Goal: Task Accomplishment & Management: Use online tool/utility

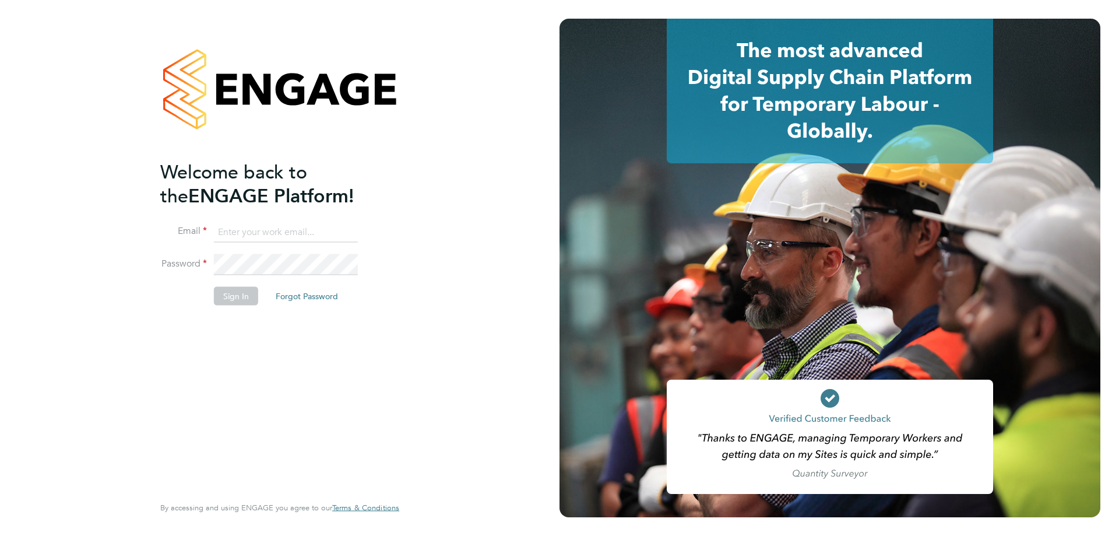
type input "d.fry@oandb.co.uk"
click at [231, 297] on button "Sign In" at bounding box center [236, 295] width 44 height 19
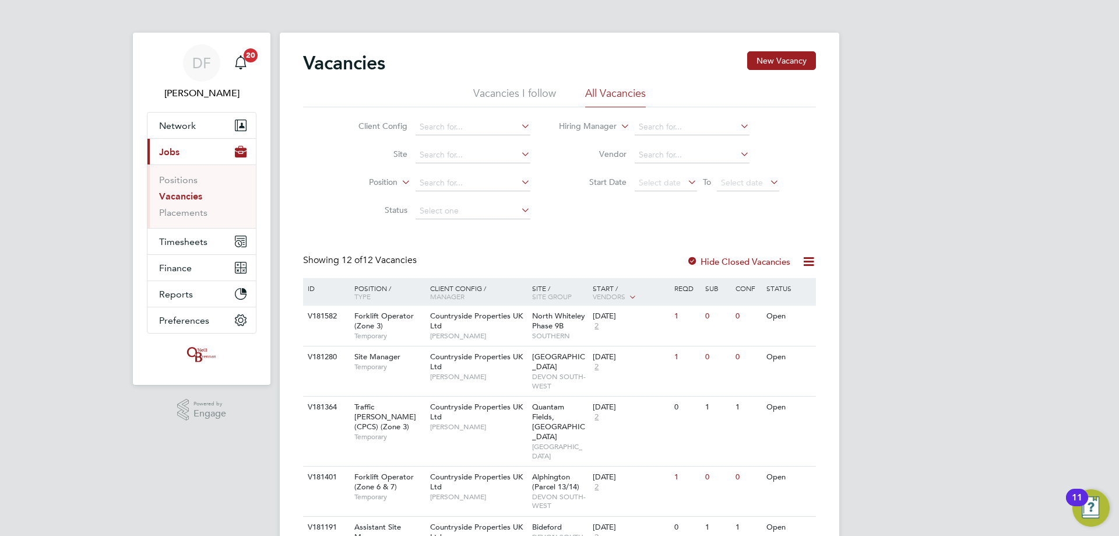
click at [20, 142] on div "DF [PERSON_NAME] Notifications 20 Applications: Network Team Members Businesses…" at bounding box center [559, 500] width 1119 height 1001
drag, startPoint x: 385, startPoint y: 65, endPoint x: 315, endPoint y: 60, distance: 70.7
click at [315, 60] on h2 "Vacancies" at bounding box center [344, 62] width 82 height 23
click at [314, 60] on h2 "Vacancies" at bounding box center [344, 62] width 82 height 23
drag, startPoint x: 304, startPoint y: 61, endPoint x: 394, endPoint y: 63, distance: 89.8
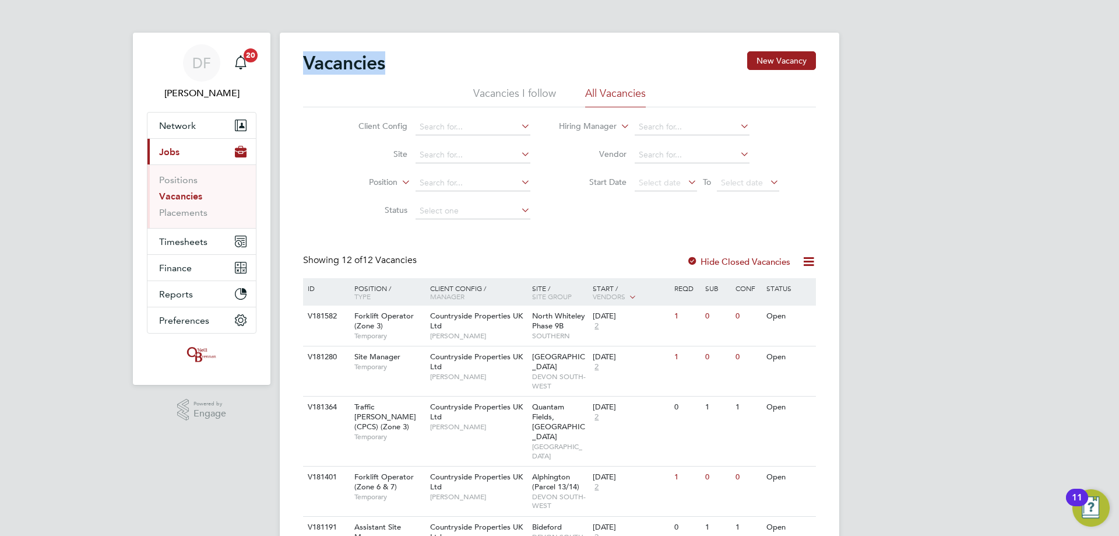
click at [401, 63] on div "Vacancies New Vacancy" at bounding box center [559, 68] width 513 height 35
click at [385, 63] on h2 "Vacancies" at bounding box center [344, 62] width 82 height 23
drag, startPoint x: 372, startPoint y: 65, endPoint x: 316, endPoint y: 66, distance: 56.0
click at [316, 66] on h2 "Vacancies" at bounding box center [344, 62] width 82 height 23
click at [329, 65] on h2 "Vacancies" at bounding box center [344, 62] width 82 height 23
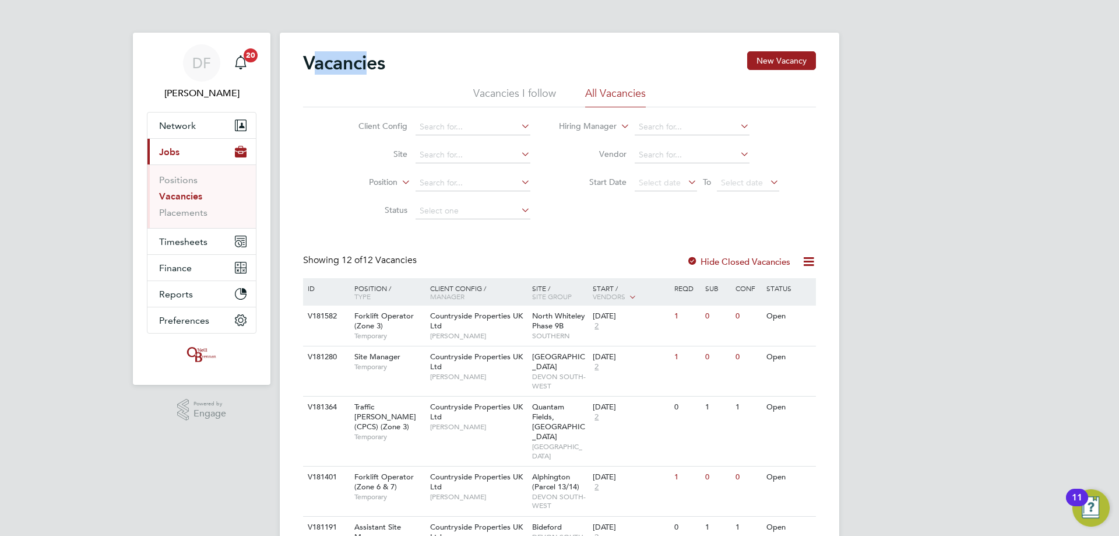
click at [316, 64] on h2 "Vacancies" at bounding box center [344, 62] width 82 height 23
drag, startPoint x: 319, startPoint y: 64, endPoint x: 382, endPoint y: 68, distance: 63.1
click at [382, 68] on h2 "Vacancies" at bounding box center [344, 62] width 82 height 23
click at [379, 62] on h2 "Vacancies" at bounding box center [344, 62] width 82 height 23
drag, startPoint x: 379, startPoint y: 64, endPoint x: 316, endPoint y: 62, distance: 63.6
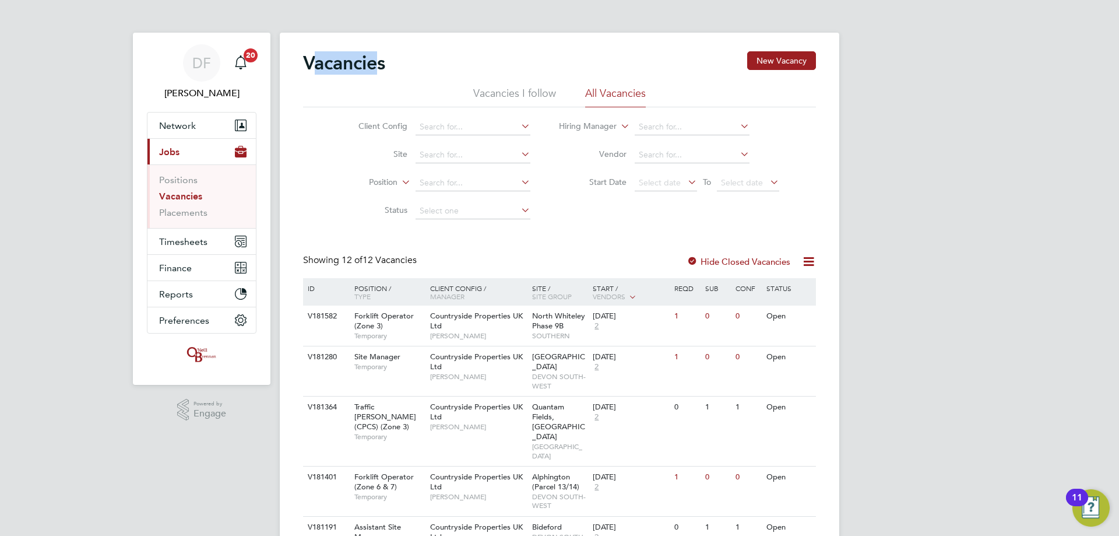
click at [316, 62] on h2 "Vacancies" at bounding box center [344, 62] width 82 height 23
click at [319, 64] on h2 "Vacancies" at bounding box center [344, 62] width 82 height 23
click at [395, 70] on div "Vacancies New Vacancy" at bounding box center [559, 68] width 513 height 35
drag, startPoint x: 383, startPoint y: 62, endPoint x: 335, endPoint y: 64, distance: 47.8
click at [335, 64] on h2 "Vacancies" at bounding box center [344, 62] width 82 height 23
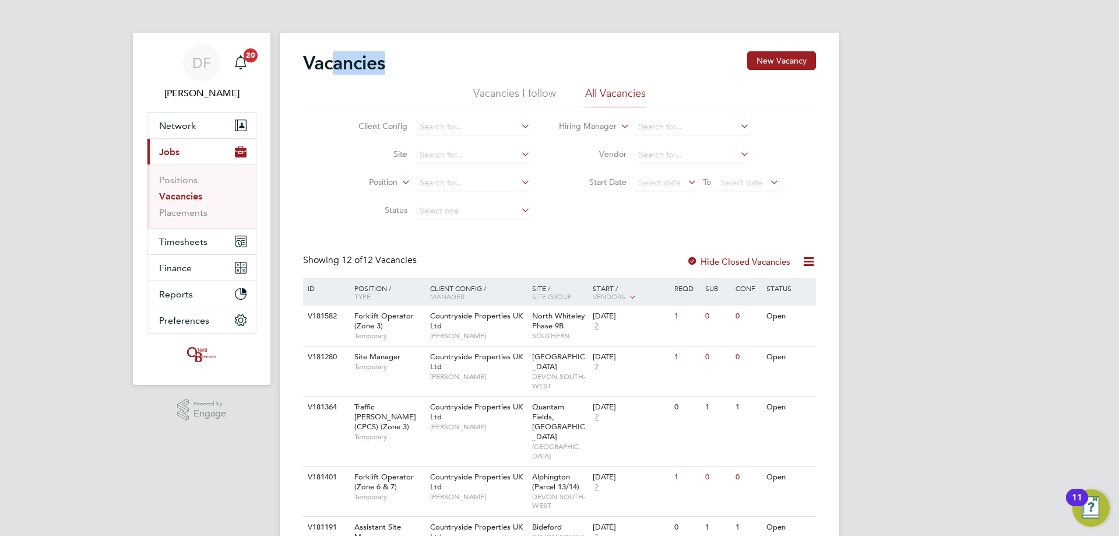
click at [335, 64] on h2 "Vacancies" at bounding box center [344, 62] width 82 height 23
click at [171, 173] on ul "Positions Vacancies Placements" at bounding box center [201, 196] width 108 height 64
click at [186, 235] on button "Timesheets" at bounding box center [201, 241] width 108 height 26
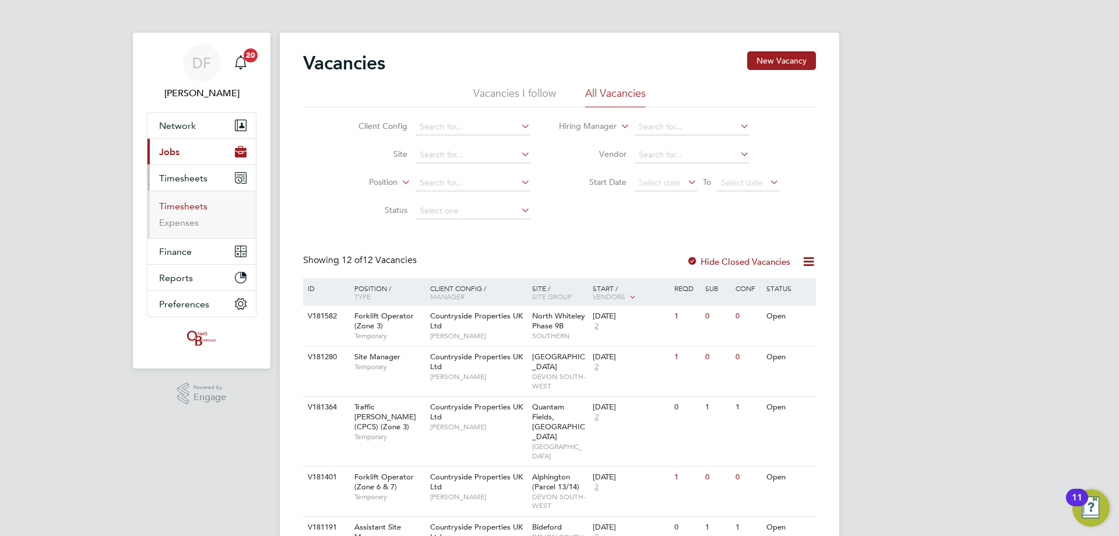
click at [177, 204] on link "Timesheets" at bounding box center [183, 205] width 48 height 11
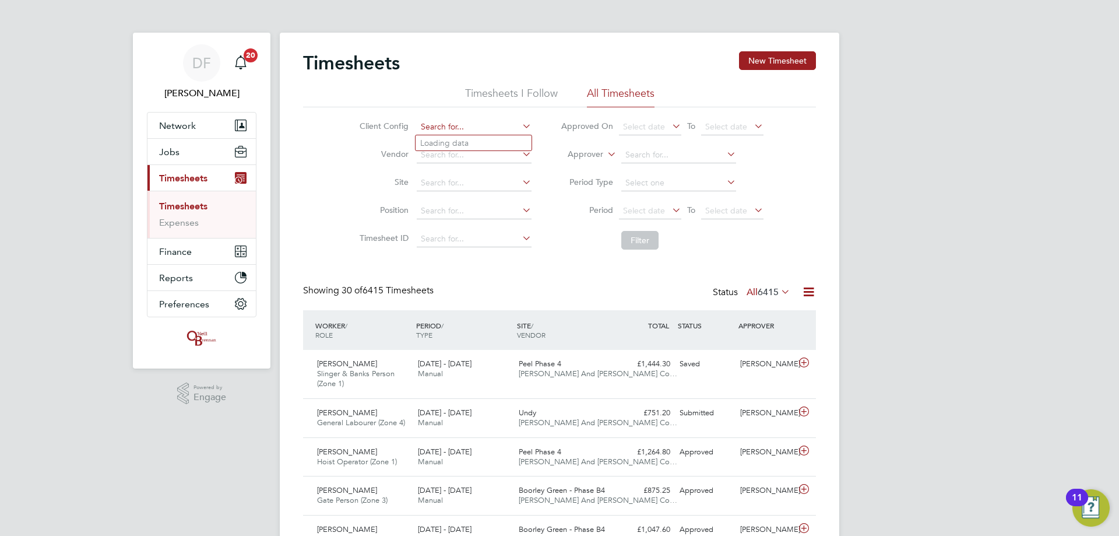
click at [431, 122] on input at bounding box center [474, 127] width 115 height 16
click at [768, 52] on button "New Timesheet" at bounding box center [777, 60] width 77 height 19
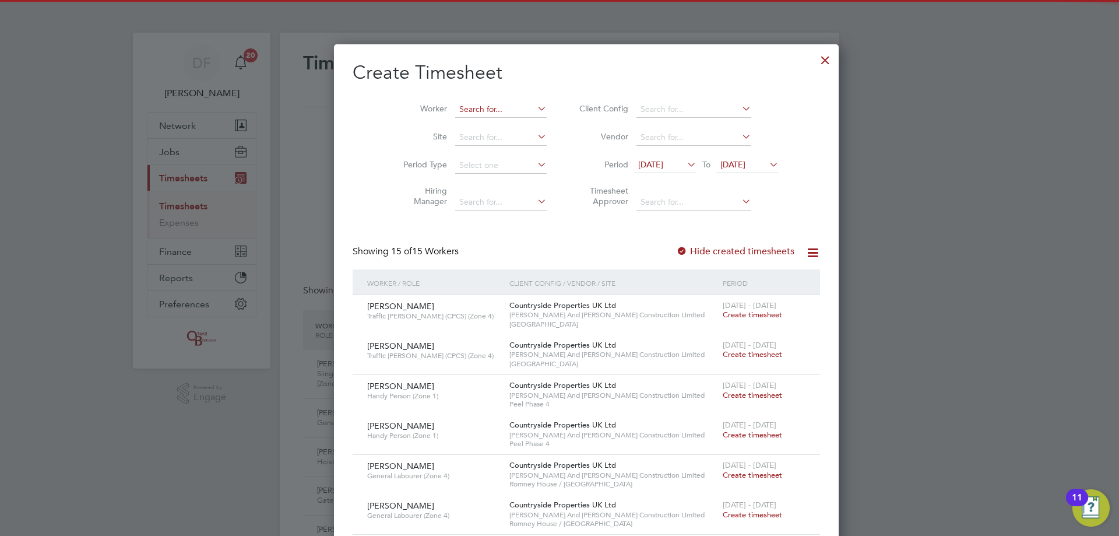
click at [459, 112] on input at bounding box center [500, 109] width 91 height 16
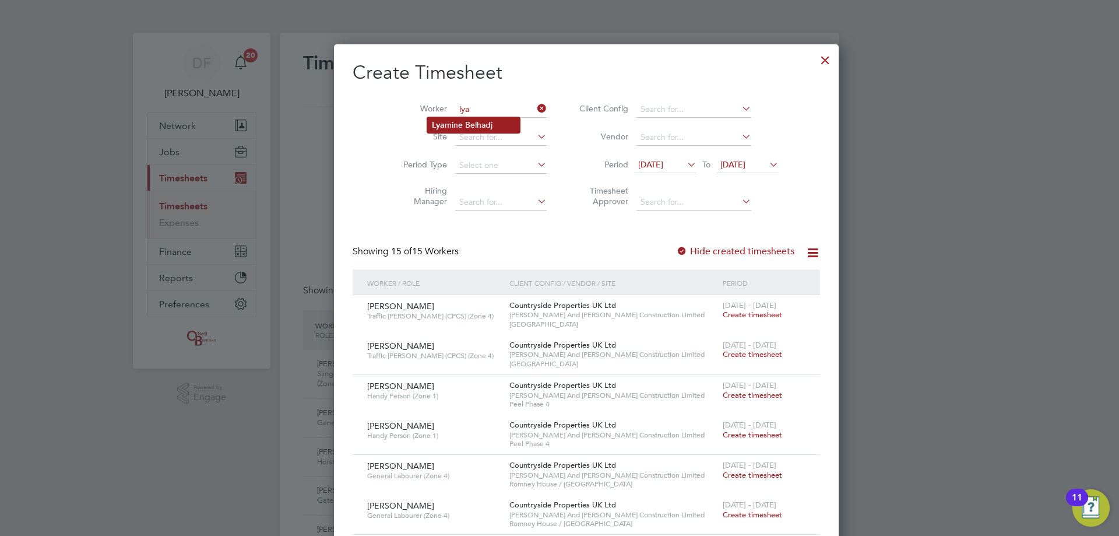
click at [472, 125] on li "Lya mine Belhadj" at bounding box center [473, 125] width 93 height 16
type input "[PERSON_NAME]"
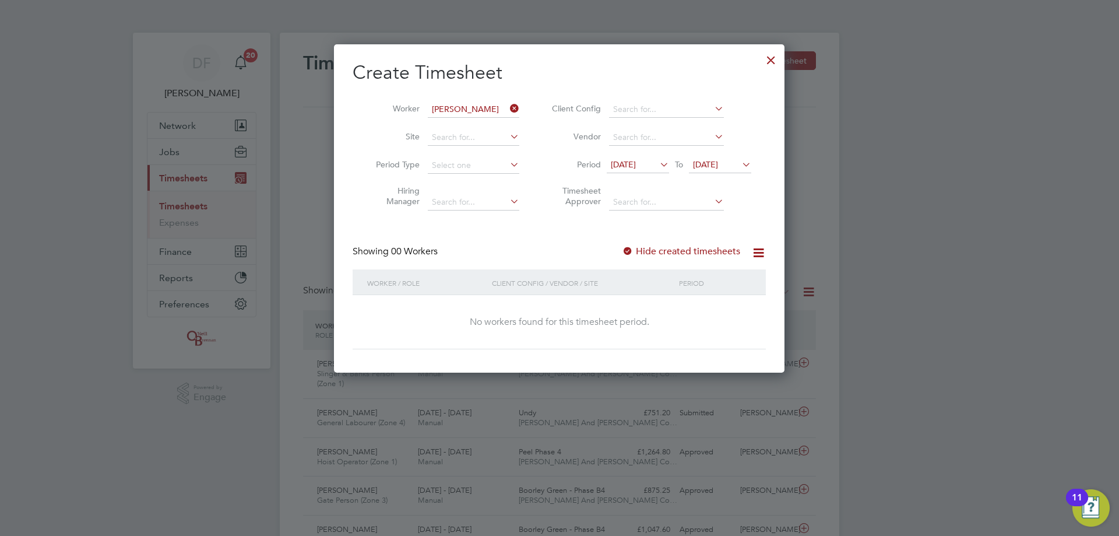
drag, startPoint x: 659, startPoint y: 167, endPoint x: 653, endPoint y: 176, distance: 10.5
click at [657, 167] on icon at bounding box center [657, 164] width 0 height 16
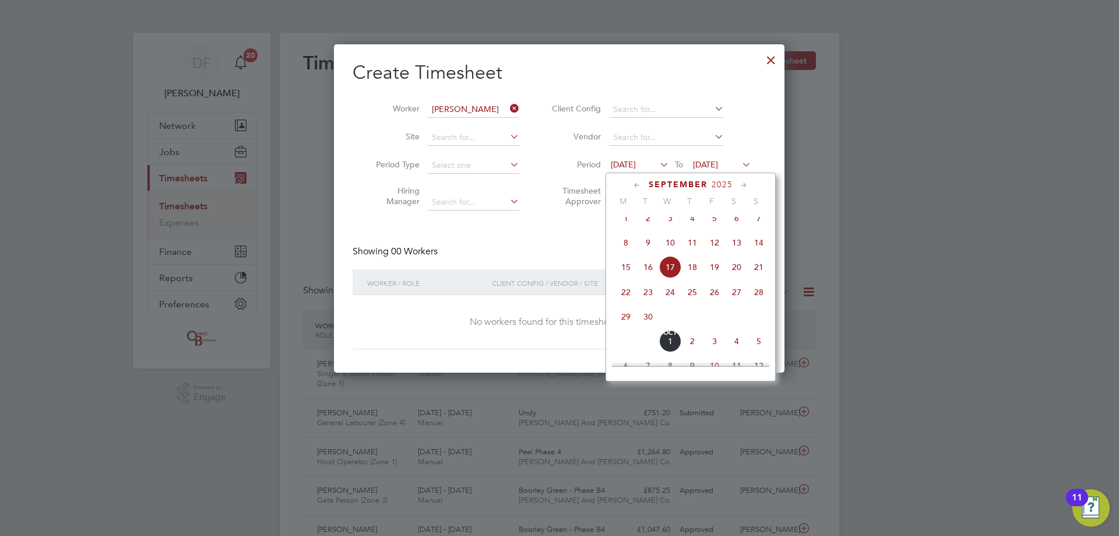
click at [628, 298] on span "22" at bounding box center [626, 292] width 22 height 22
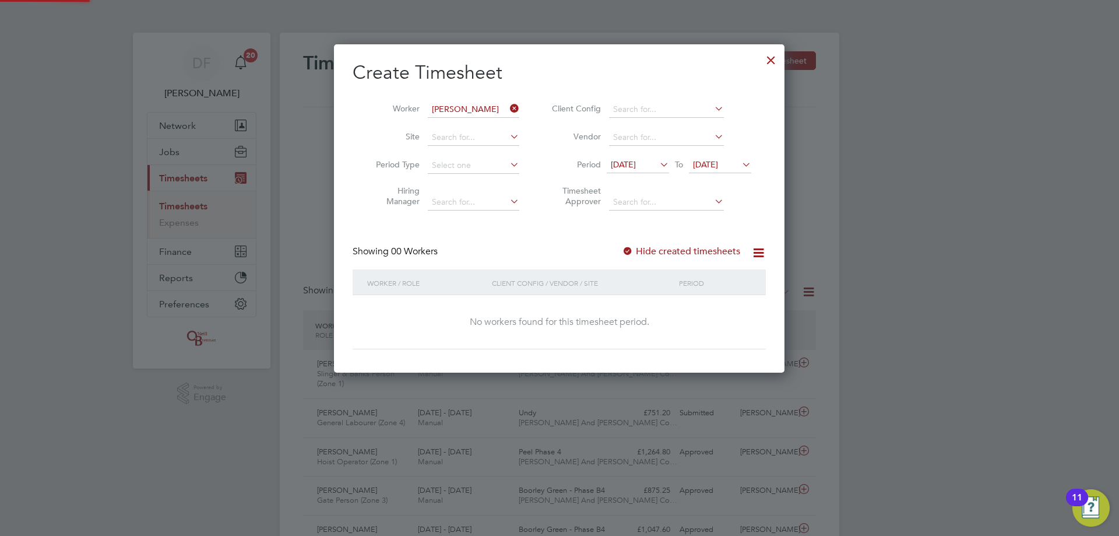
click at [718, 160] on span "[DATE]" at bounding box center [705, 164] width 25 height 10
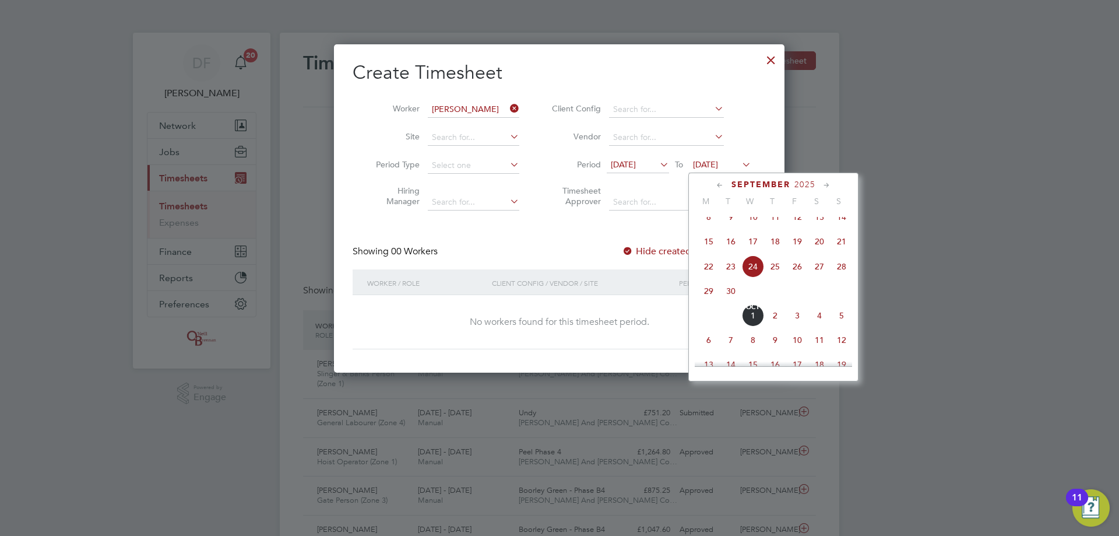
click at [842, 277] on span "28" at bounding box center [841, 266] width 22 height 22
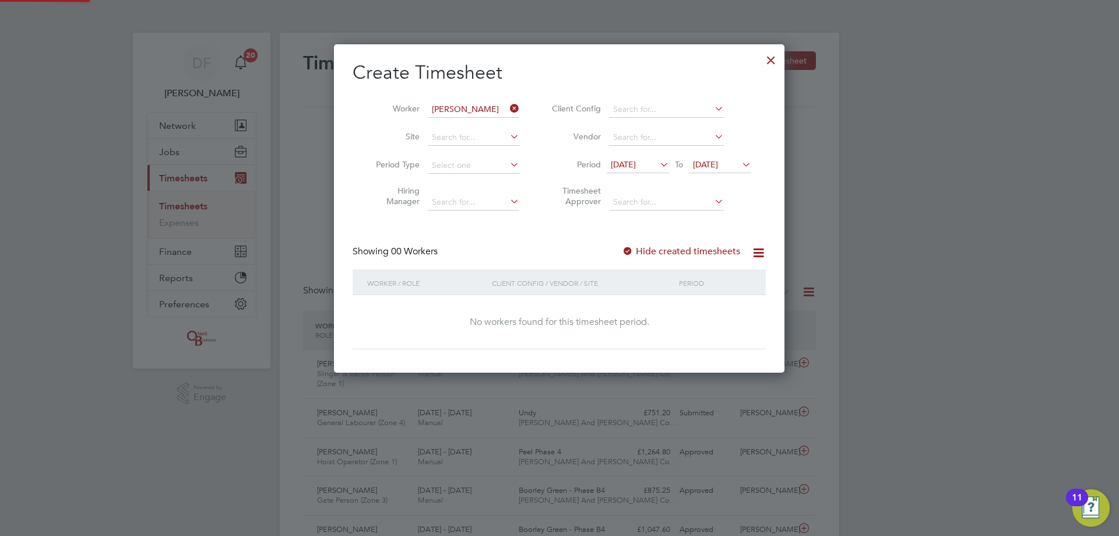
click at [677, 255] on label "Hide created timesheets" at bounding box center [681, 251] width 118 height 12
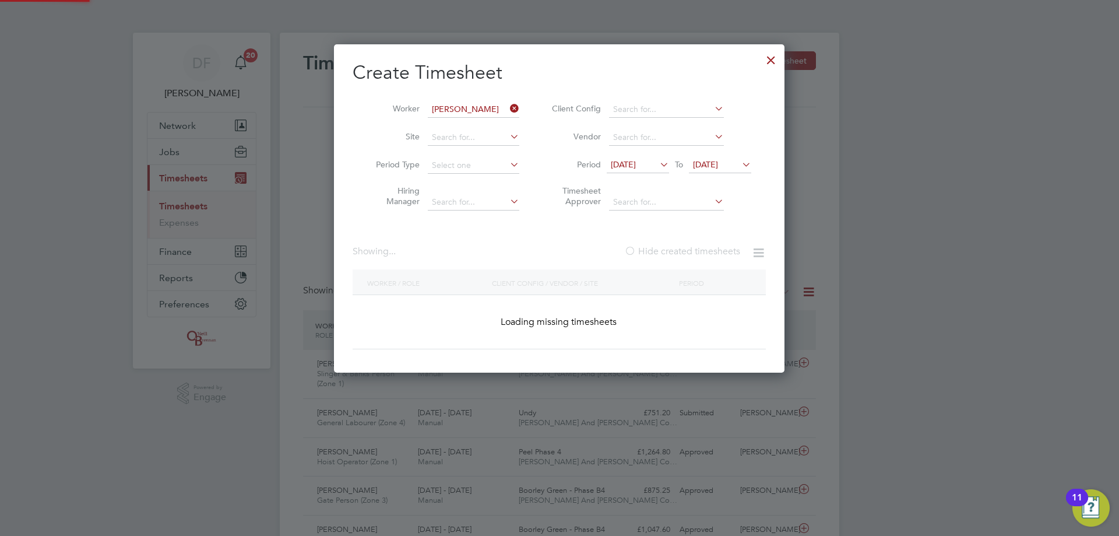
click at [676, 251] on label "Hide created timesheets" at bounding box center [682, 251] width 116 height 12
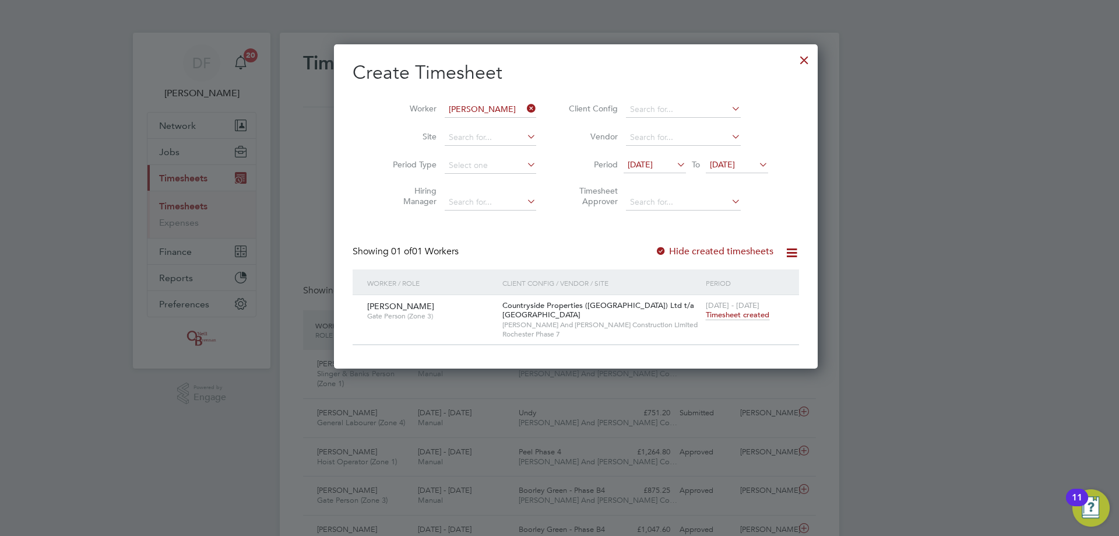
click at [676, 251] on label "Hide created timesheets" at bounding box center [714, 251] width 118 height 12
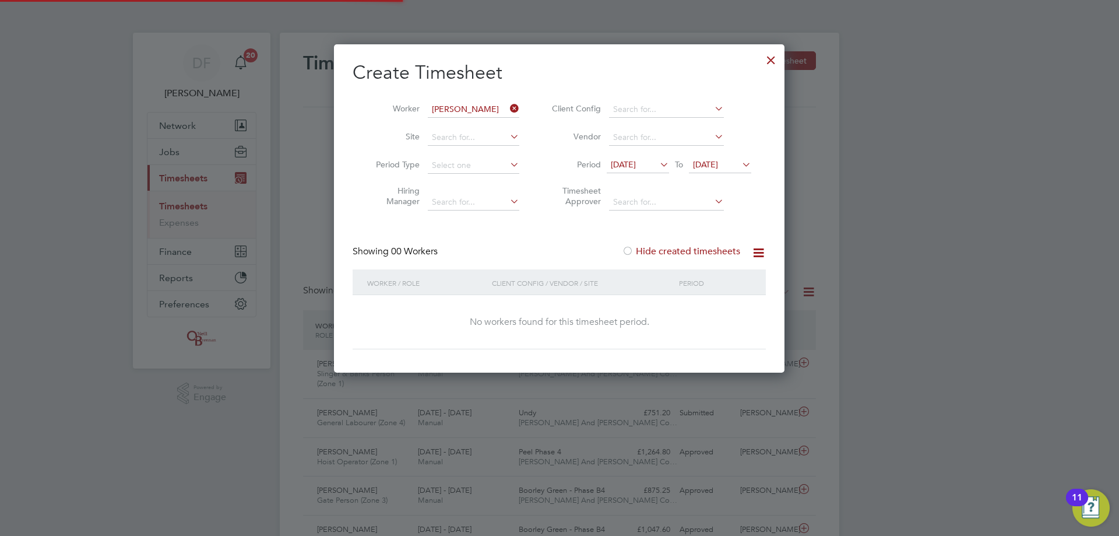
click at [676, 251] on label "Hide created timesheets" at bounding box center [681, 251] width 118 height 12
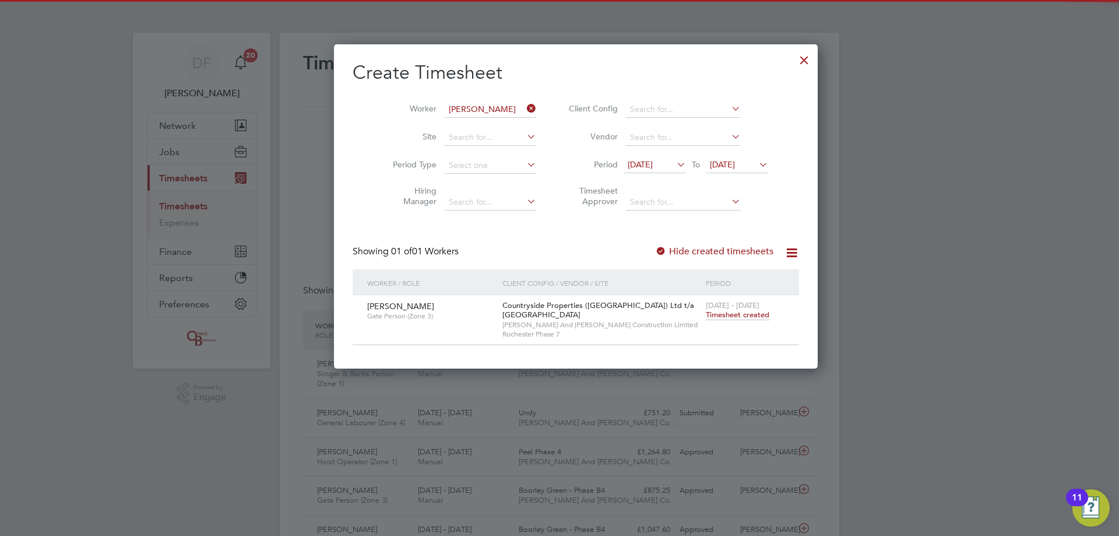
click at [706, 315] on span "Timesheet created" at bounding box center [738, 314] width 64 height 10
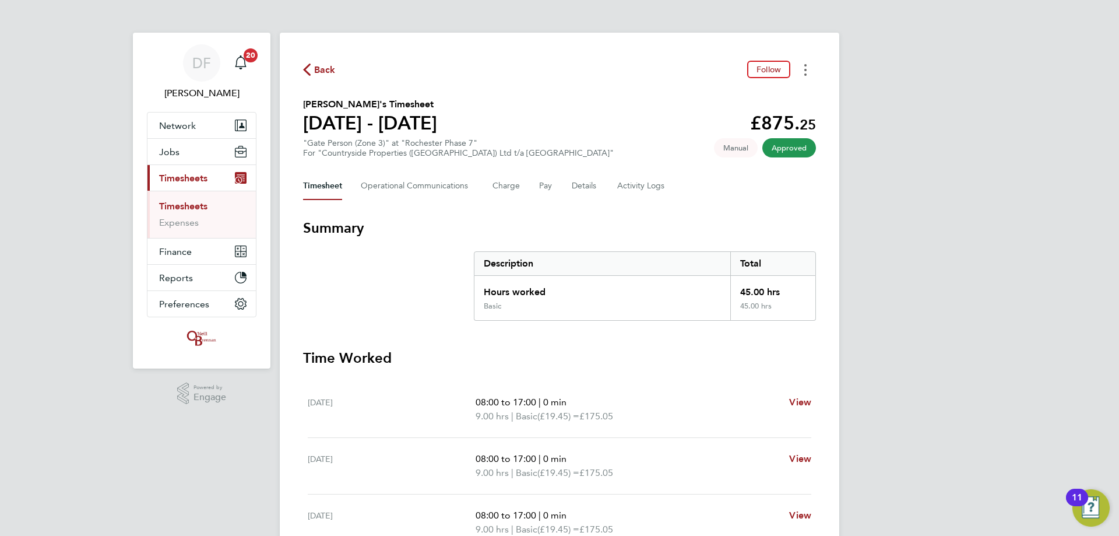
click at [807, 72] on button "Timesheets Menu" at bounding box center [805, 70] width 21 height 18
click at [750, 93] on link "Download timesheet" at bounding box center [746, 95] width 140 height 23
click at [317, 76] on span "Back" at bounding box center [325, 70] width 22 height 14
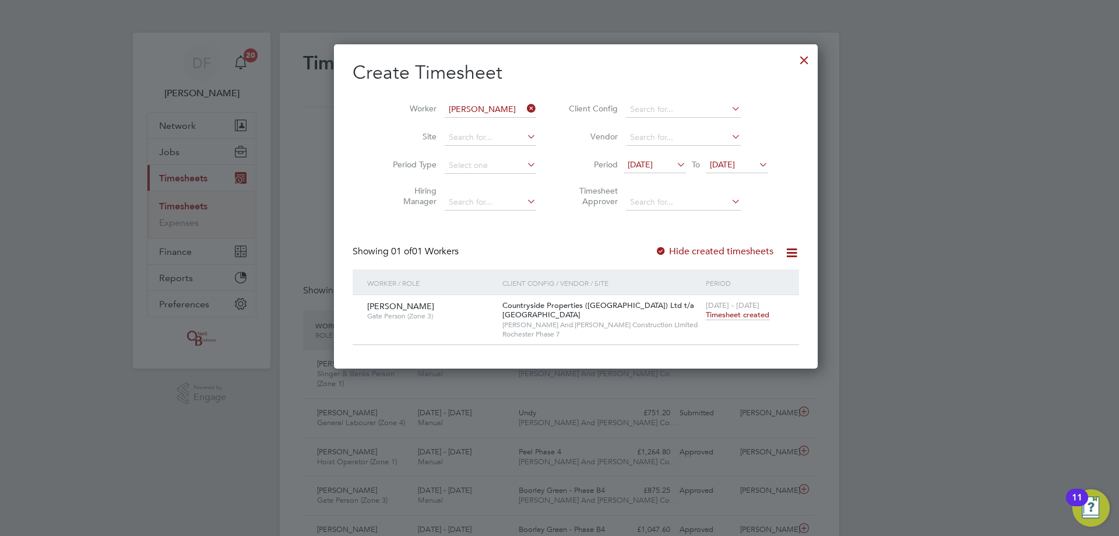
drag, startPoint x: 517, startPoint y: 105, endPoint x: 505, endPoint y: 109, distance: 12.9
click at [524, 105] on icon at bounding box center [524, 108] width 0 height 16
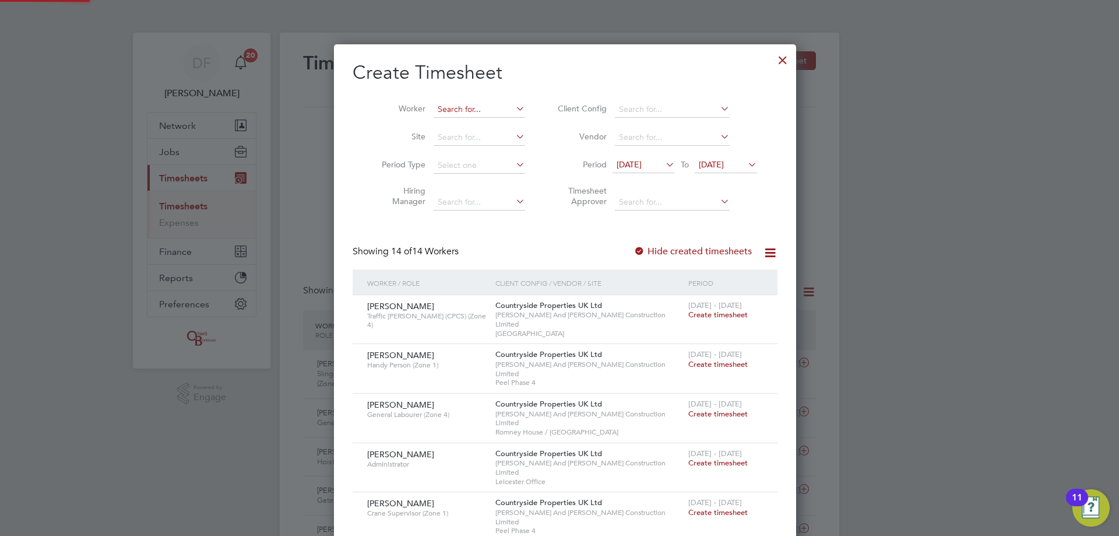
click at [490, 110] on input at bounding box center [479, 109] width 91 height 16
click at [480, 124] on li "Isma il Olayinka" at bounding box center [514, 125] width 175 height 16
type input "Ismail Olayinka"
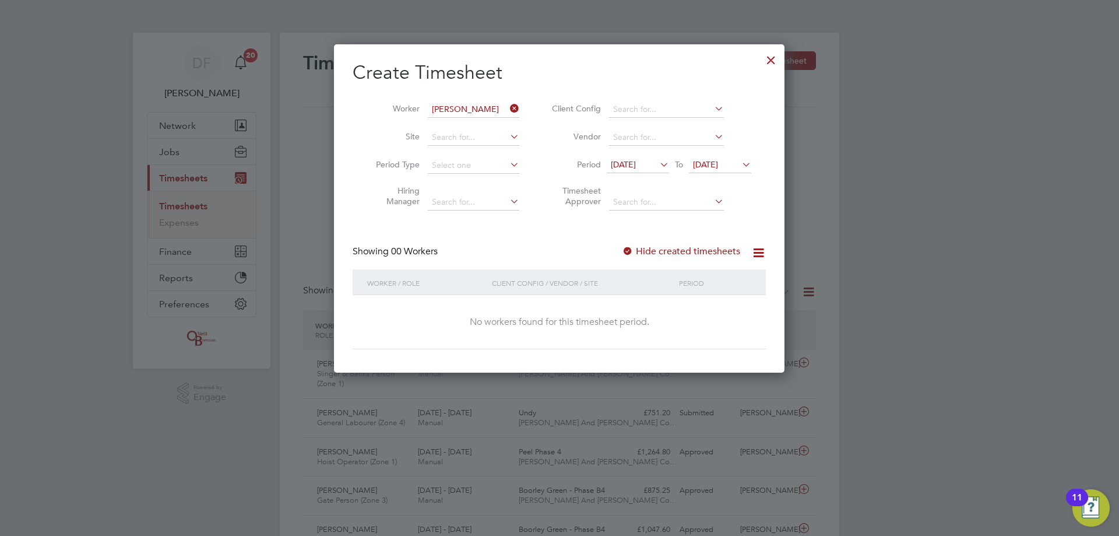
click at [695, 253] on label "Hide created timesheets" at bounding box center [681, 251] width 118 height 12
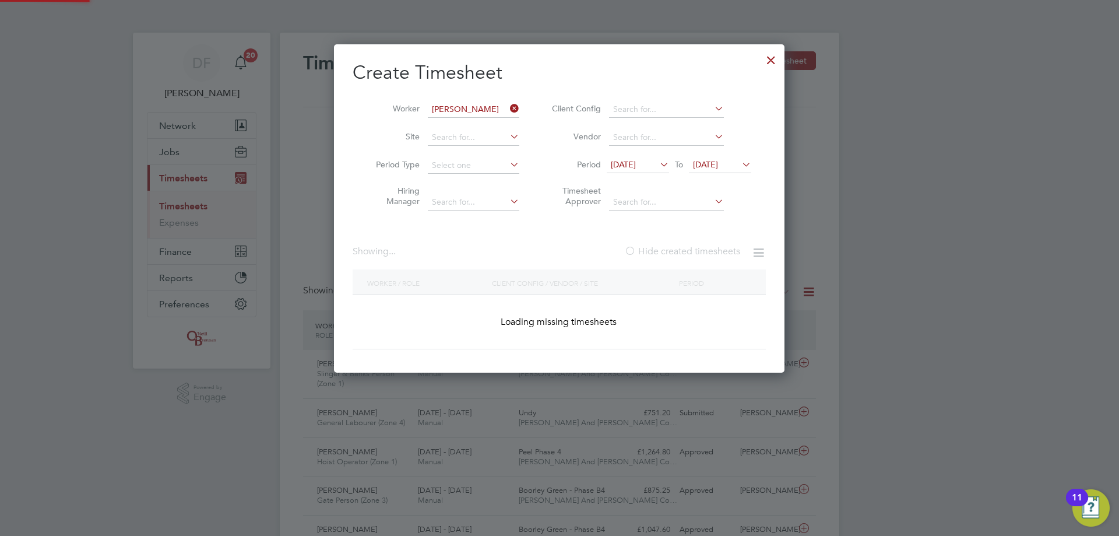
click at [695, 253] on label "Hide created timesheets" at bounding box center [682, 251] width 116 height 12
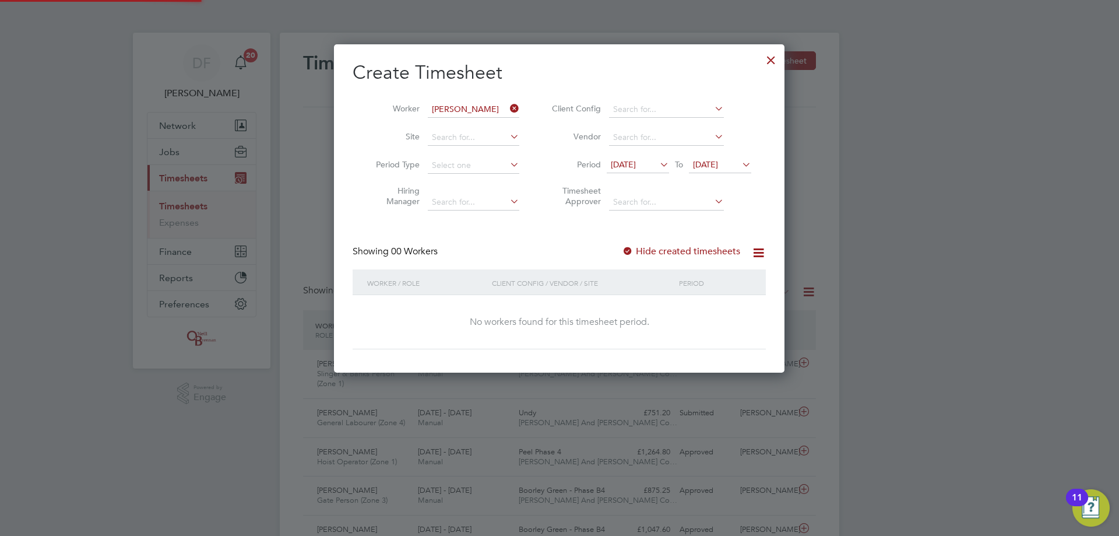
click at [695, 253] on label "Hide created timesheets" at bounding box center [681, 251] width 118 height 12
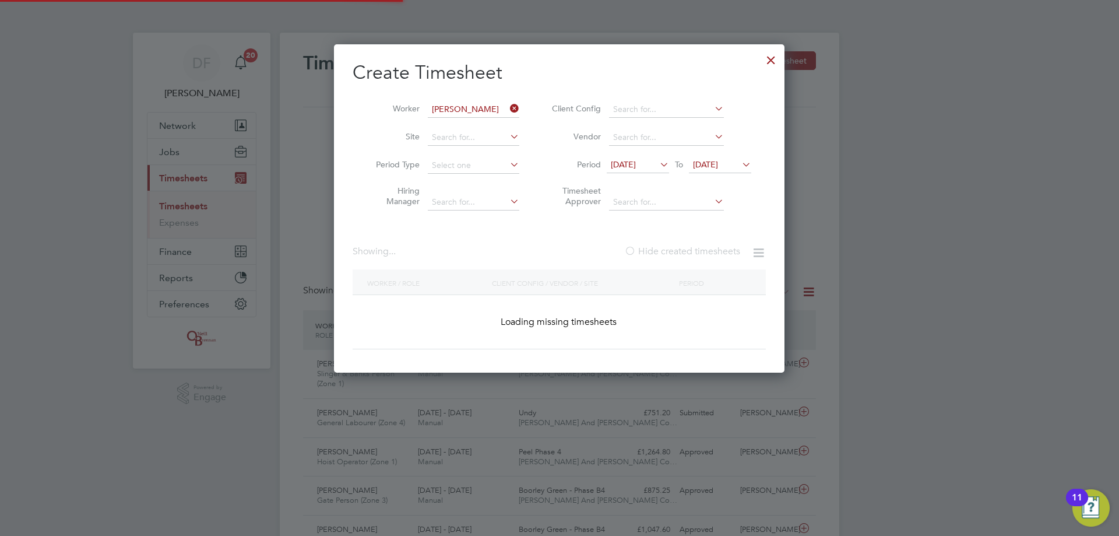
click at [695, 253] on label "Hide created timesheets" at bounding box center [682, 251] width 116 height 12
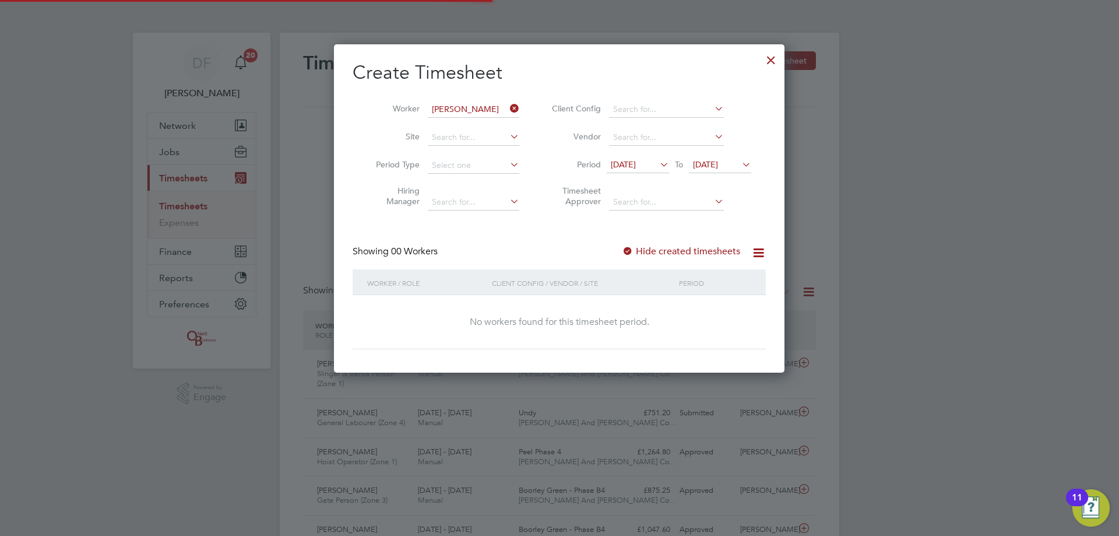
click at [695, 253] on label "Hide created timesheets" at bounding box center [681, 251] width 118 height 12
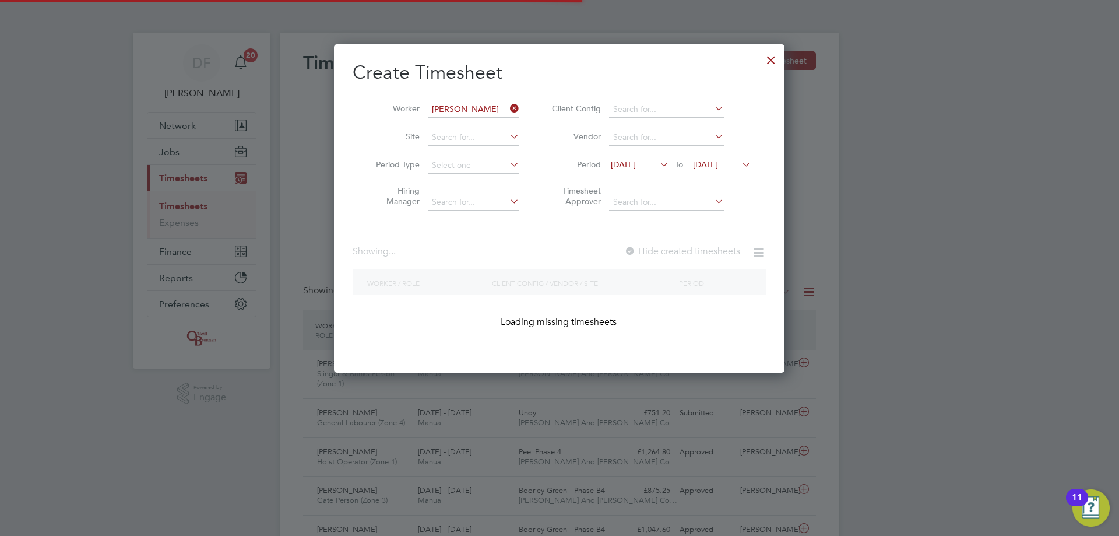
click at [695, 253] on label "Hide created timesheets" at bounding box center [682, 251] width 116 height 12
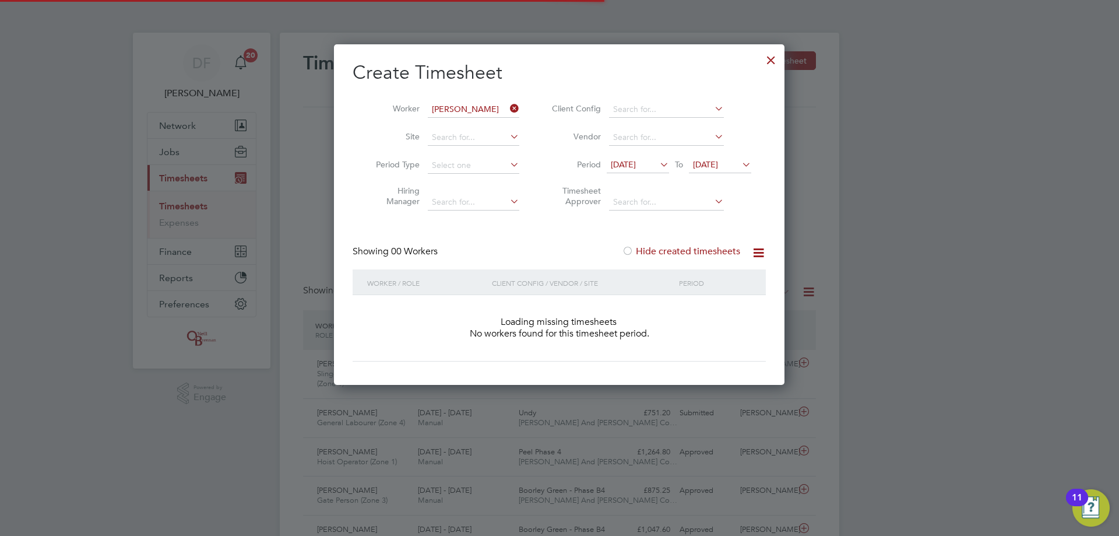
click at [695, 253] on label "Hide created timesheets" at bounding box center [681, 251] width 118 height 12
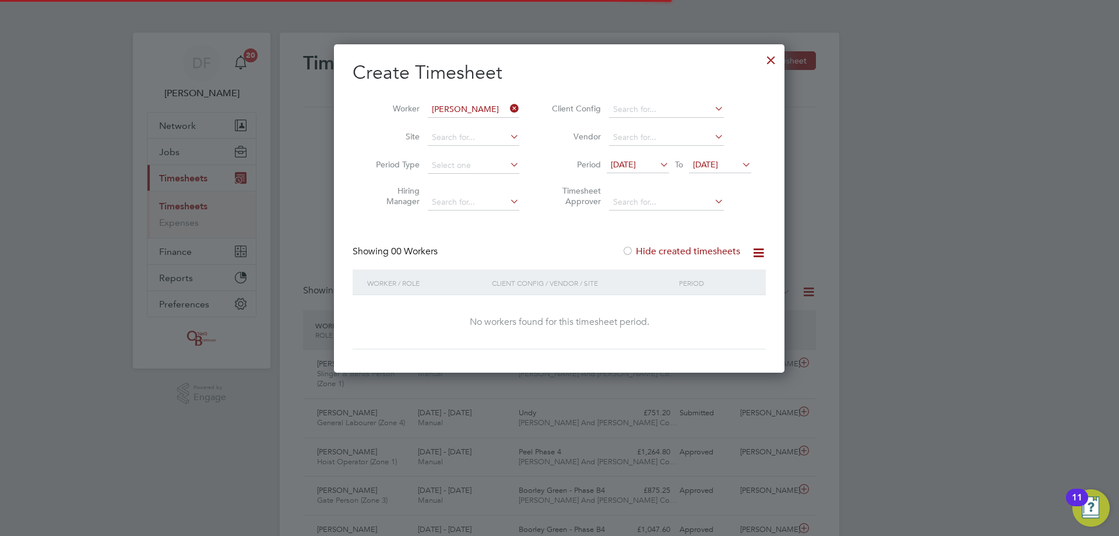
click at [695, 253] on label "Hide created timesheets" at bounding box center [681, 251] width 118 height 12
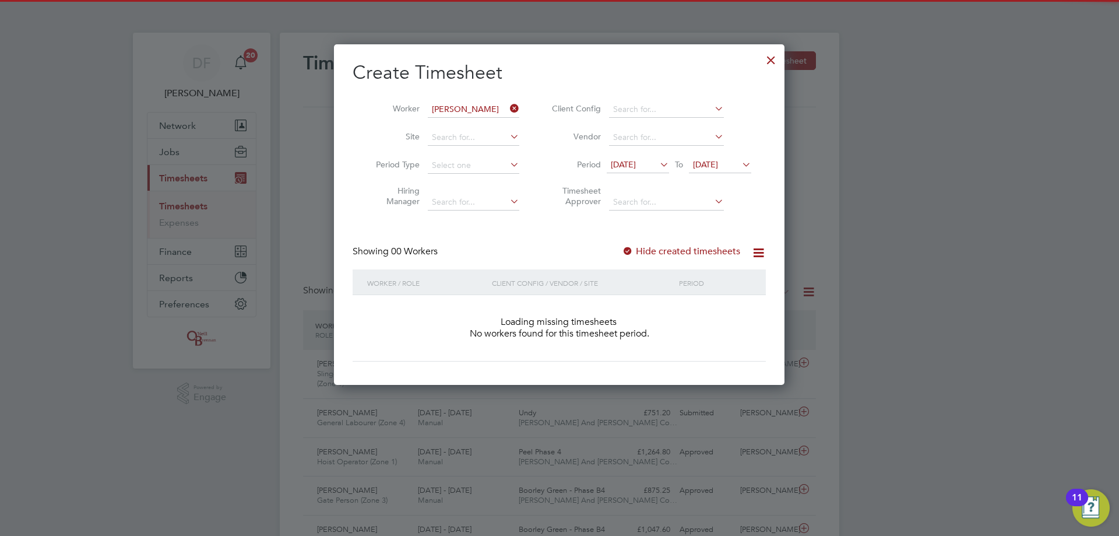
click at [695, 253] on label "Hide created timesheets" at bounding box center [681, 251] width 118 height 12
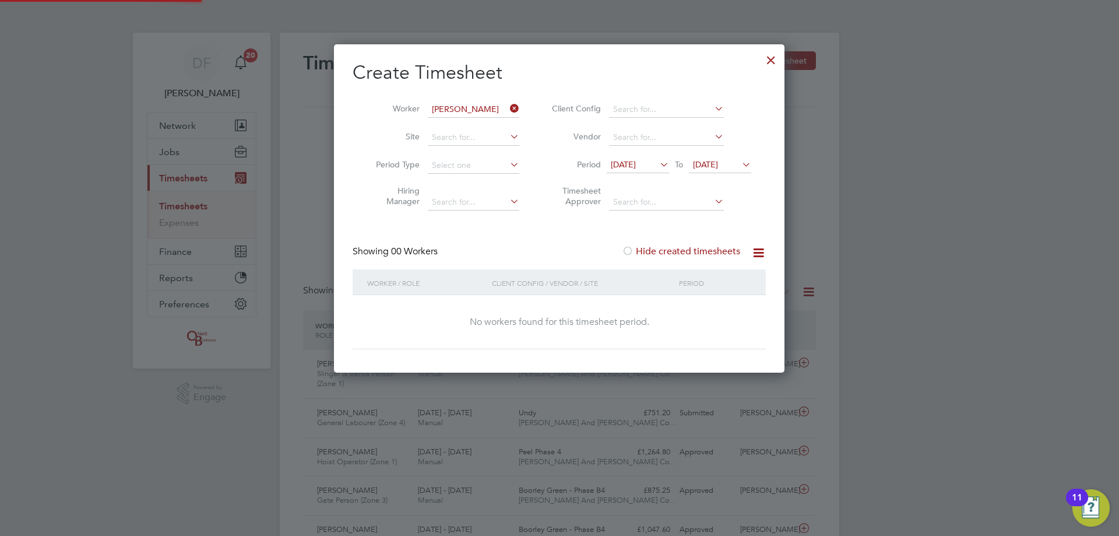
click at [695, 253] on label "Hide created timesheets" at bounding box center [681, 251] width 118 height 12
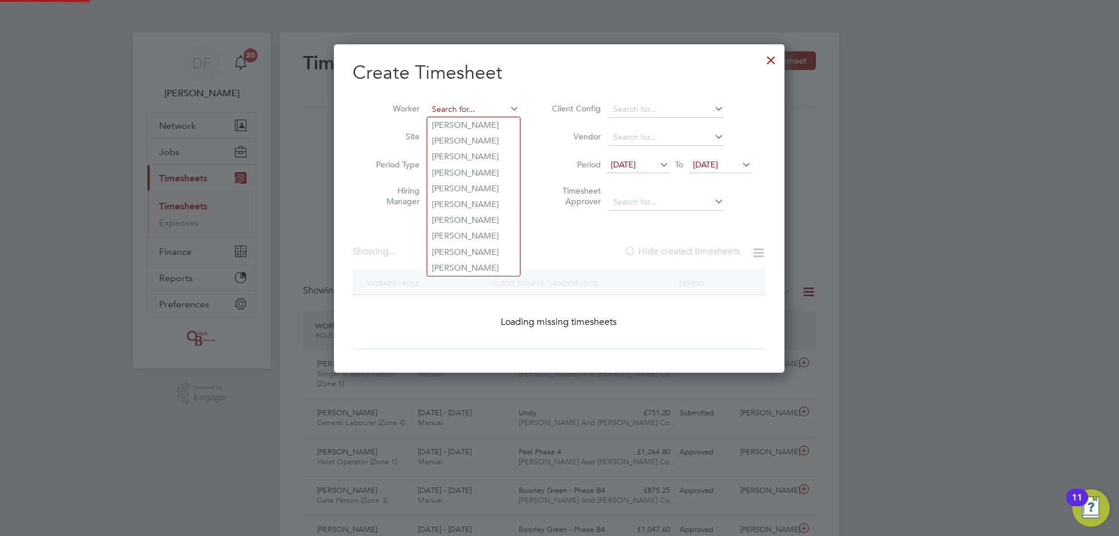
click at [500, 107] on input at bounding box center [473, 109] width 91 height 16
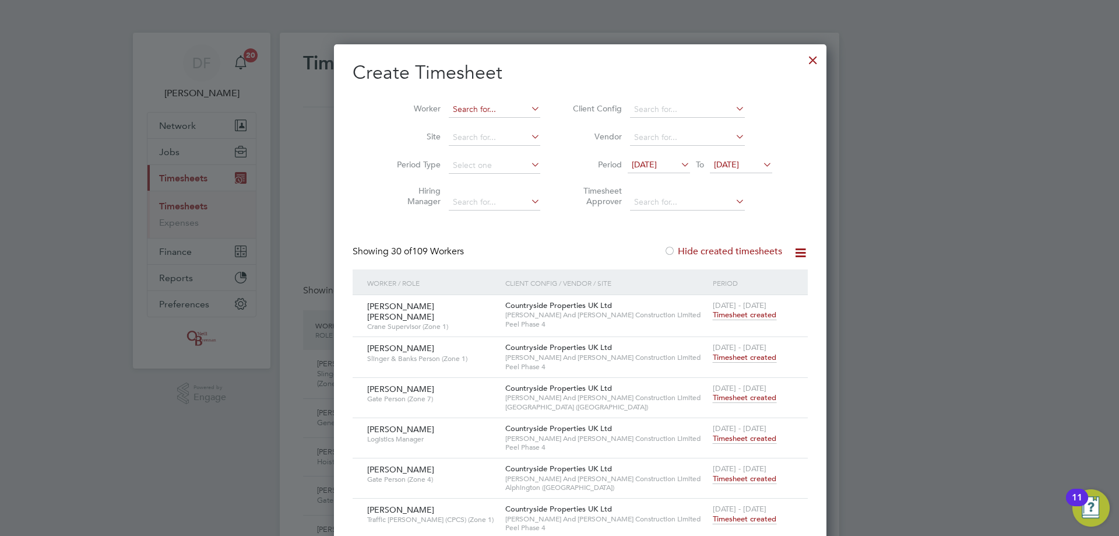
click at [455, 110] on input at bounding box center [494, 109] width 91 height 16
click at [462, 138] on li "Sorin a Dana Todor" at bounding box center [478, 141] width 103 height 16
type input "Sorina [PERSON_NAME]"
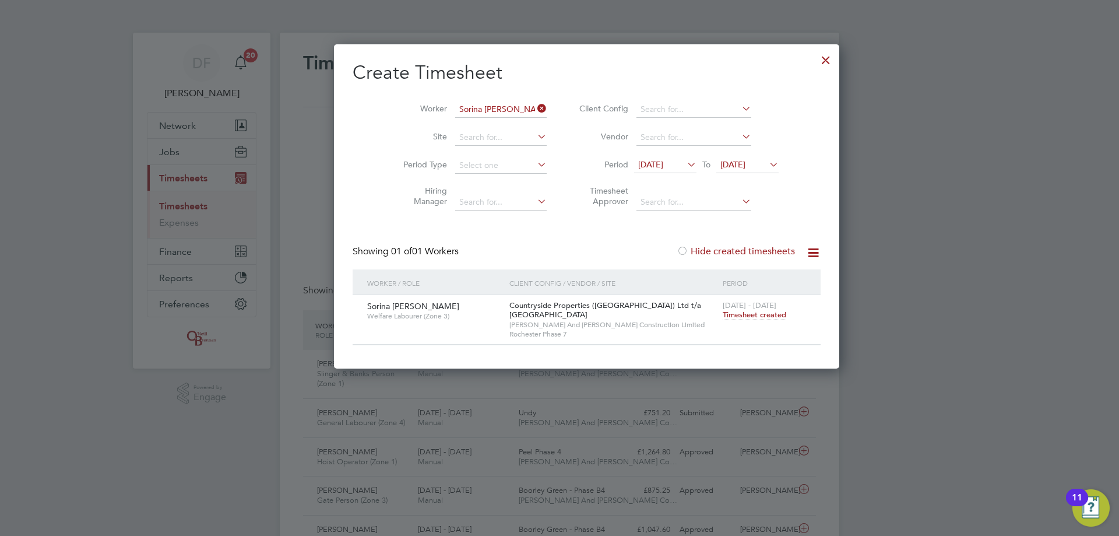
click at [723, 314] on span "Timesheet created" at bounding box center [755, 314] width 64 height 10
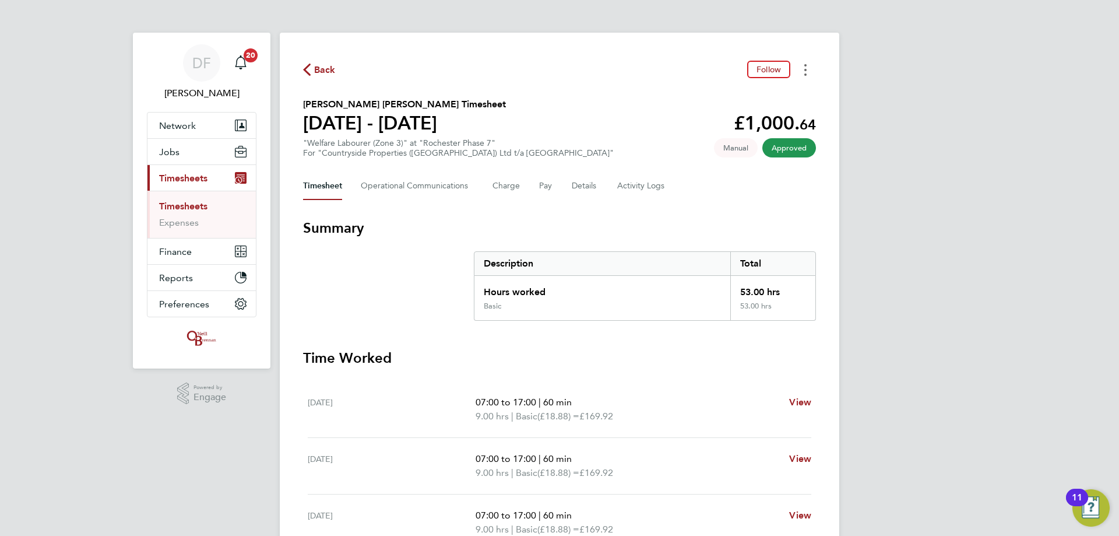
click at [811, 71] on button "Timesheets Menu" at bounding box center [805, 70] width 21 height 18
click at [740, 98] on link "Download timesheet" at bounding box center [746, 95] width 140 height 23
click at [315, 75] on span "Back" at bounding box center [325, 70] width 22 height 14
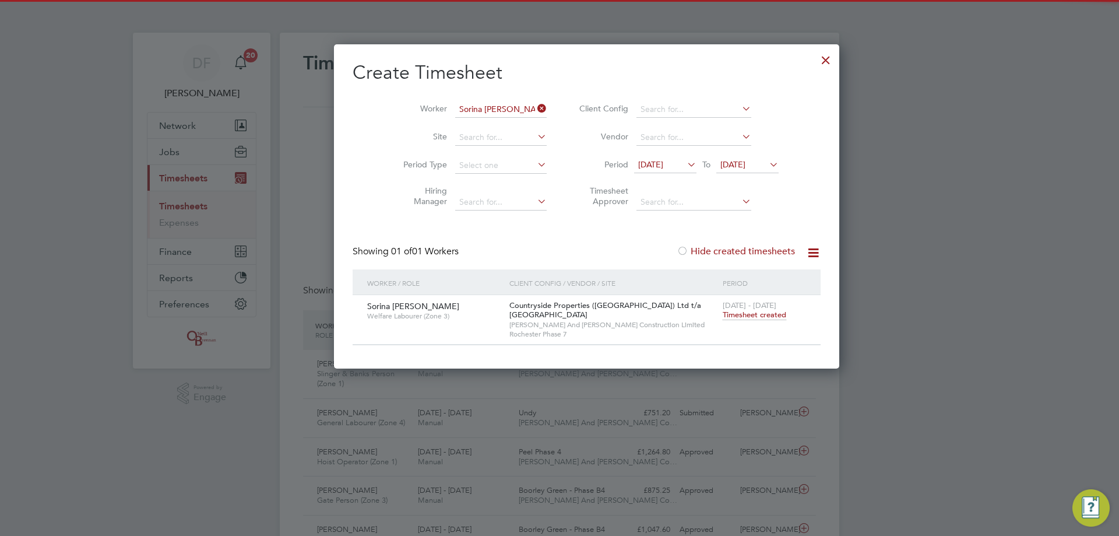
scroll to position [30, 101]
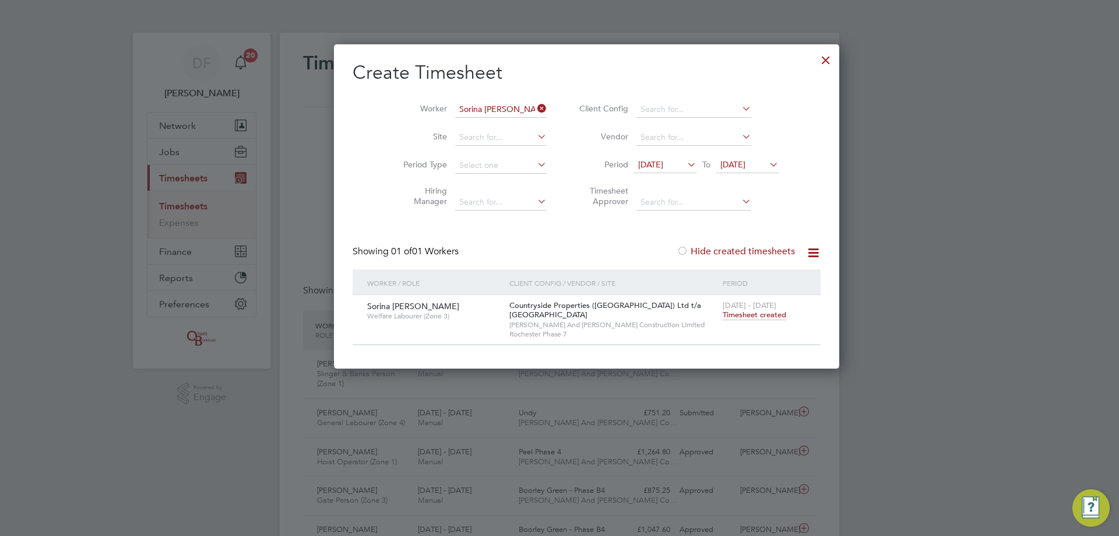
click at [535, 108] on icon at bounding box center [535, 108] width 0 height 16
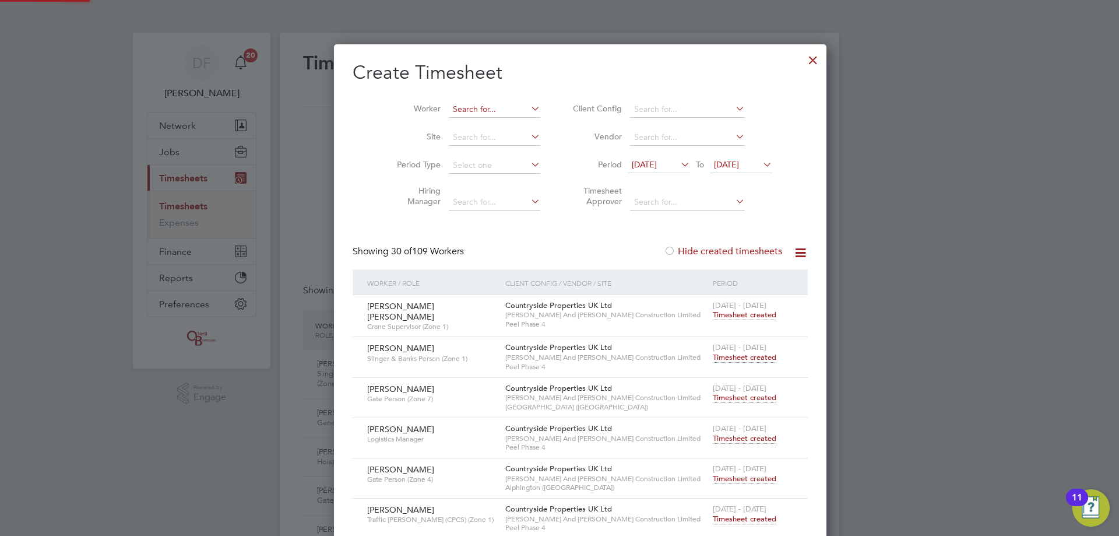
click at [487, 112] on input at bounding box center [494, 109] width 91 height 16
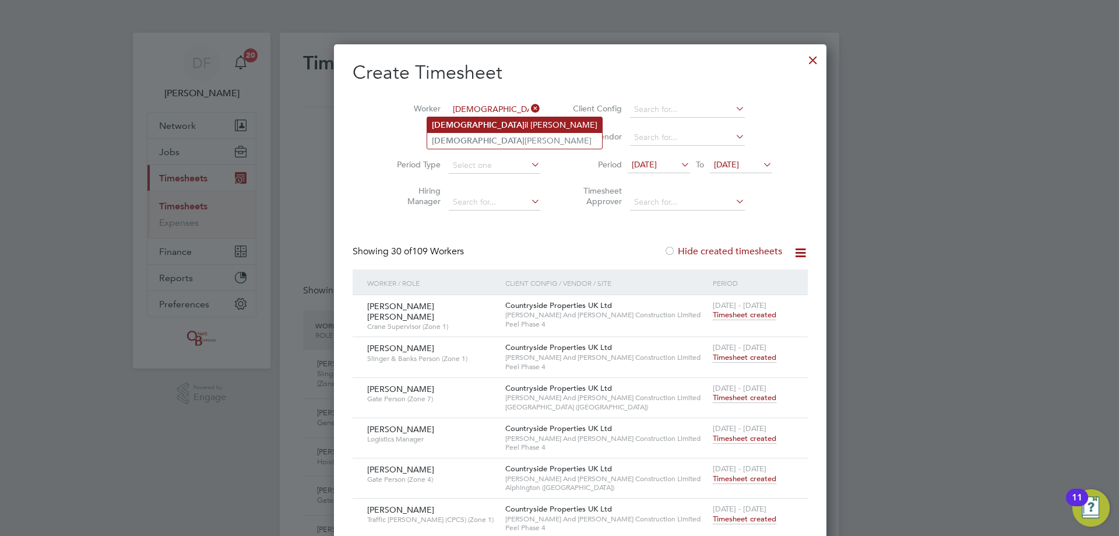
click at [483, 126] on li "Isma il Olayinka" at bounding box center [514, 125] width 175 height 16
type input "Ismail Olayinka"
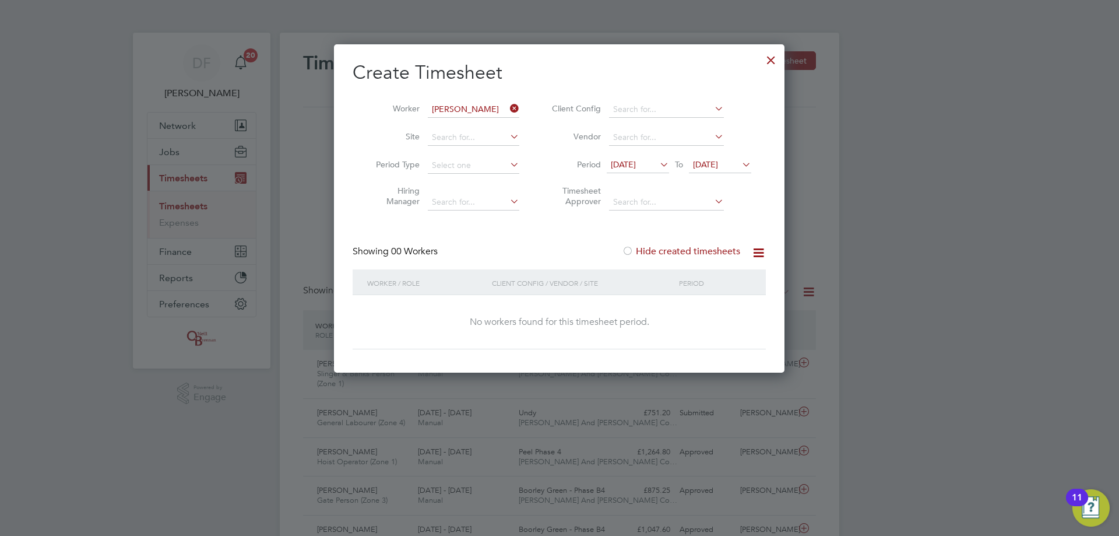
click at [669, 259] on div "Showing 00 Workers Hide created timesheets" at bounding box center [559, 257] width 413 height 24
click at [671, 253] on label "Hide created timesheets" at bounding box center [681, 251] width 118 height 12
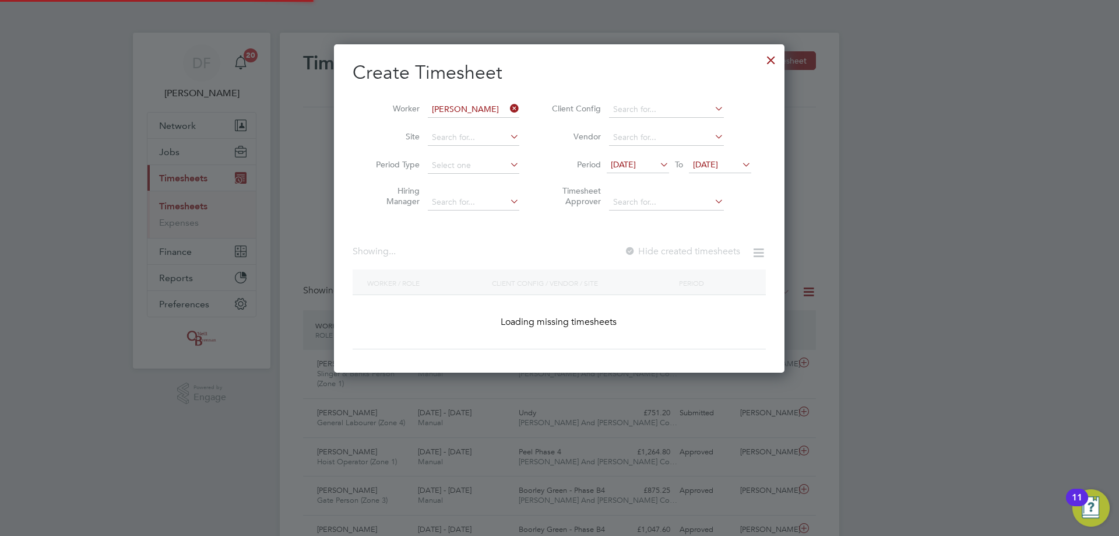
click at [671, 253] on label "Hide created timesheets" at bounding box center [682, 251] width 116 height 12
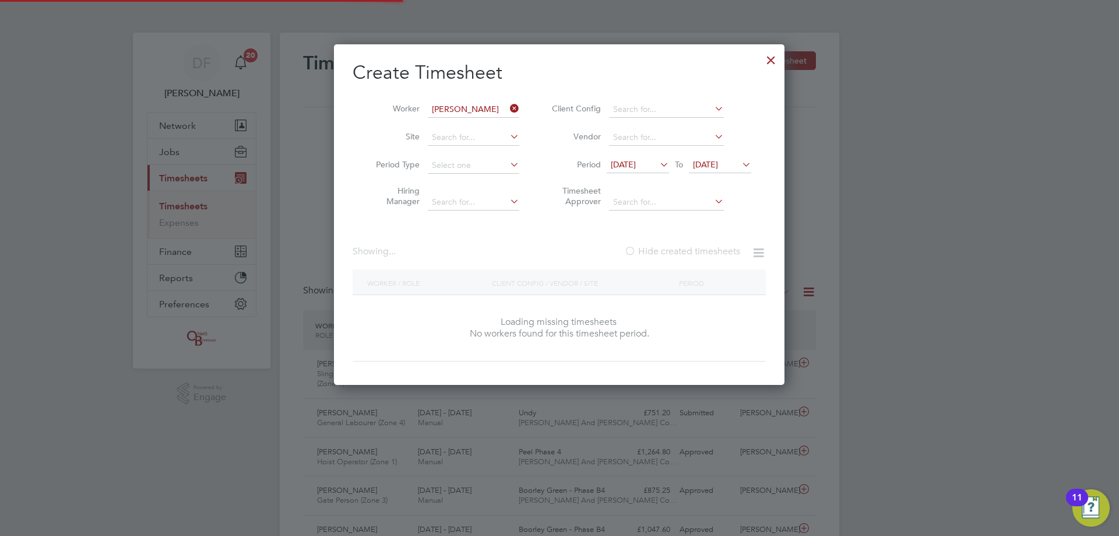
click at [671, 253] on label "Hide created timesheets" at bounding box center [682, 251] width 116 height 12
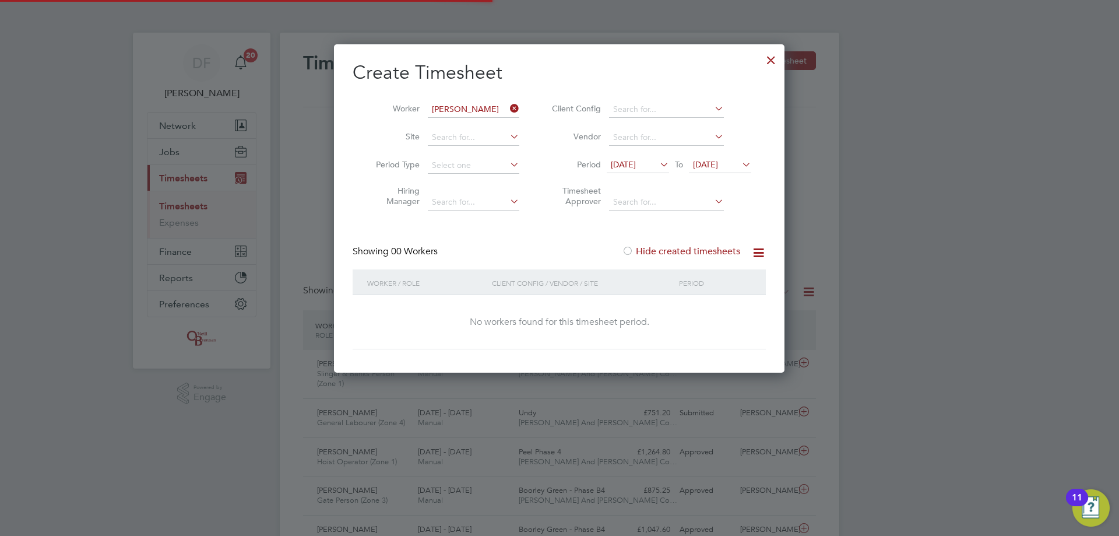
click at [671, 253] on label "Hide created timesheets" at bounding box center [681, 251] width 118 height 12
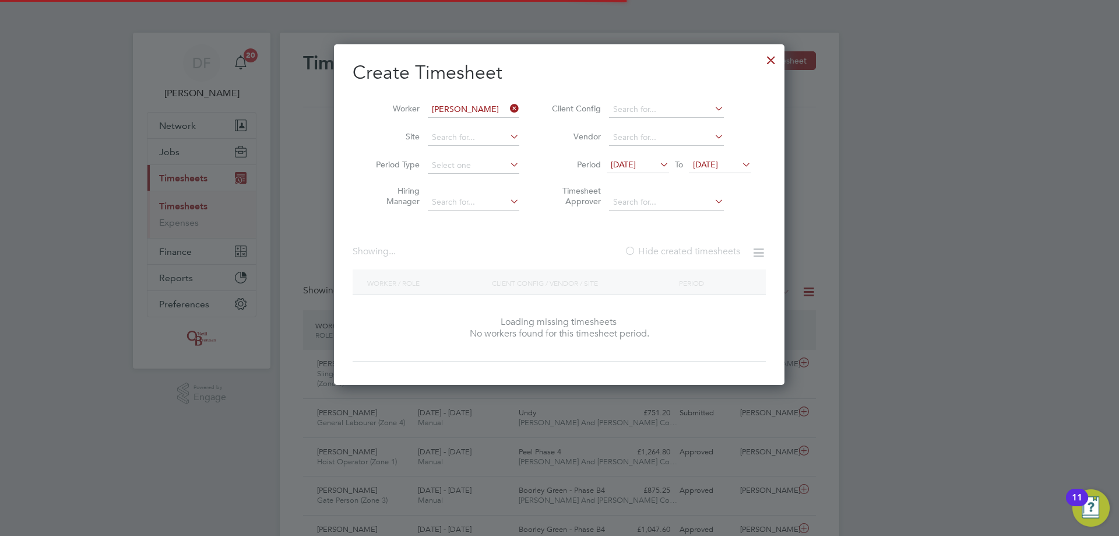
click at [671, 253] on label "Hide created timesheets" at bounding box center [682, 251] width 116 height 12
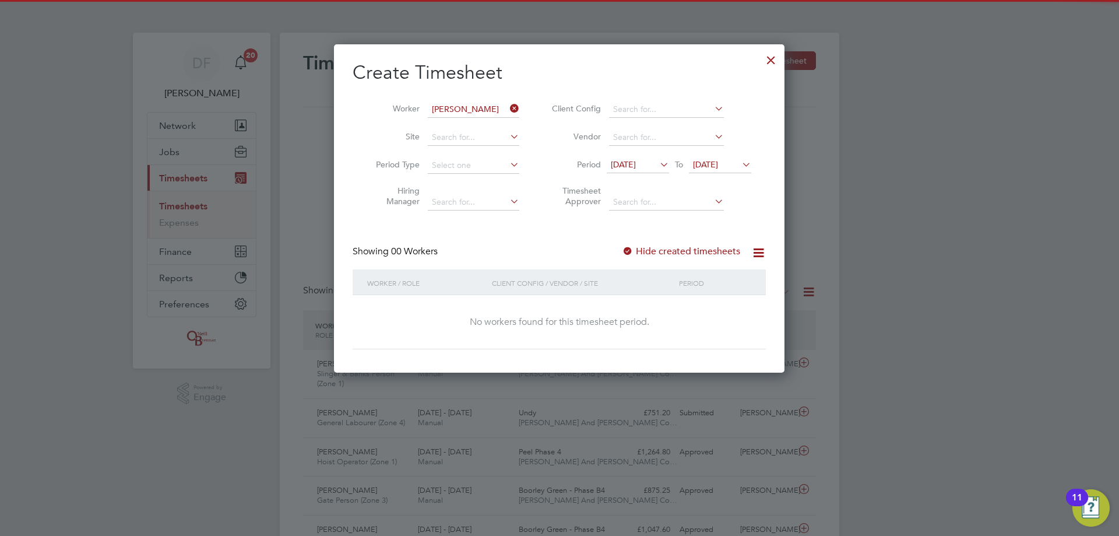
click at [772, 59] on div at bounding box center [771, 57] width 21 height 21
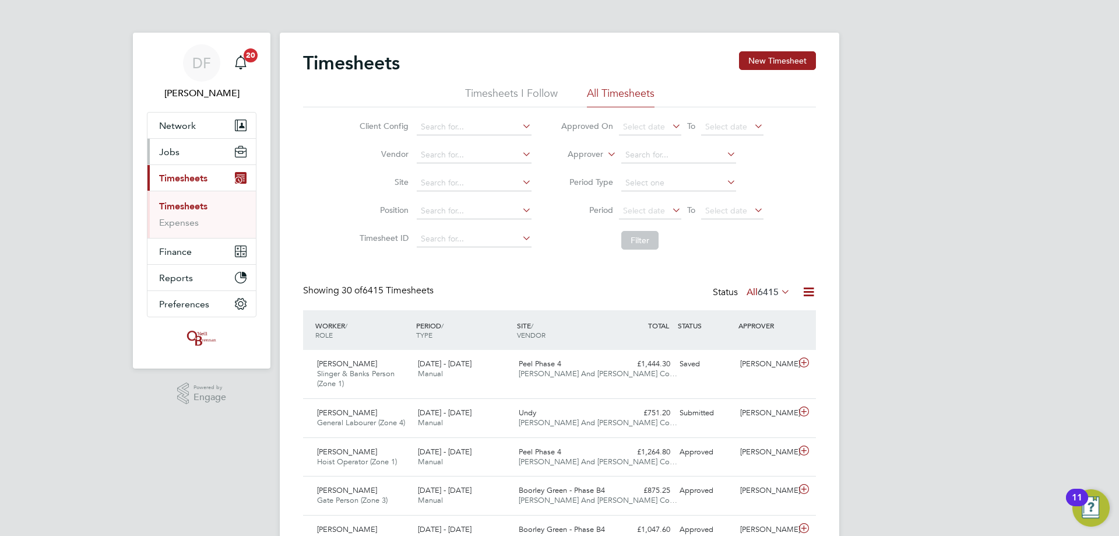
click at [170, 159] on button "Jobs" at bounding box center [201, 152] width 108 height 26
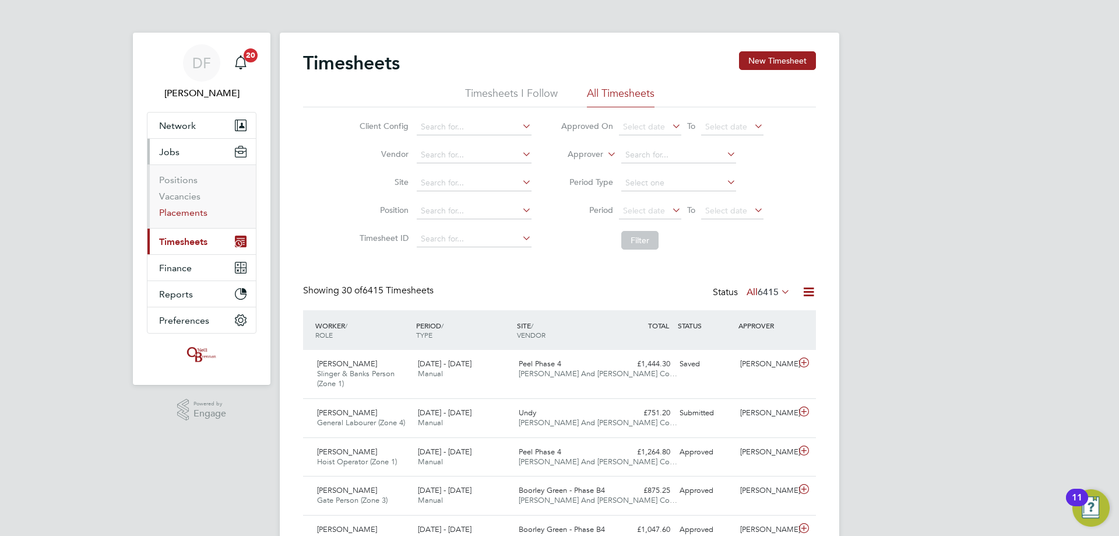
click at [178, 209] on link "Placements" at bounding box center [183, 212] width 48 height 11
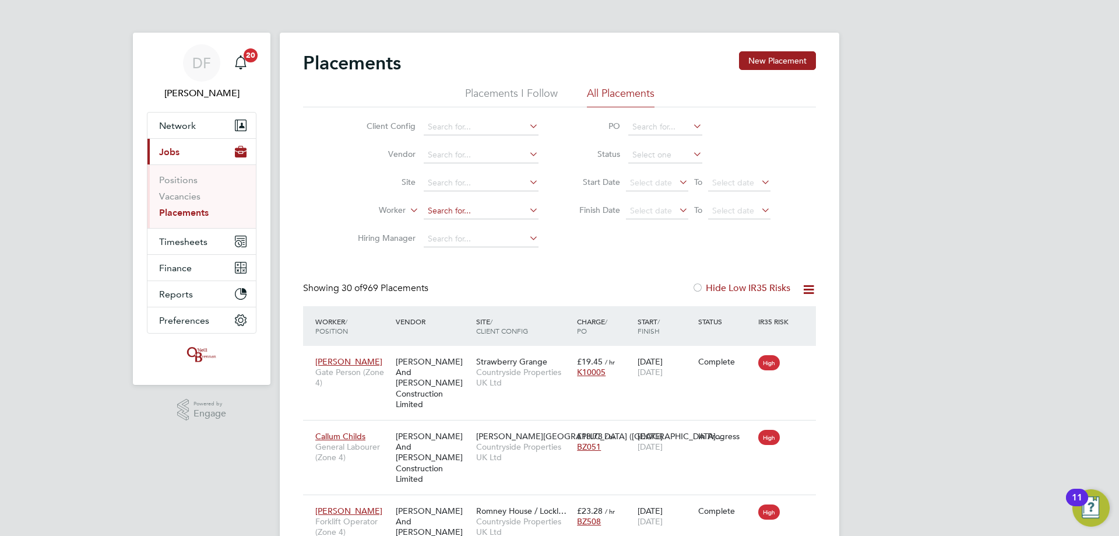
click at [442, 205] on input at bounding box center [481, 211] width 115 height 16
click at [478, 224] on li "Ismail Olay inka" at bounding box center [481, 227] width 116 height 16
type input "Ismail Olayinka"
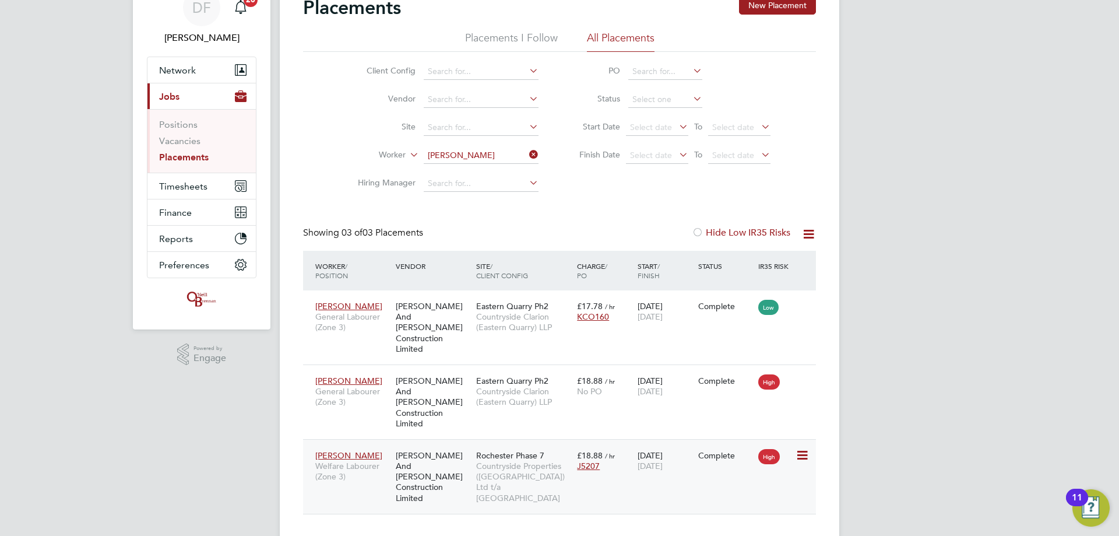
click at [650, 460] on span "19 Sep 2025" at bounding box center [650, 465] width 25 height 10
click at [761, 10] on button "New Placement" at bounding box center [777, 5] width 77 height 19
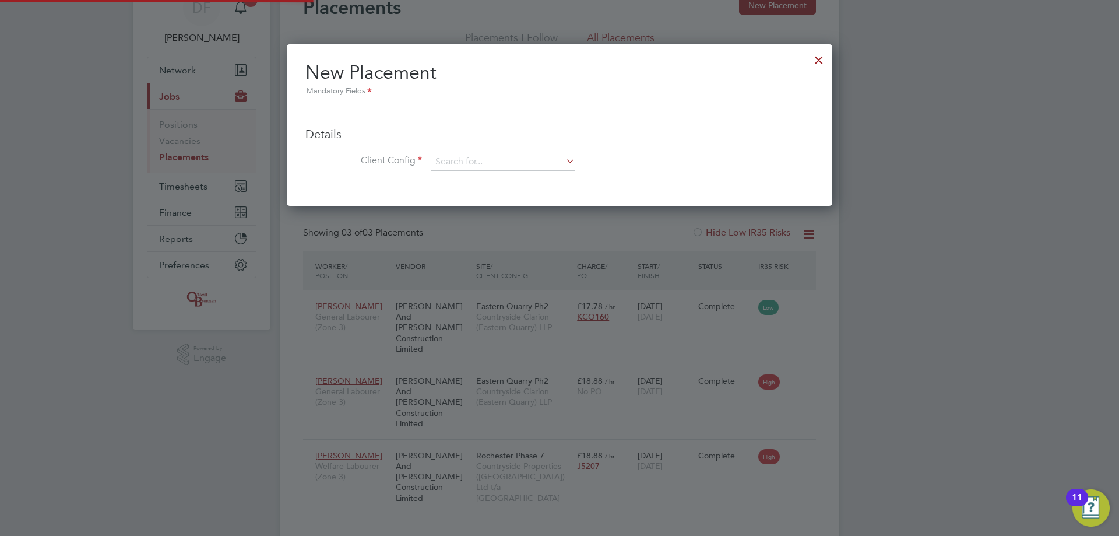
scroll to position [161, 546]
click at [821, 59] on div at bounding box center [818, 57] width 21 height 21
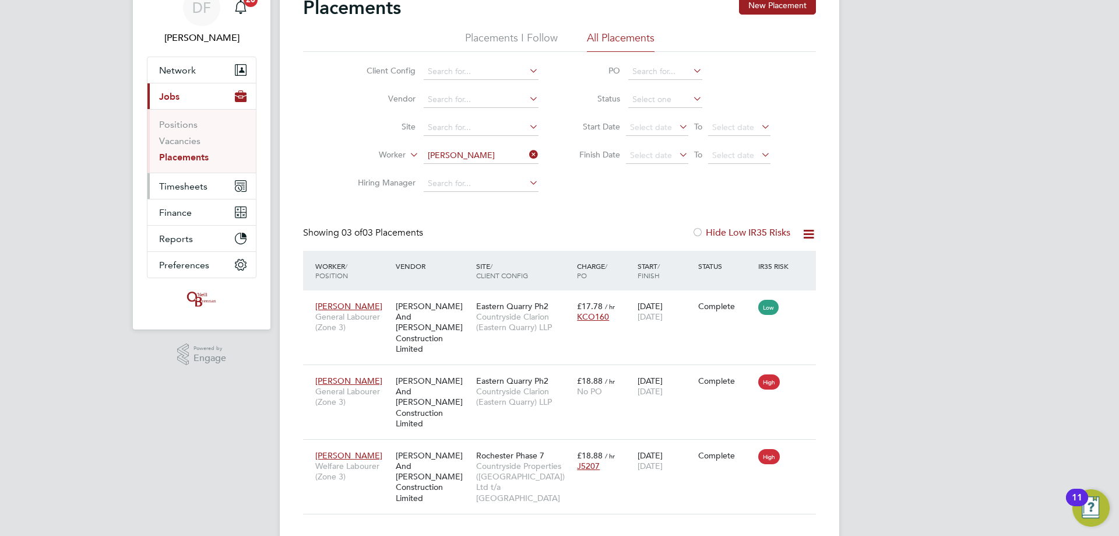
click at [181, 182] on span "Timesheets" at bounding box center [183, 186] width 48 height 11
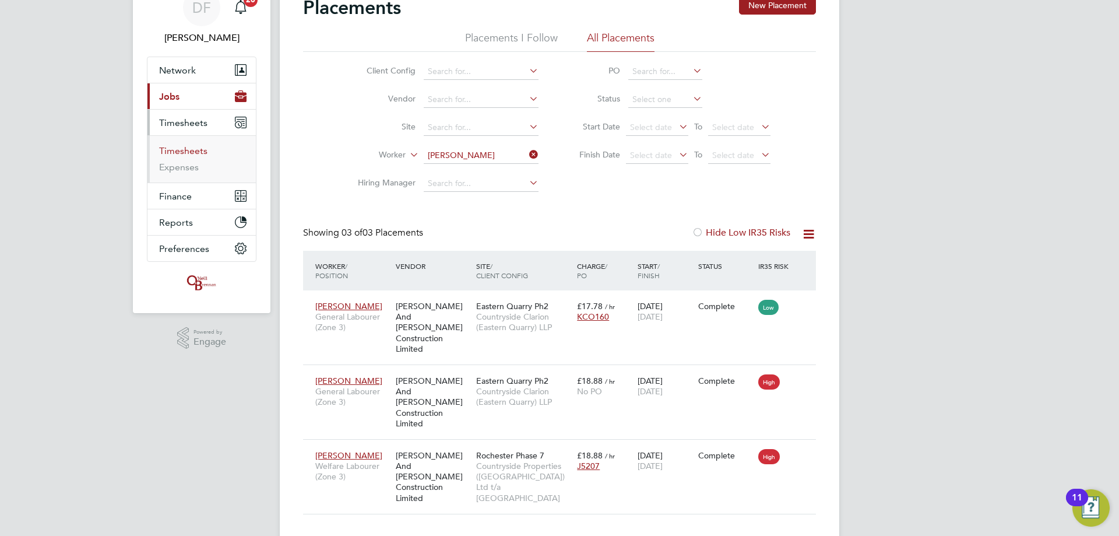
click at [177, 152] on link "Timesheets" at bounding box center [183, 150] width 48 height 11
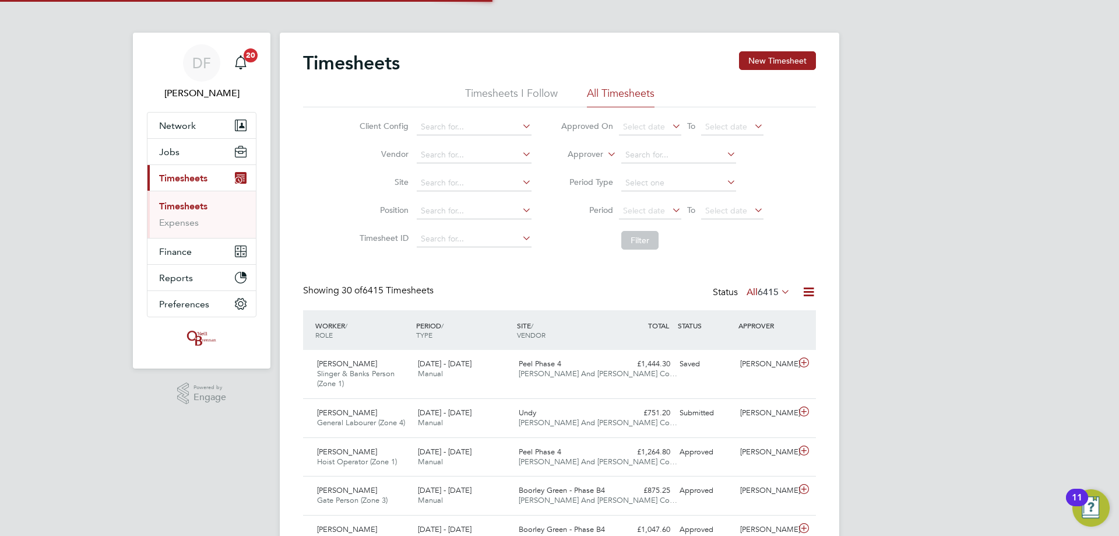
scroll to position [30, 101]
click at [446, 132] on input at bounding box center [474, 127] width 115 height 16
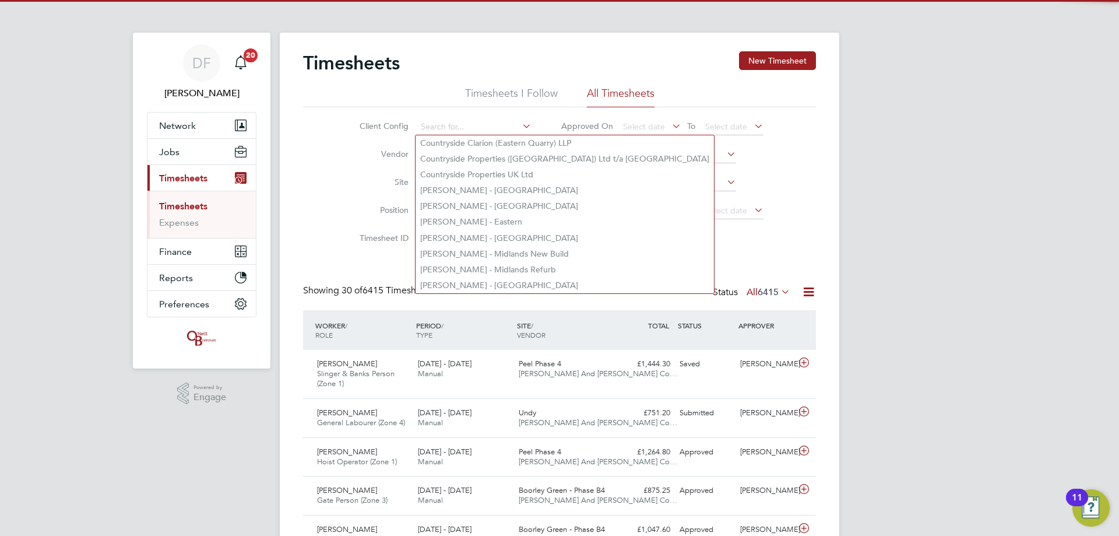
click at [351, 154] on li "Vendor" at bounding box center [443, 155] width 205 height 28
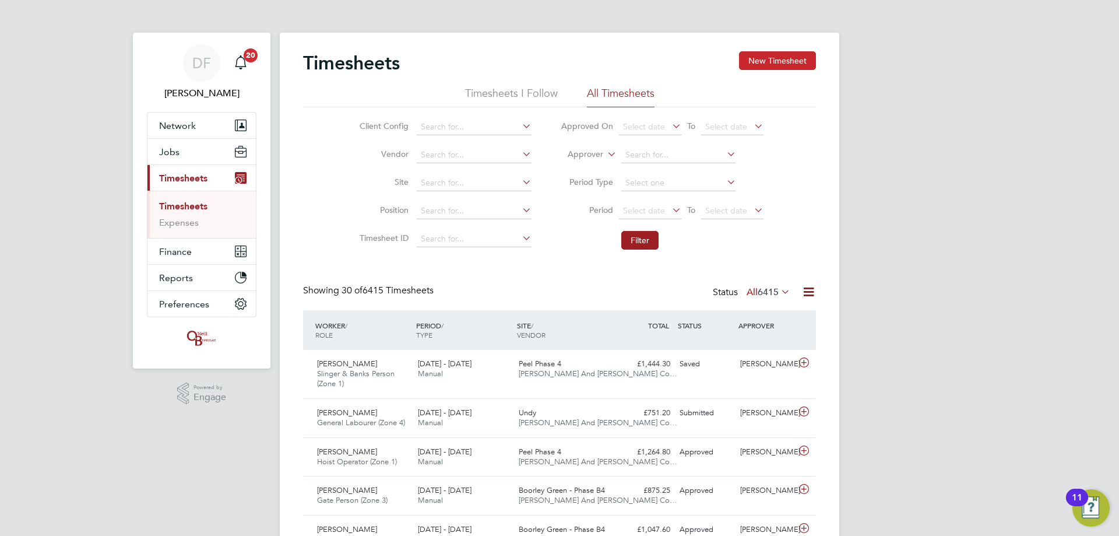
click at [775, 66] on button "New Timesheet" at bounding box center [777, 60] width 77 height 19
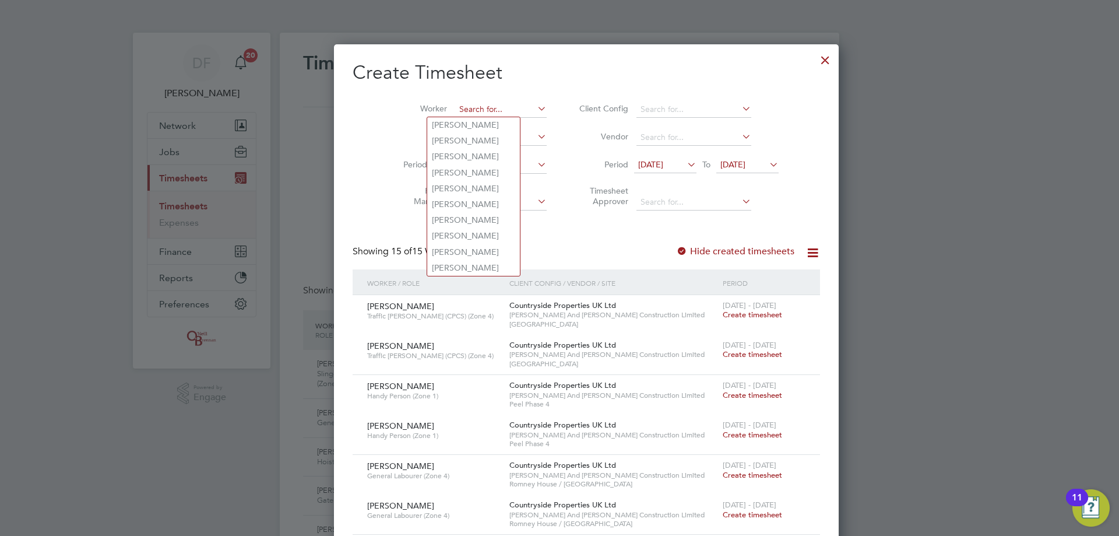
click at [455, 106] on input at bounding box center [500, 109] width 91 height 16
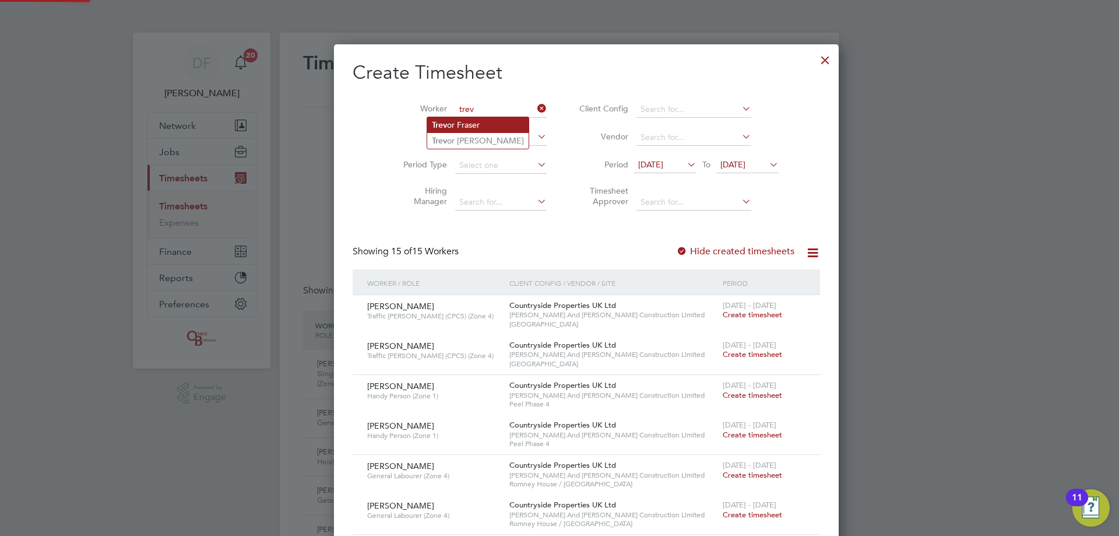
click at [465, 123] on li "Trev or Fraser" at bounding box center [477, 125] width 101 height 16
type input "Trevor Fraser"
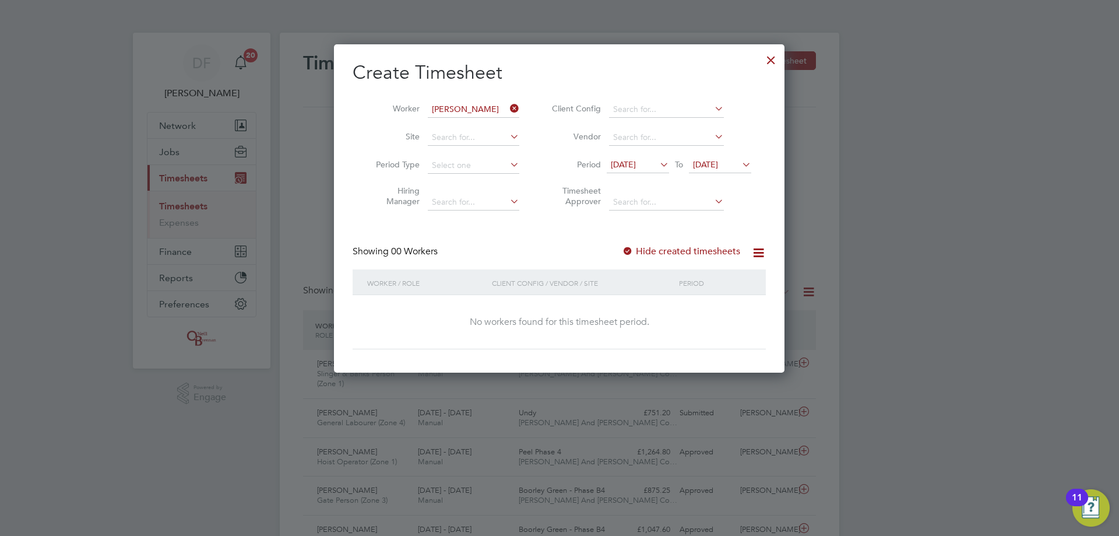
click at [646, 247] on label "Hide created timesheets" at bounding box center [681, 251] width 118 height 12
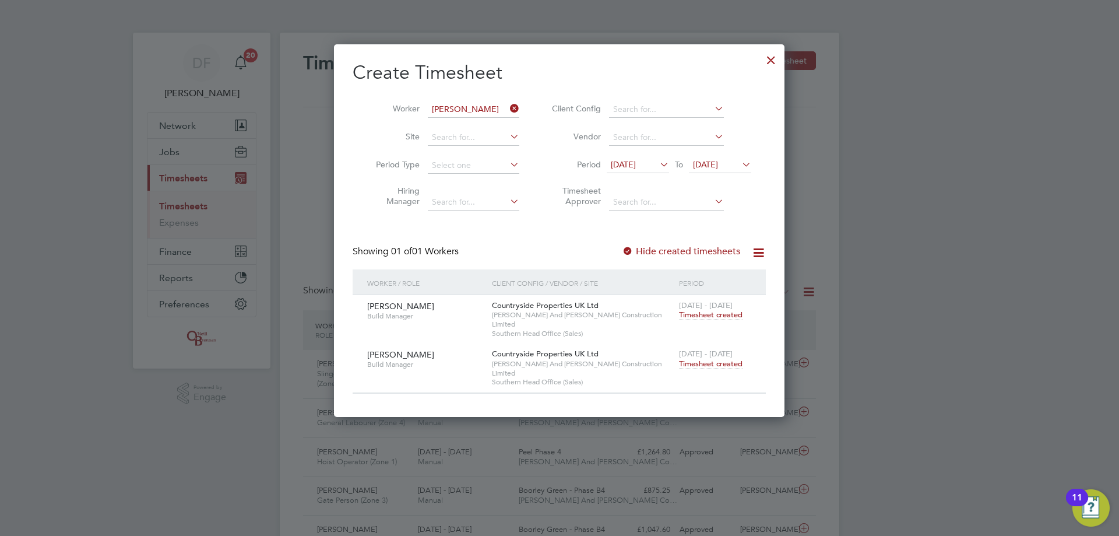
click at [714, 358] on span "Timesheet created" at bounding box center [711, 363] width 64 height 10
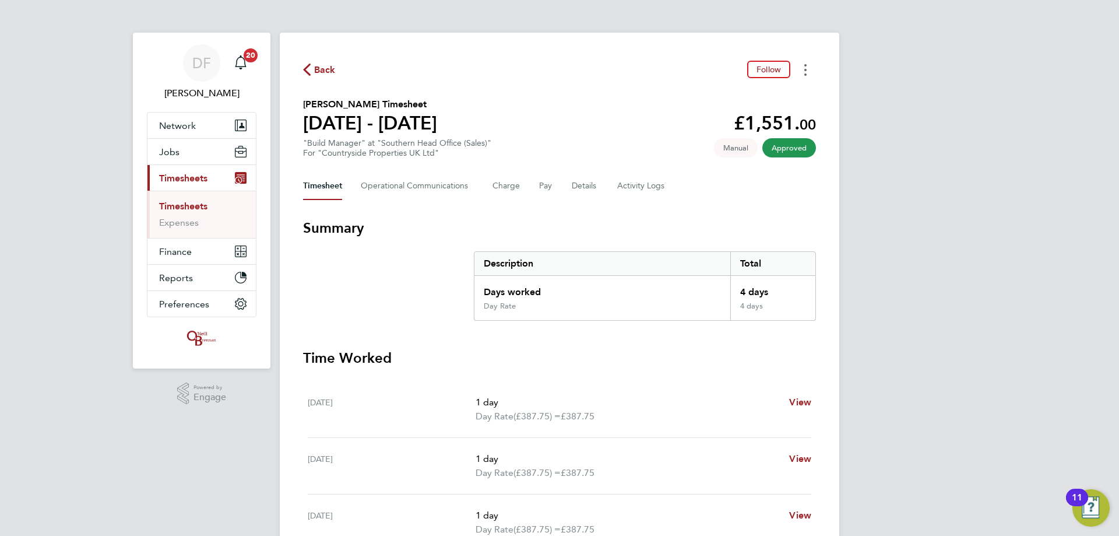
click at [802, 66] on button "Timesheets Menu" at bounding box center [805, 70] width 21 height 18
click at [779, 93] on link "Download timesheet" at bounding box center [746, 95] width 140 height 23
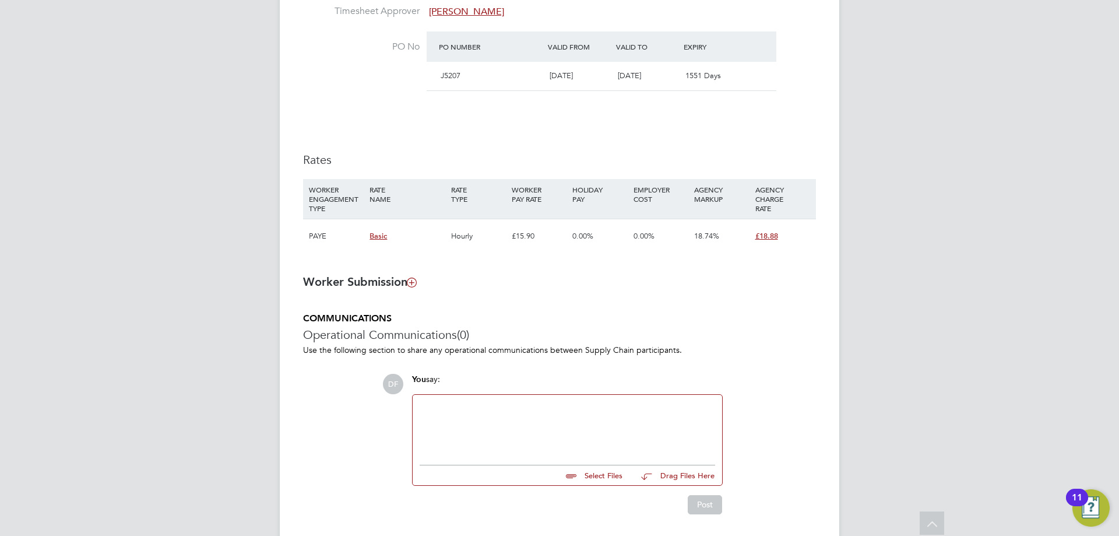
scroll to position [722, 0]
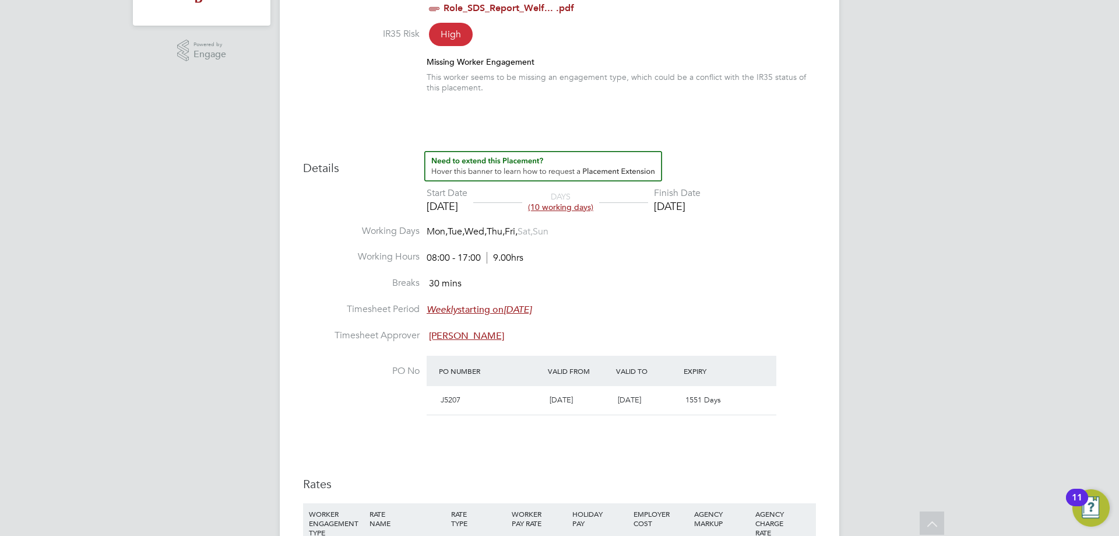
scroll to position [0, 0]
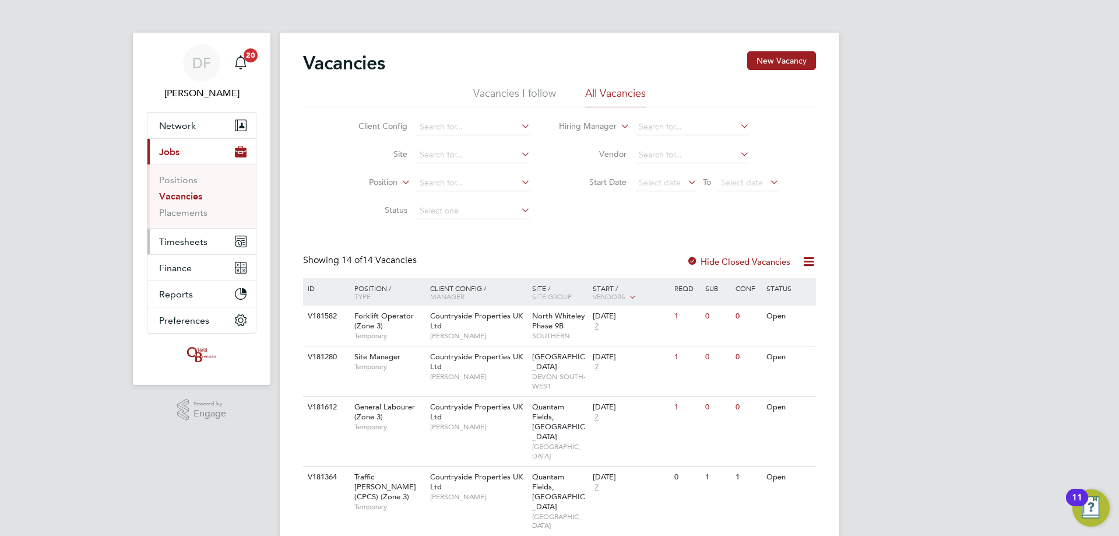
click at [179, 241] on span "Timesheets" at bounding box center [183, 241] width 48 height 11
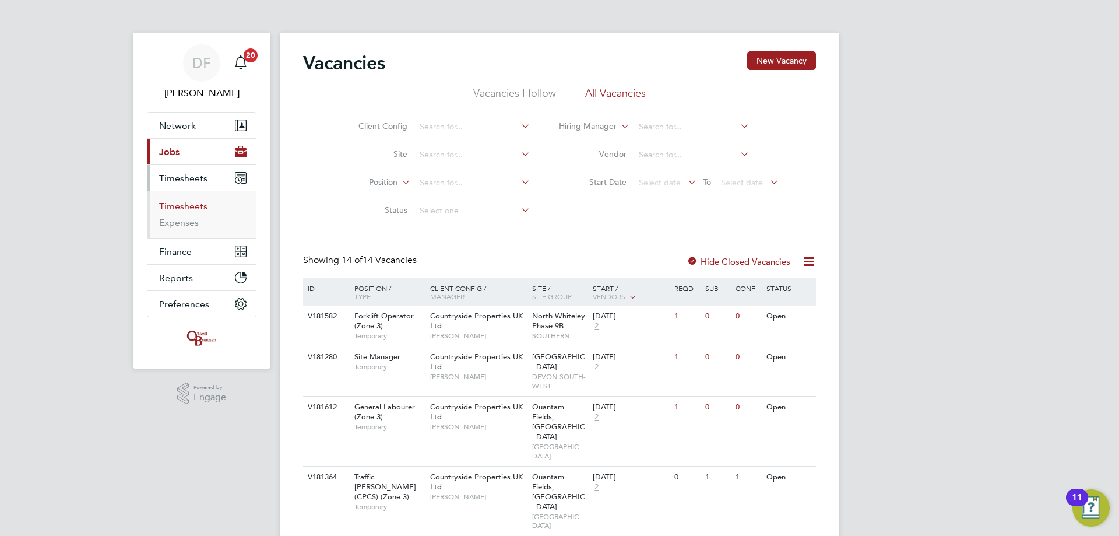
click at [177, 209] on link "Timesheets" at bounding box center [183, 205] width 48 height 11
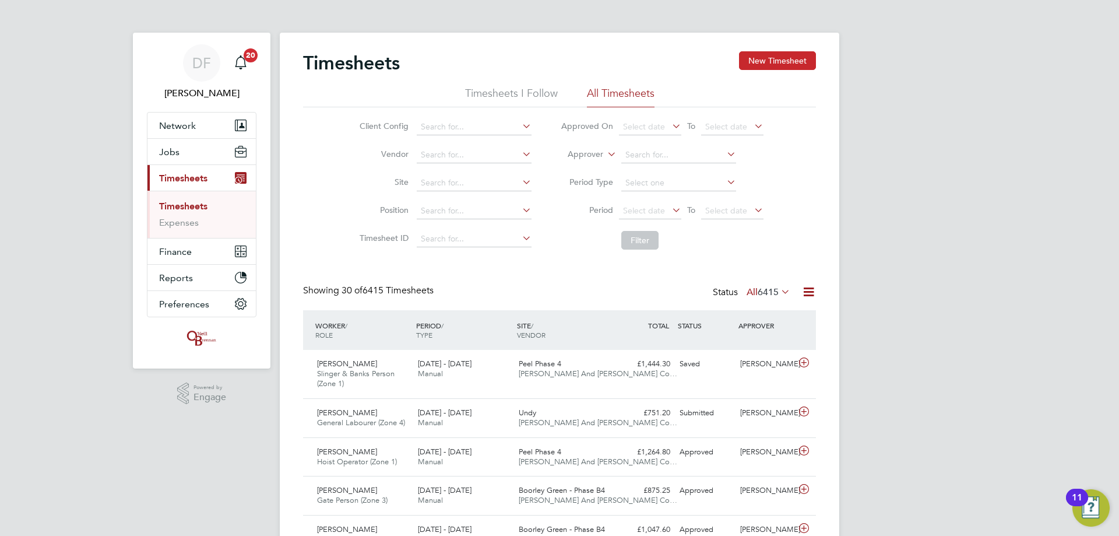
click at [786, 55] on button "New Timesheet" at bounding box center [777, 60] width 77 height 19
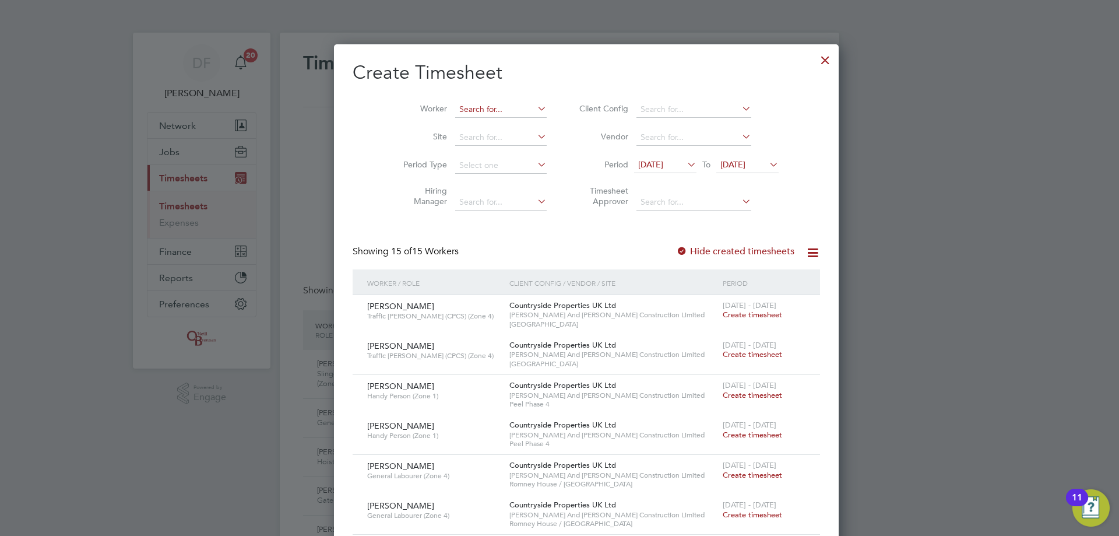
click at [455, 110] on input at bounding box center [500, 109] width 91 height 16
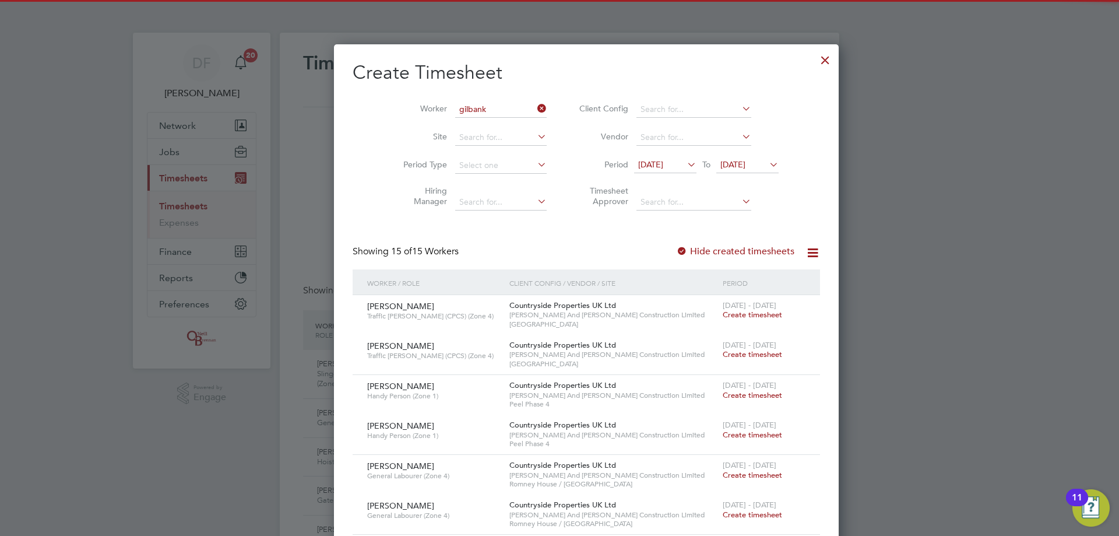
click at [499, 124] on b "Gilbank" at bounding box center [514, 125] width 30 height 10
type input "[PERSON_NAME]"
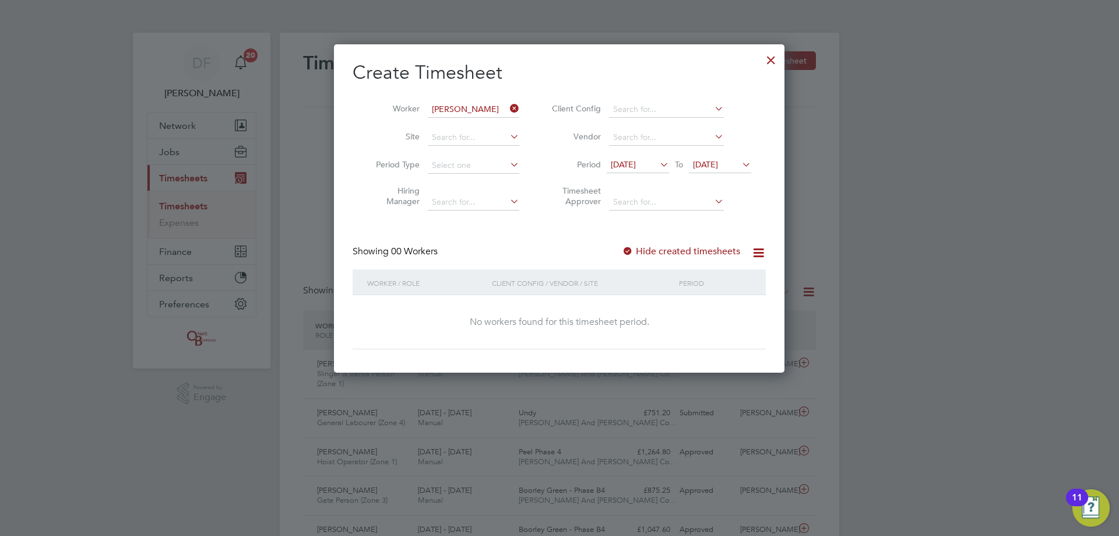
click at [712, 168] on span "[DATE]" at bounding box center [705, 164] width 25 height 10
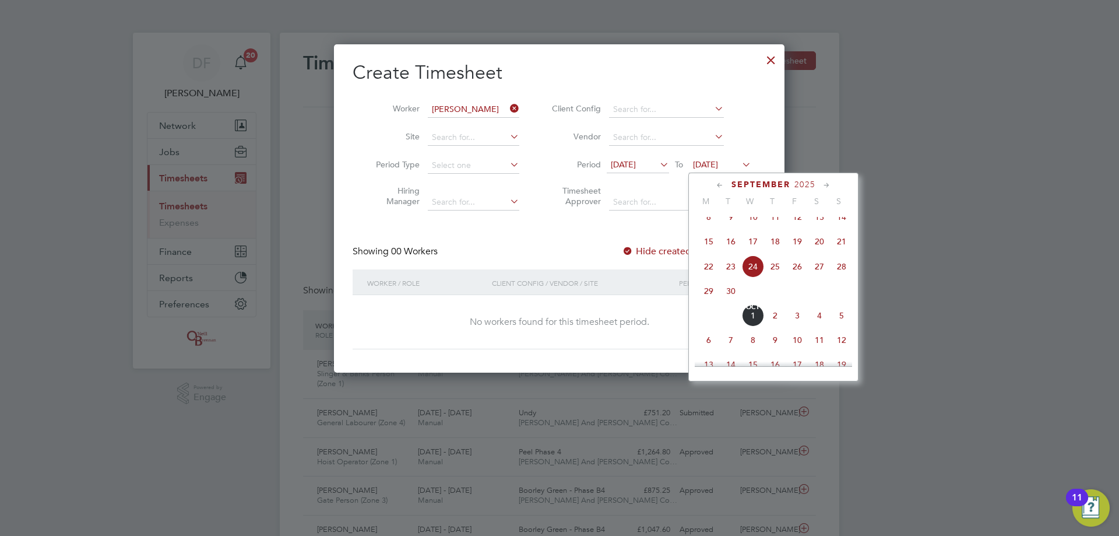
click at [837, 274] on span "28" at bounding box center [841, 266] width 22 height 22
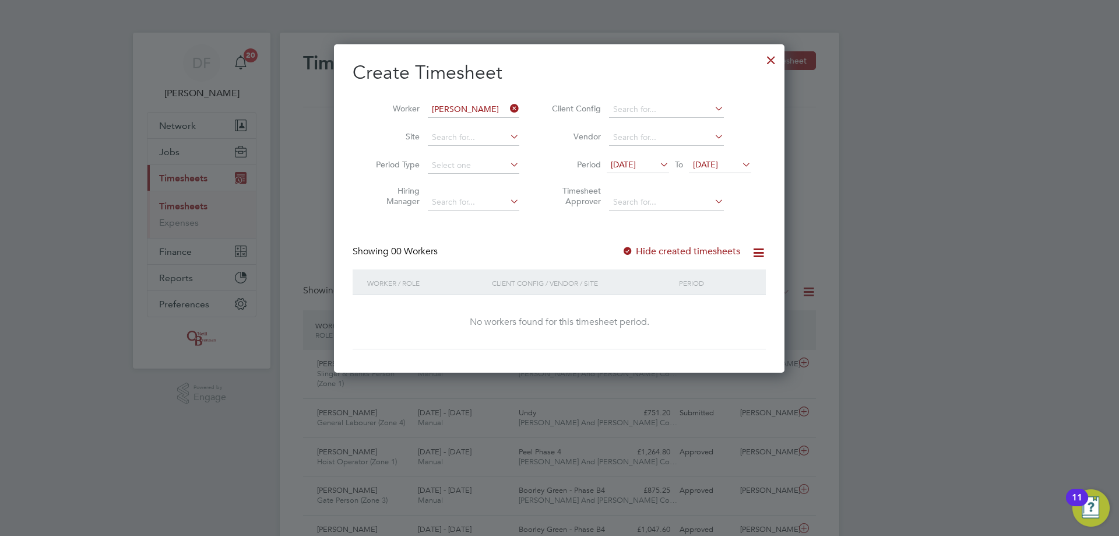
click at [668, 249] on label "Hide created timesheets" at bounding box center [681, 251] width 118 height 12
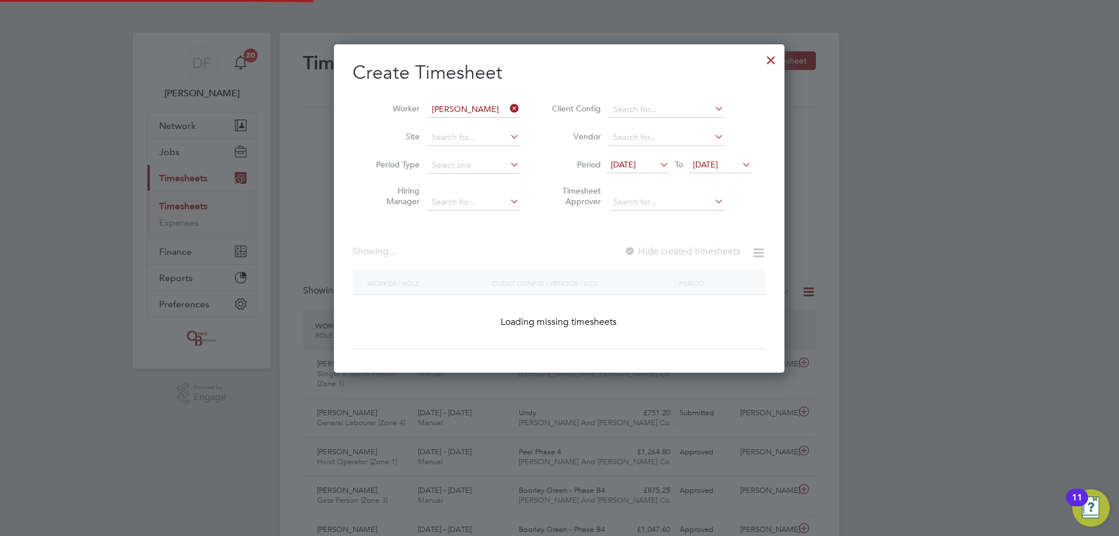
click at [668, 249] on label "Hide created timesheets" at bounding box center [682, 251] width 116 height 12
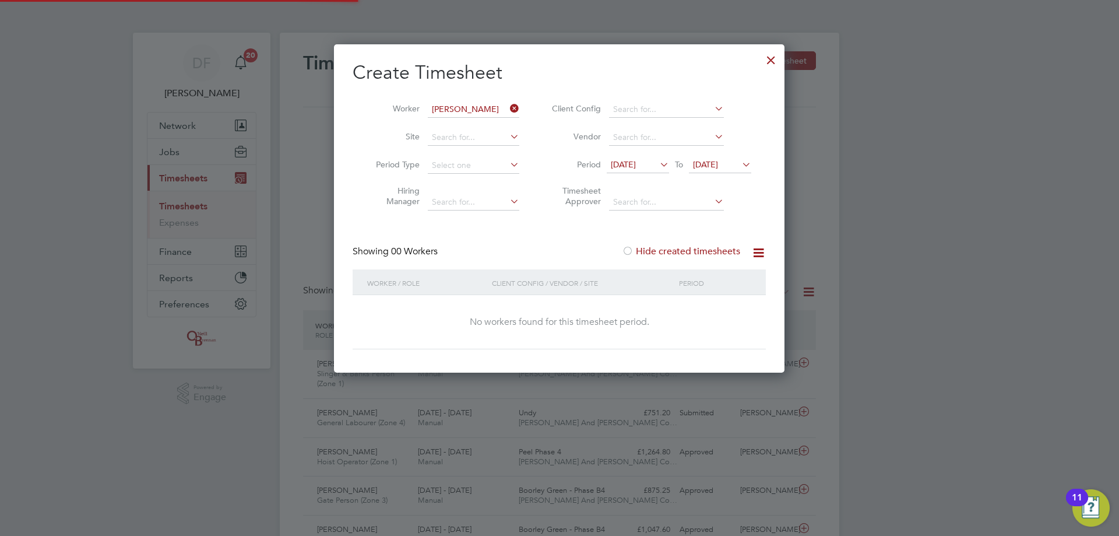
click at [668, 249] on label "Hide created timesheets" at bounding box center [681, 251] width 118 height 12
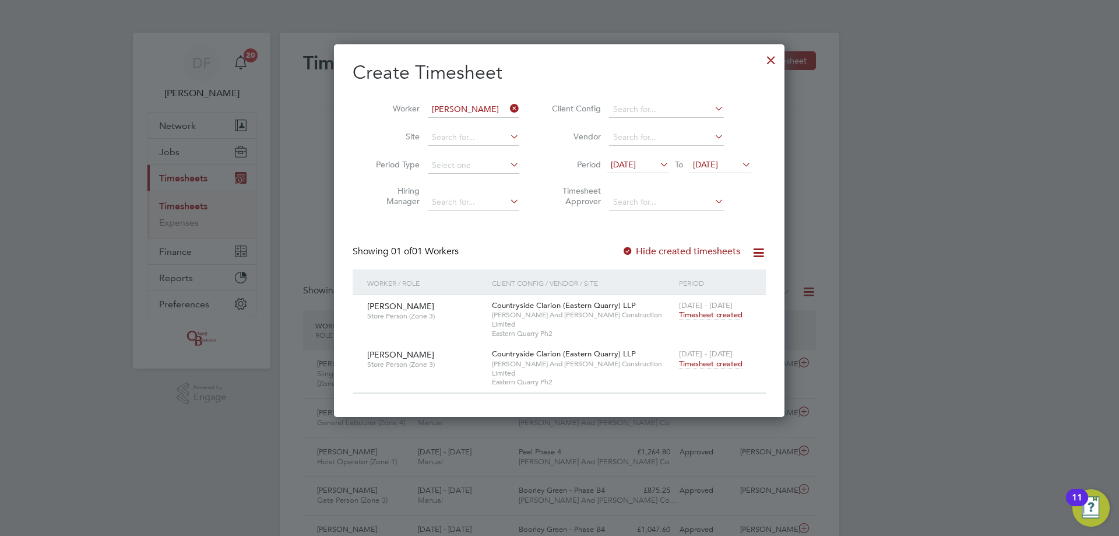
click at [705, 358] on span "Timesheet created" at bounding box center [711, 363] width 64 height 10
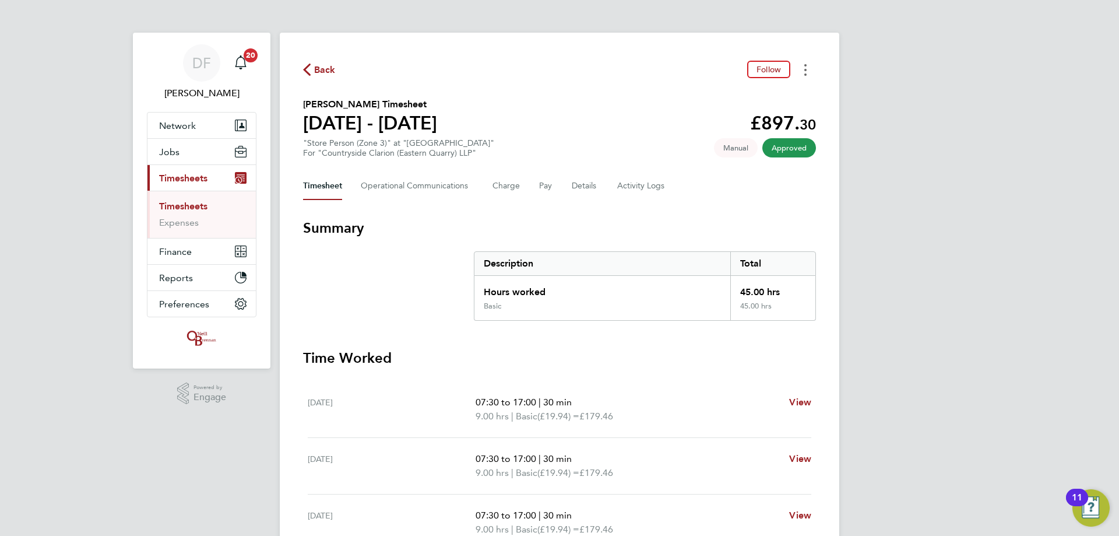
click at [807, 69] on button "Timesheets Menu" at bounding box center [805, 70] width 21 height 18
click at [767, 87] on link "Download timesheet" at bounding box center [746, 95] width 140 height 23
click at [968, 322] on div "DF [PERSON_NAME] Notifications 20 Applications: Network Team Members Businesses…" at bounding box center [559, 425] width 1119 height 851
click at [332, 63] on span "Back" at bounding box center [325, 70] width 22 height 14
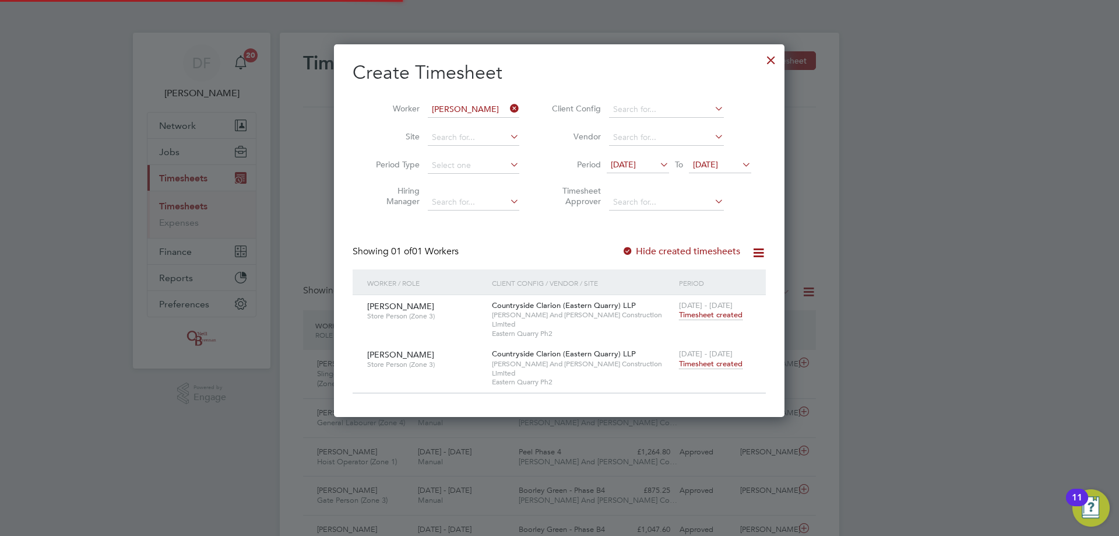
scroll to position [30, 101]
drag, startPoint x: 509, startPoint y: 108, endPoint x: 499, endPoint y: 109, distance: 10.6
click at [508, 107] on icon at bounding box center [508, 108] width 0 height 16
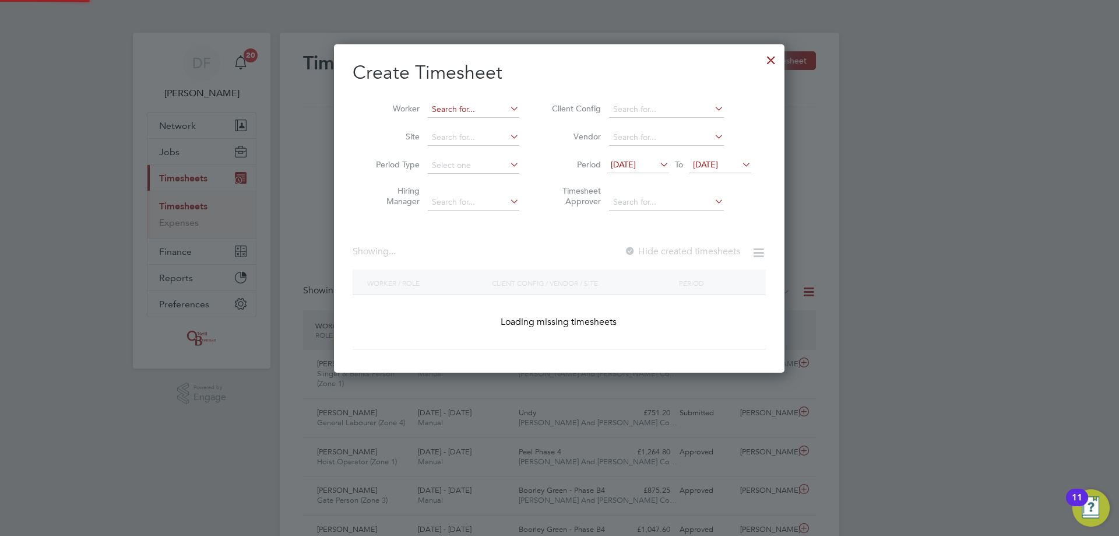
click at [449, 110] on input at bounding box center [473, 109] width 91 height 16
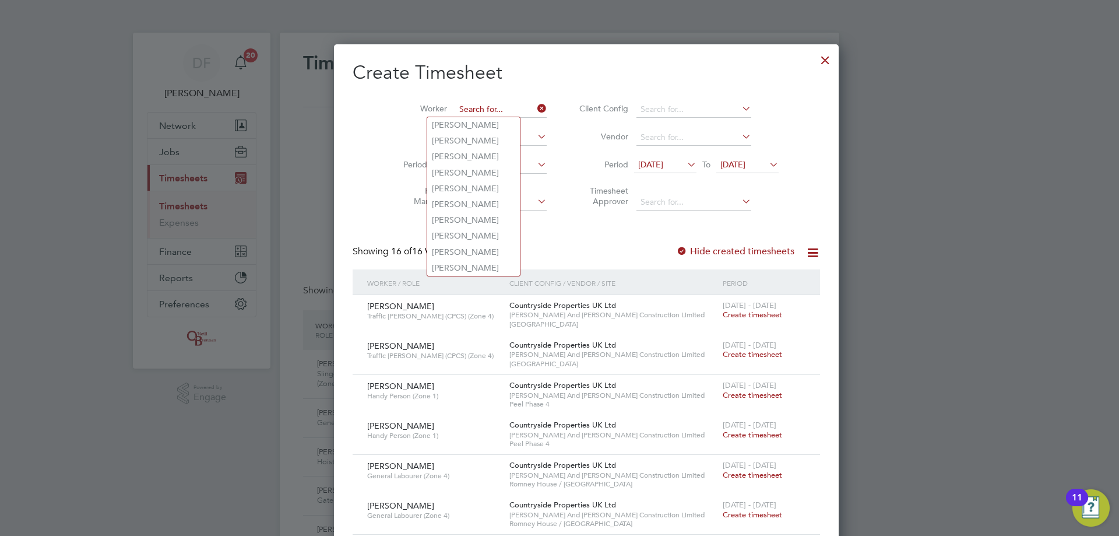
type input "h"
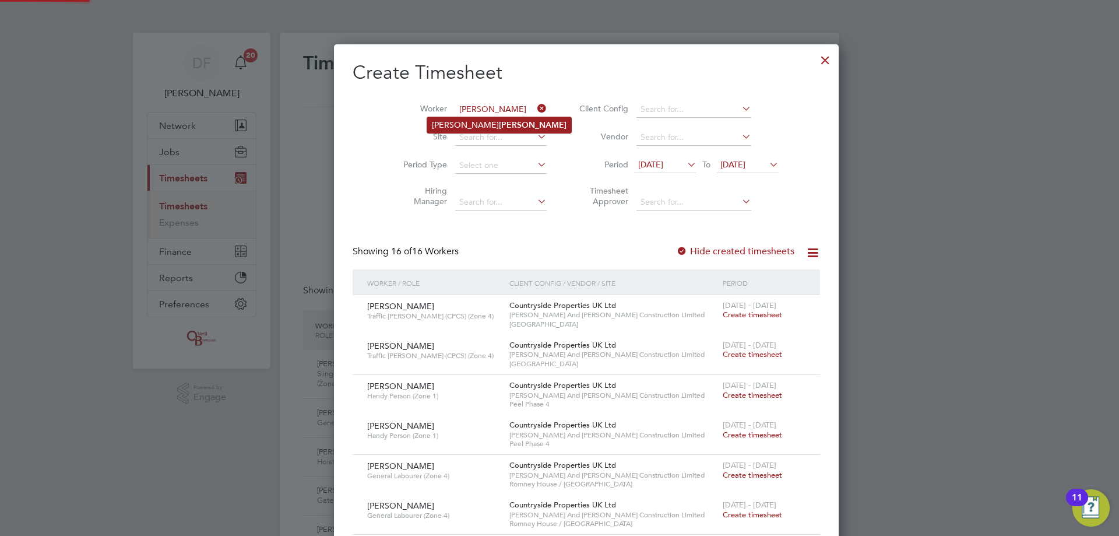
click at [461, 122] on li "[PERSON_NAME]" at bounding box center [499, 125] width 144 height 16
type input "[PERSON_NAME]"
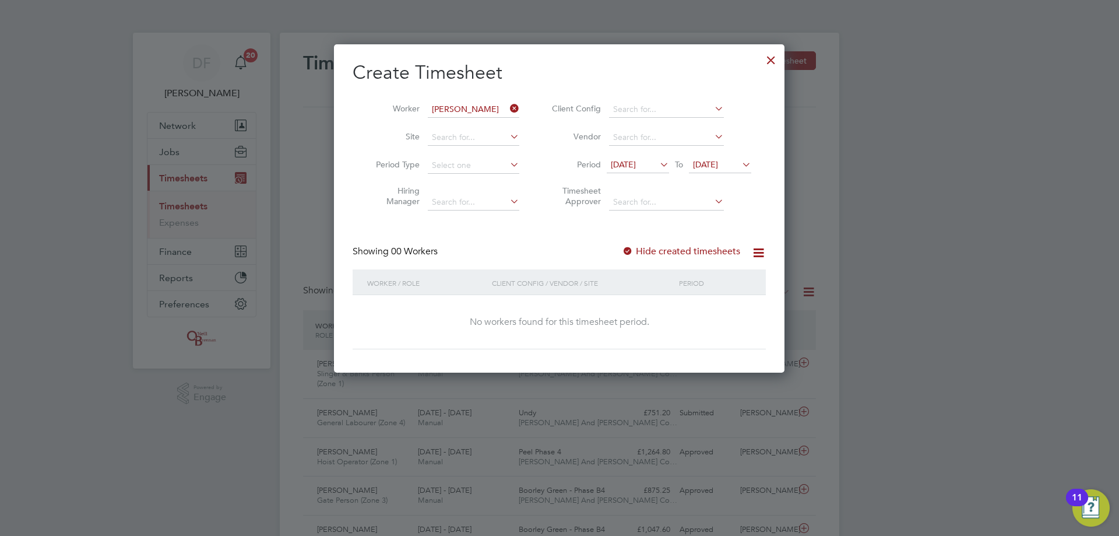
click at [664, 254] on label "Hide created timesheets" at bounding box center [681, 251] width 118 height 12
click at [668, 249] on label "Hide created timesheets" at bounding box center [681, 251] width 118 height 12
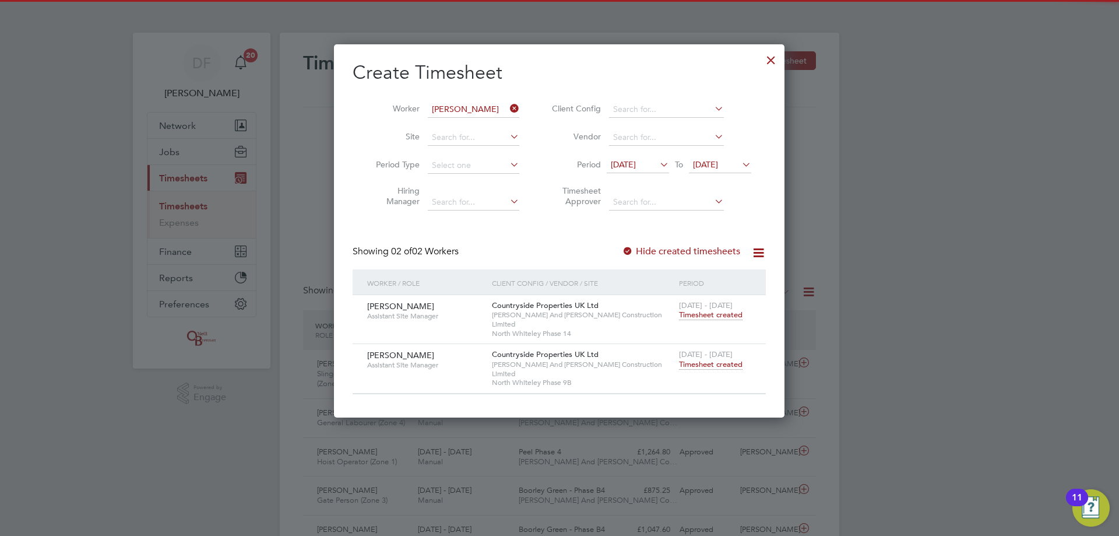
click at [668, 249] on label "Hide created timesheets" at bounding box center [681, 251] width 118 height 12
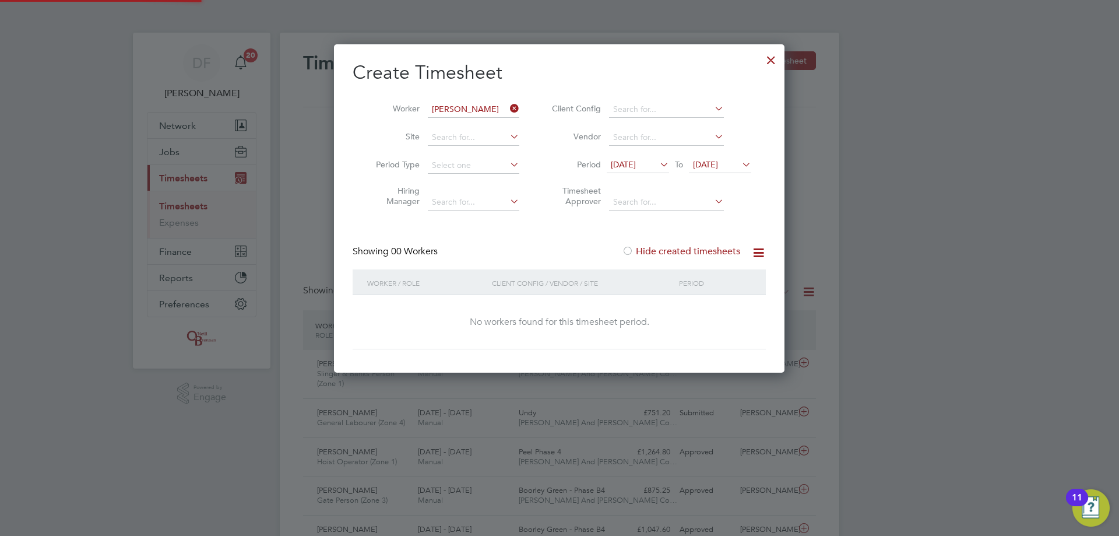
click at [668, 249] on label "Hide created timesheets" at bounding box center [681, 251] width 118 height 12
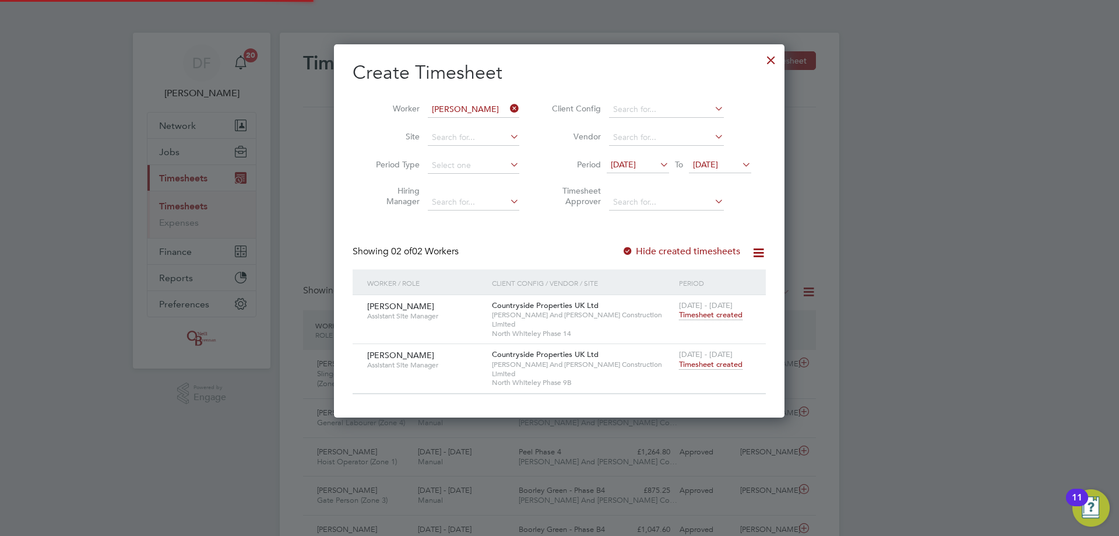
click at [703, 359] on span "Timesheet created" at bounding box center [711, 364] width 64 height 10
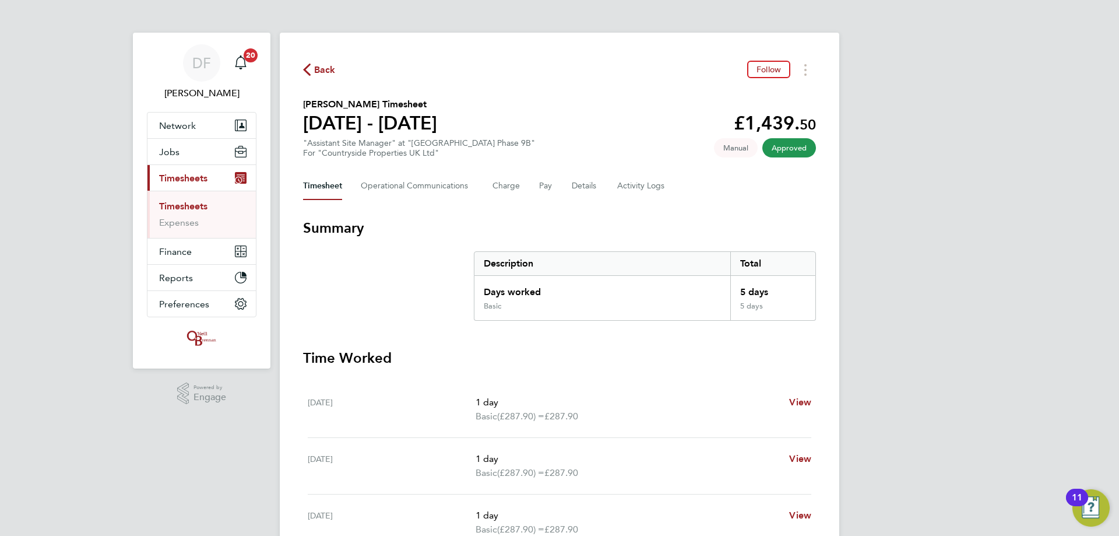
click at [316, 68] on span "Back" at bounding box center [325, 70] width 22 height 14
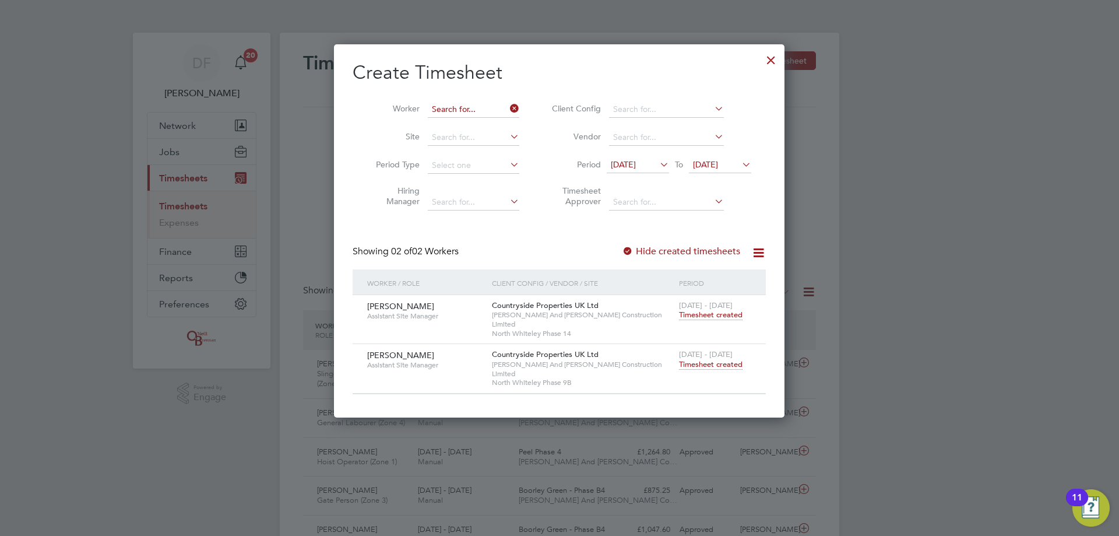
click at [495, 108] on input at bounding box center [473, 109] width 91 height 16
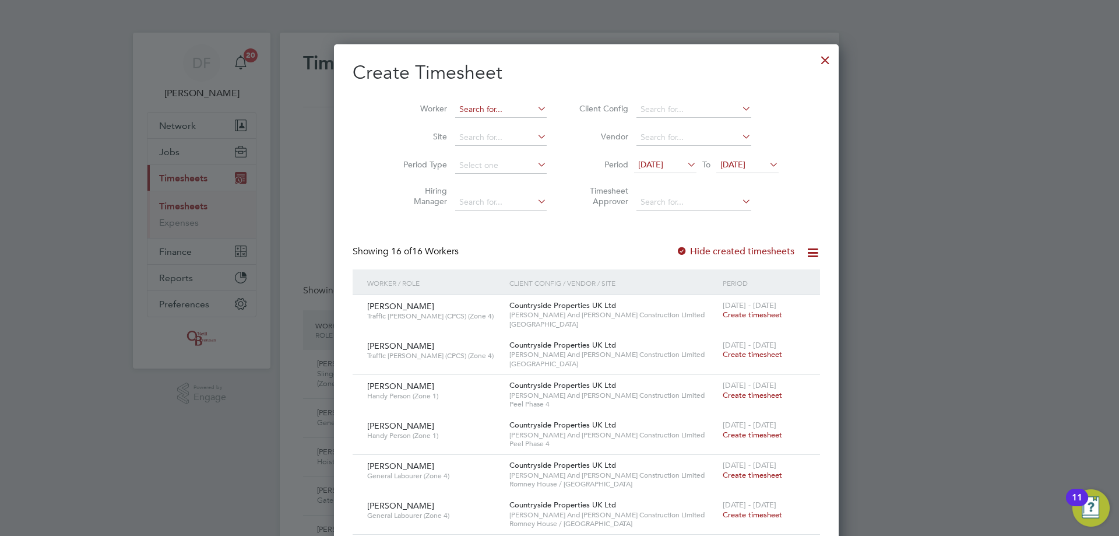
click at [455, 111] on input at bounding box center [500, 109] width 91 height 16
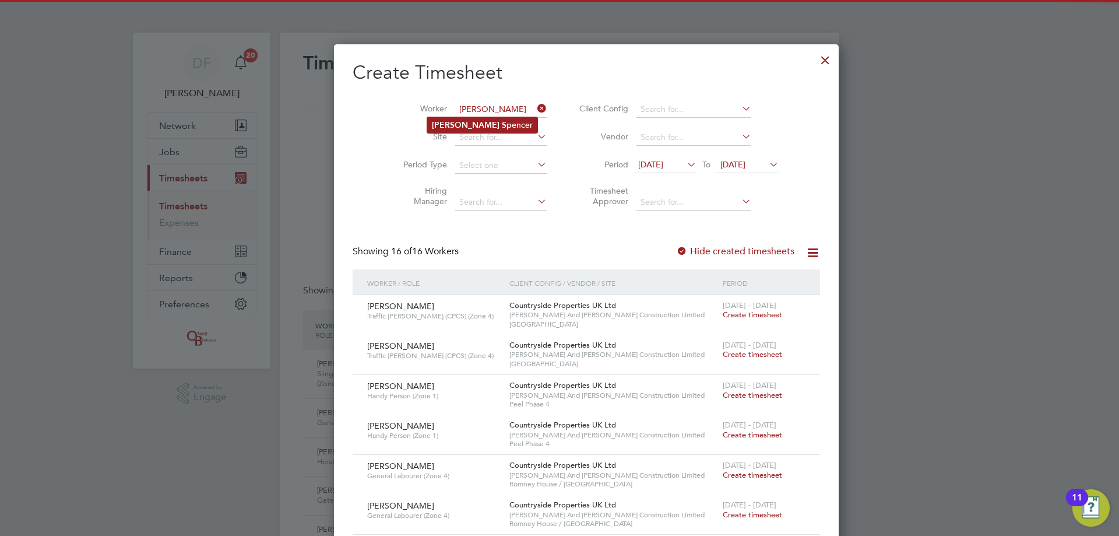
click at [486, 119] on li "[PERSON_NAME] ncer" at bounding box center [482, 125] width 110 height 16
type input "[PERSON_NAME]"
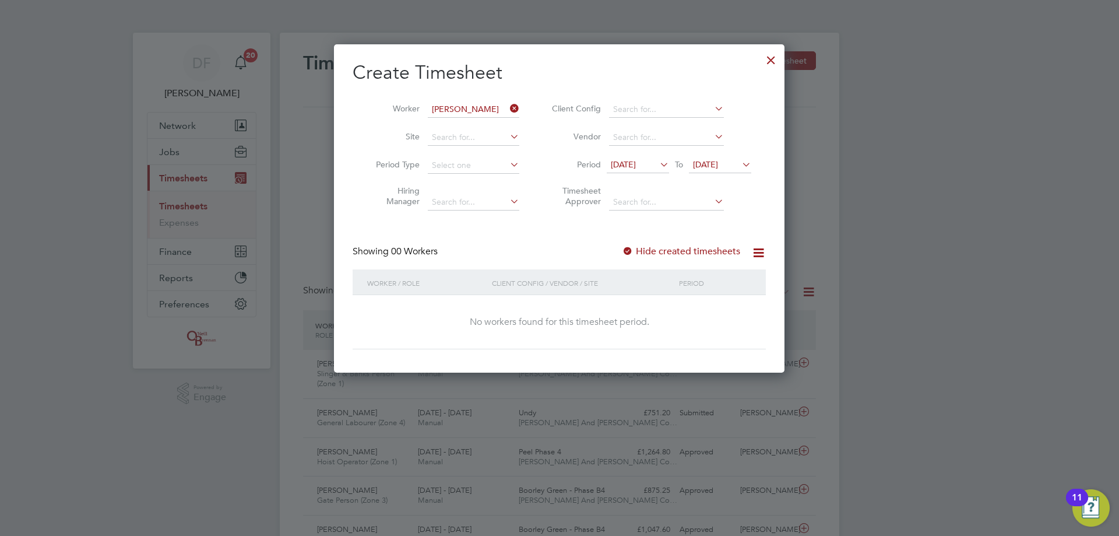
drag, startPoint x: 708, startPoint y: 240, endPoint x: 702, endPoint y: 245, distance: 7.8
click at [703, 244] on div "Create Timesheet Worker [PERSON_NAME] Site Period Type Hiring Manager Client Co…" at bounding box center [559, 205] width 413 height 288
click at [702, 245] on label "Hide created timesheets" at bounding box center [681, 251] width 118 height 12
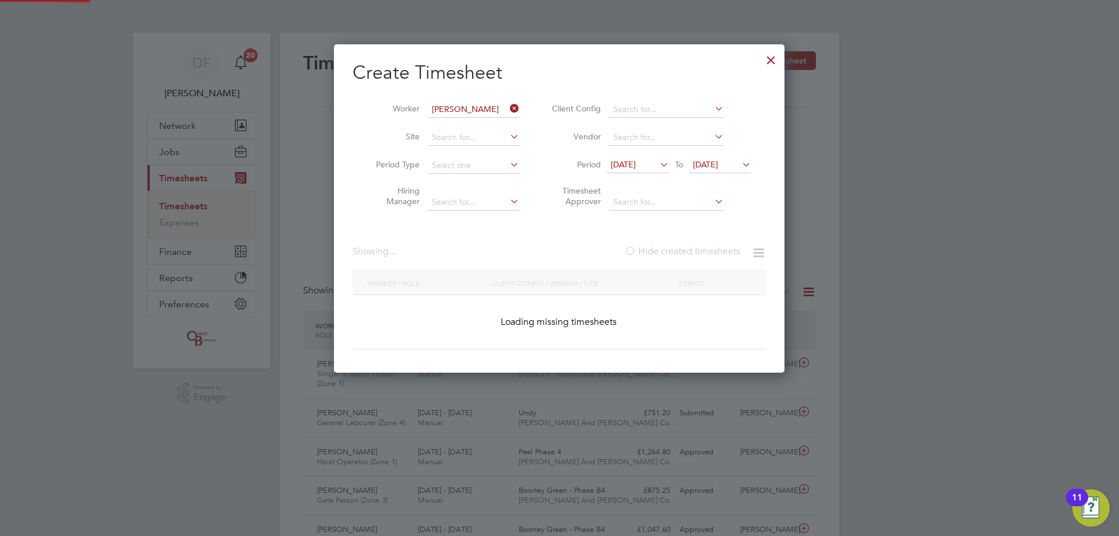
click at [702, 245] on label "Hide created timesheets" at bounding box center [682, 251] width 116 height 12
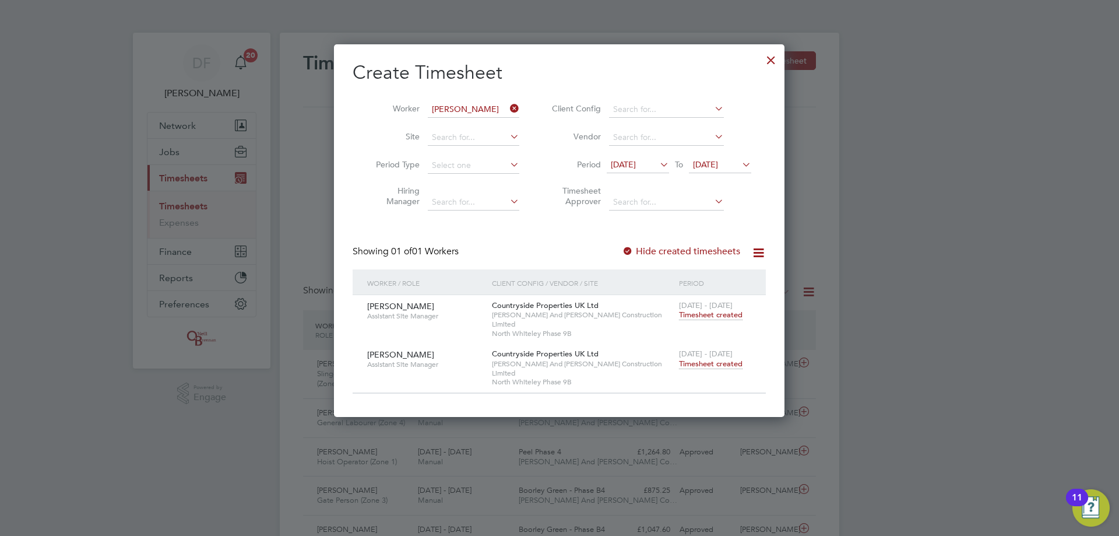
click at [716, 358] on span "Timesheet created" at bounding box center [711, 363] width 64 height 10
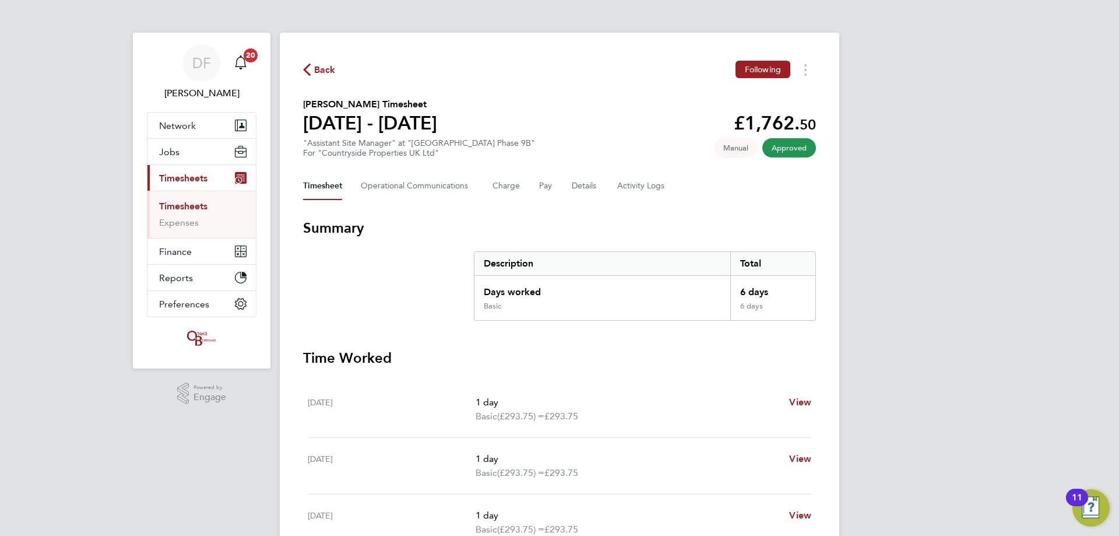
drag, startPoint x: 305, startPoint y: 64, endPoint x: 314, endPoint y: 68, distance: 9.4
click at [305, 66] on icon "button" at bounding box center [307, 70] width 8 height 12
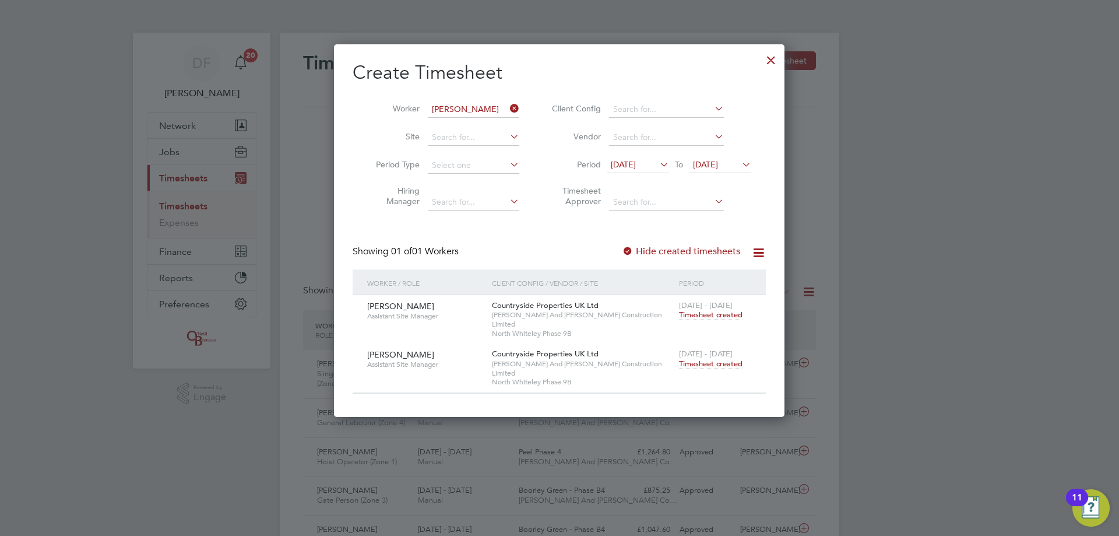
click at [508, 110] on icon at bounding box center [508, 108] width 0 height 16
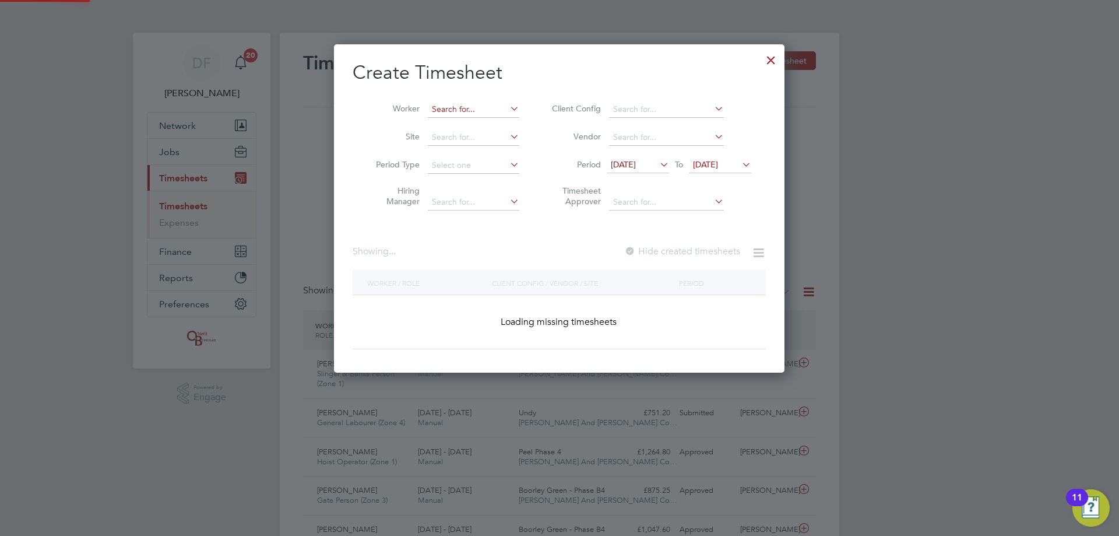
click at [445, 106] on input at bounding box center [473, 109] width 91 height 16
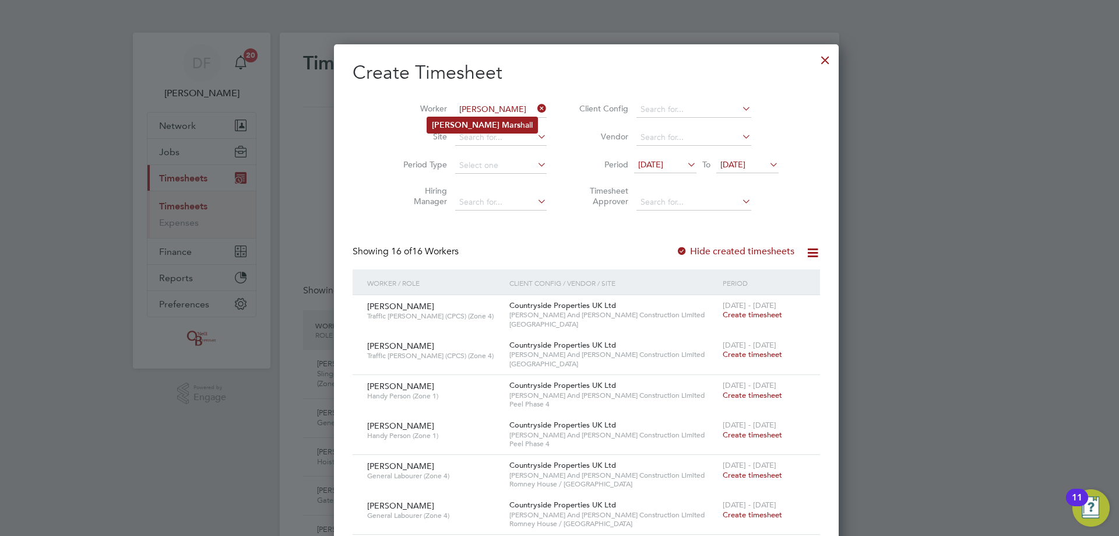
click at [502, 120] on b "Mars" at bounding box center [511, 125] width 19 height 10
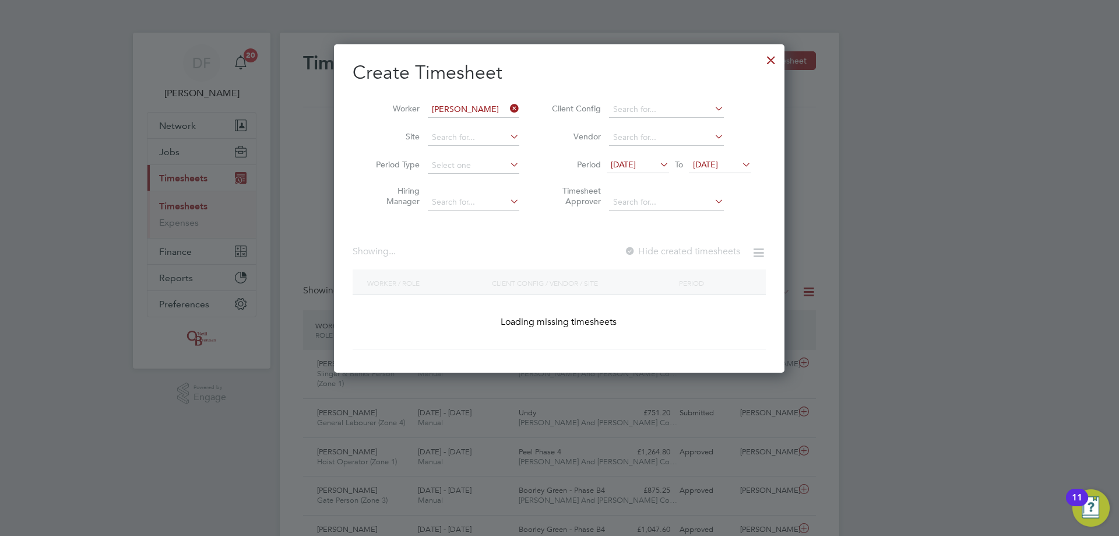
type input "[PERSON_NAME]"
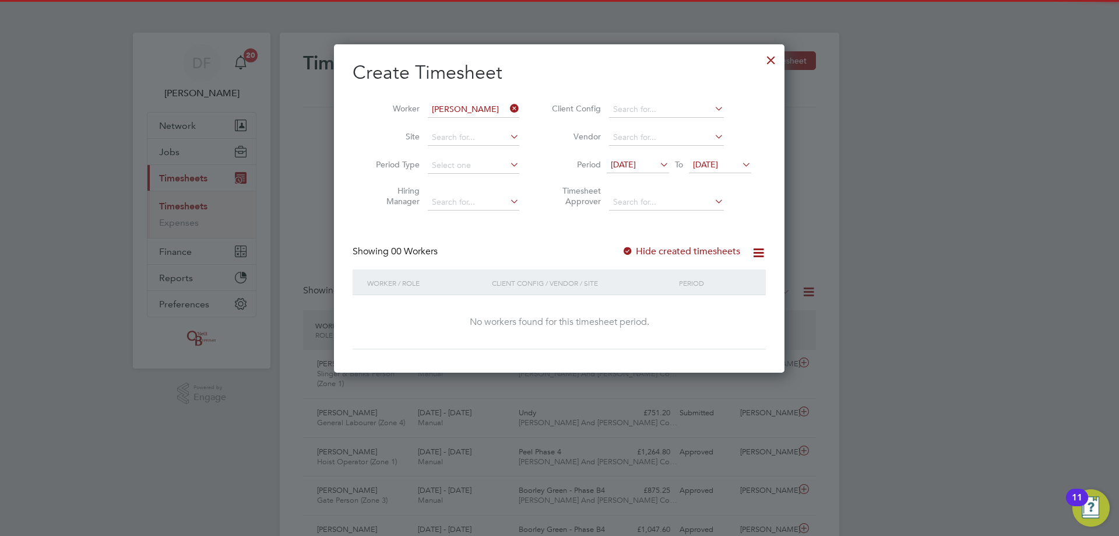
click at [653, 248] on label "Hide created timesheets" at bounding box center [681, 251] width 118 height 12
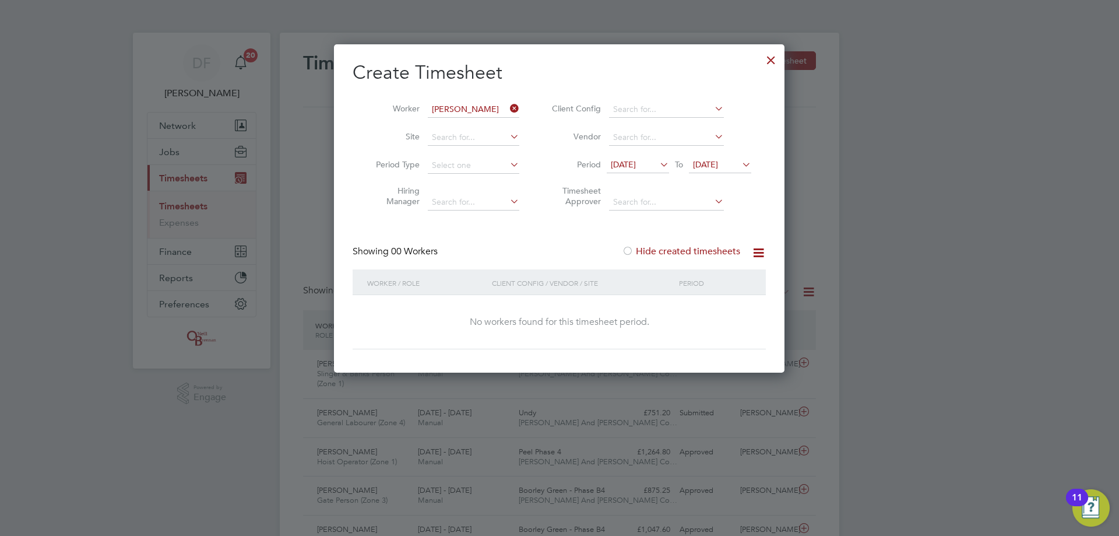
click at [656, 249] on label "Hide created timesheets" at bounding box center [681, 251] width 118 height 12
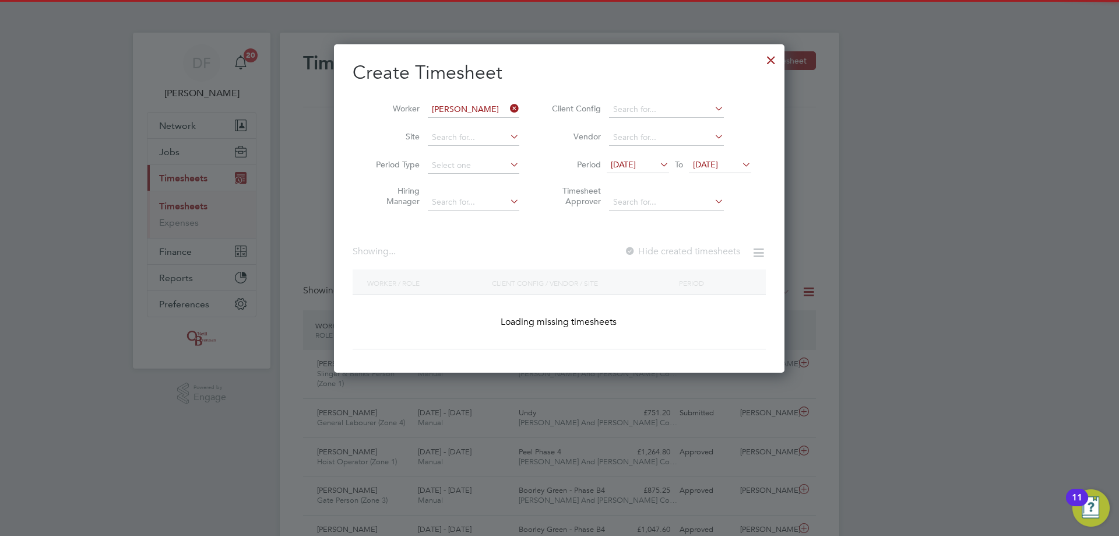
click at [656, 249] on label "Hide created timesheets" at bounding box center [682, 251] width 116 height 12
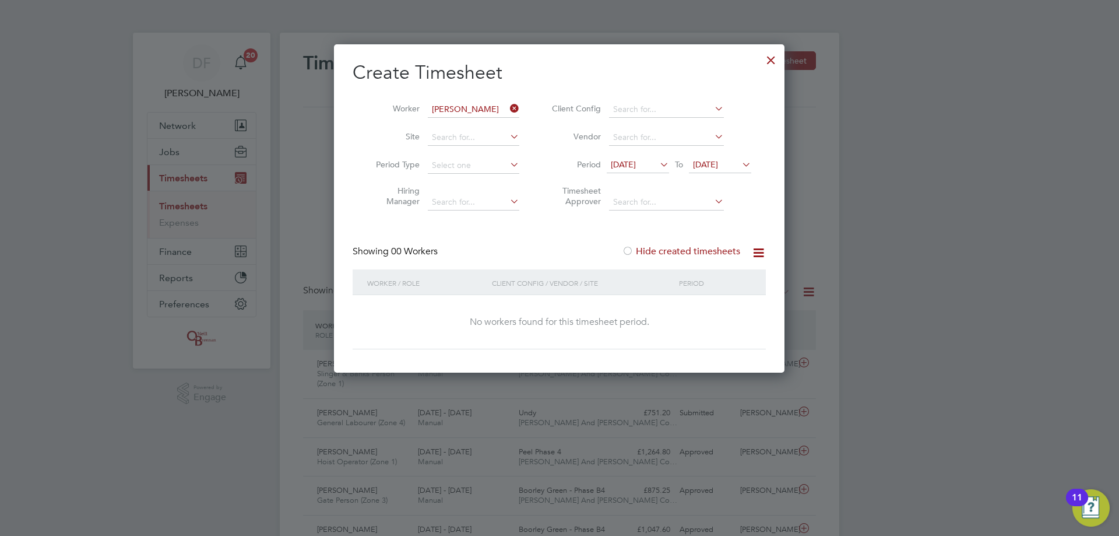
click at [656, 249] on label "Hide created timesheets" at bounding box center [681, 251] width 118 height 12
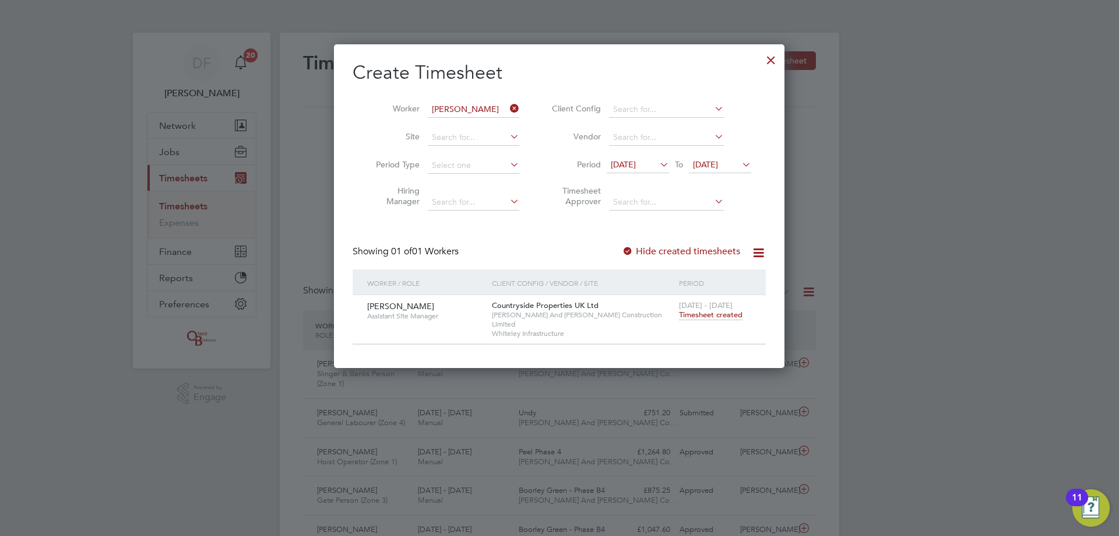
click at [704, 316] on span "Timesheet created" at bounding box center [711, 314] width 64 height 10
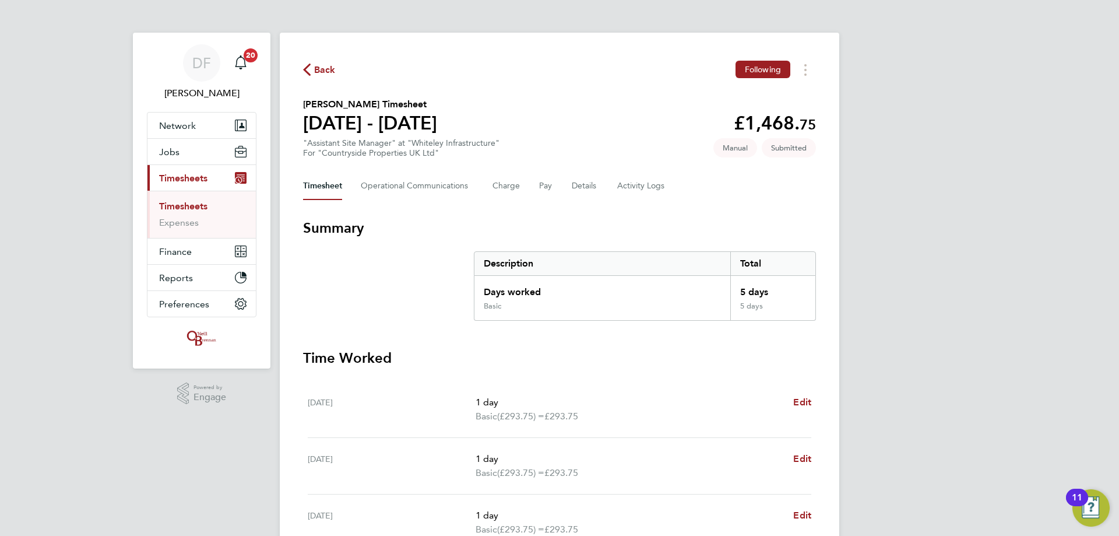
drag, startPoint x: 315, startPoint y: 59, endPoint x: 309, endPoint y: 70, distance: 12.0
click at [315, 60] on div "Back Following [PERSON_NAME] Timesheet [DATE] - [DATE] £1,468. 75 "Assistant Si…" at bounding box center [559, 433] width 559 height 800
click at [310, 71] on icon "button" at bounding box center [307, 70] width 8 height 12
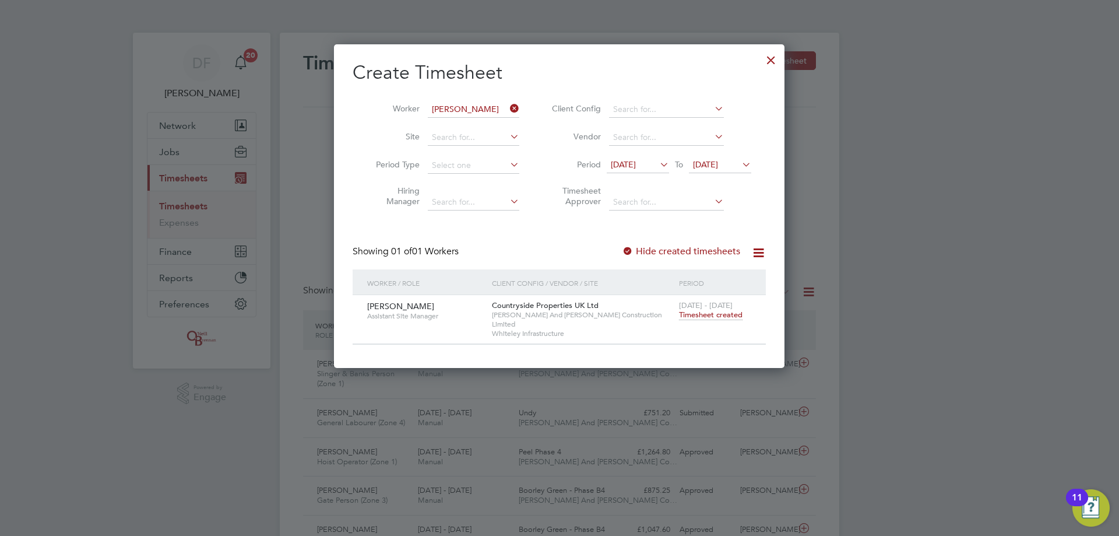
click at [508, 111] on icon at bounding box center [508, 108] width 0 height 16
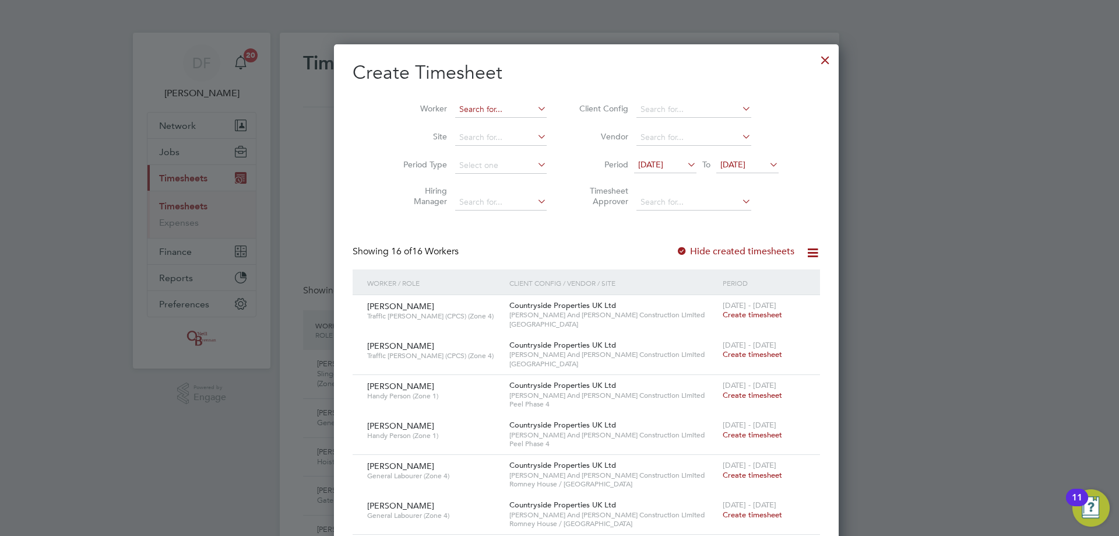
click at [455, 105] on input at bounding box center [500, 109] width 91 height 16
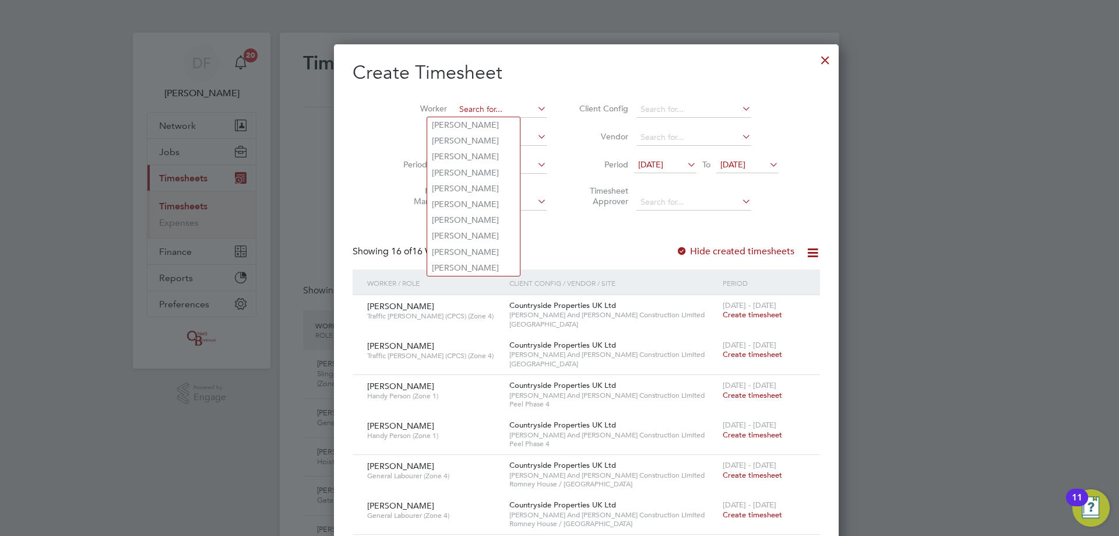
click at [468, 107] on input at bounding box center [500, 109] width 91 height 16
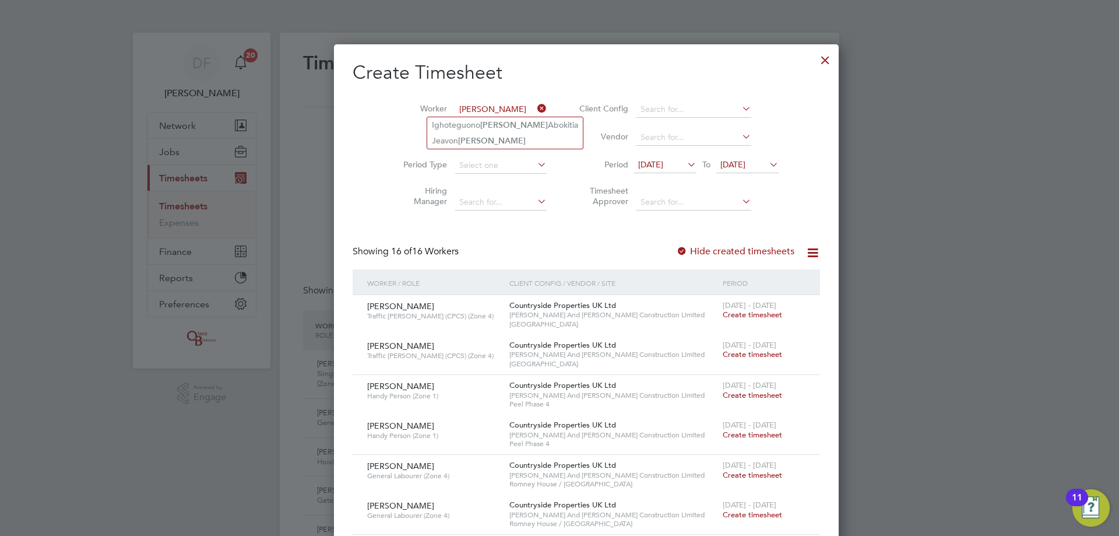
type input "[PERSON_NAME]"
click at [498, 117] on ul "Ighoteguono [PERSON_NAME] Abokitia [PERSON_NAME]" at bounding box center [505, 133] width 157 height 33
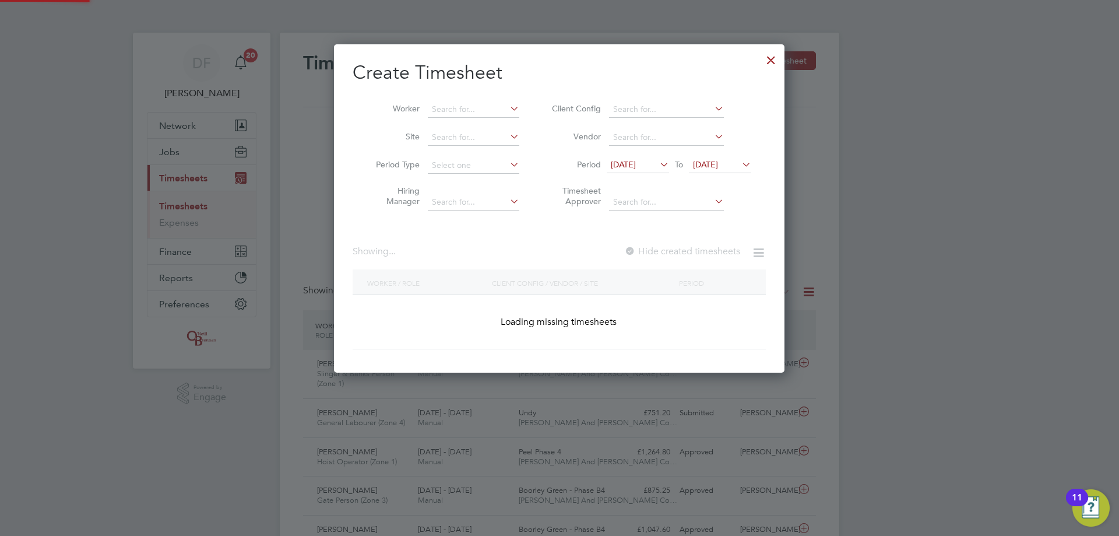
click at [498, 121] on li "Worker" at bounding box center [443, 110] width 181 height 28
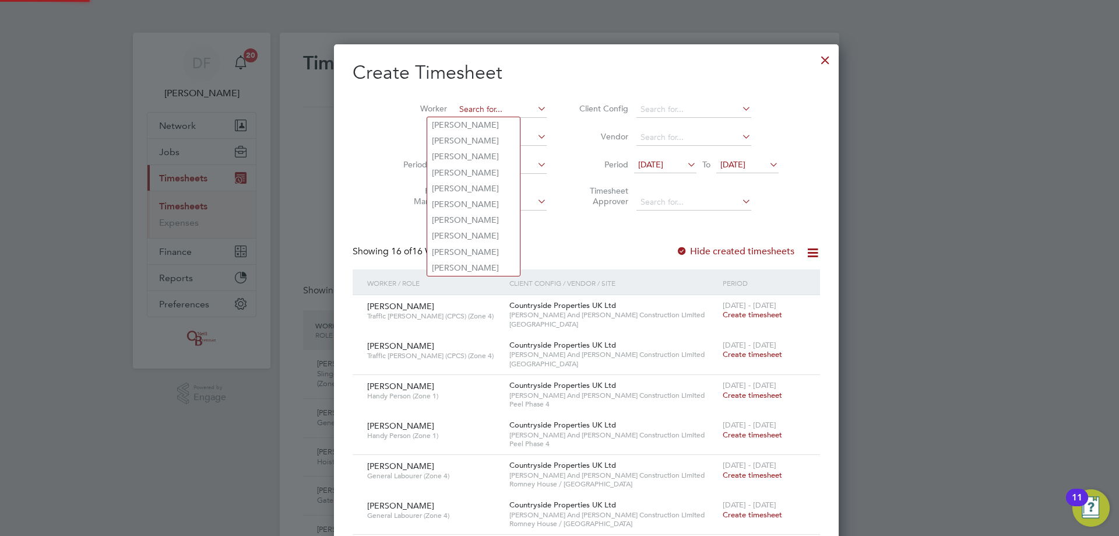
click at [498, 111] on input at bounding box center [500, 109] width 91 height 16
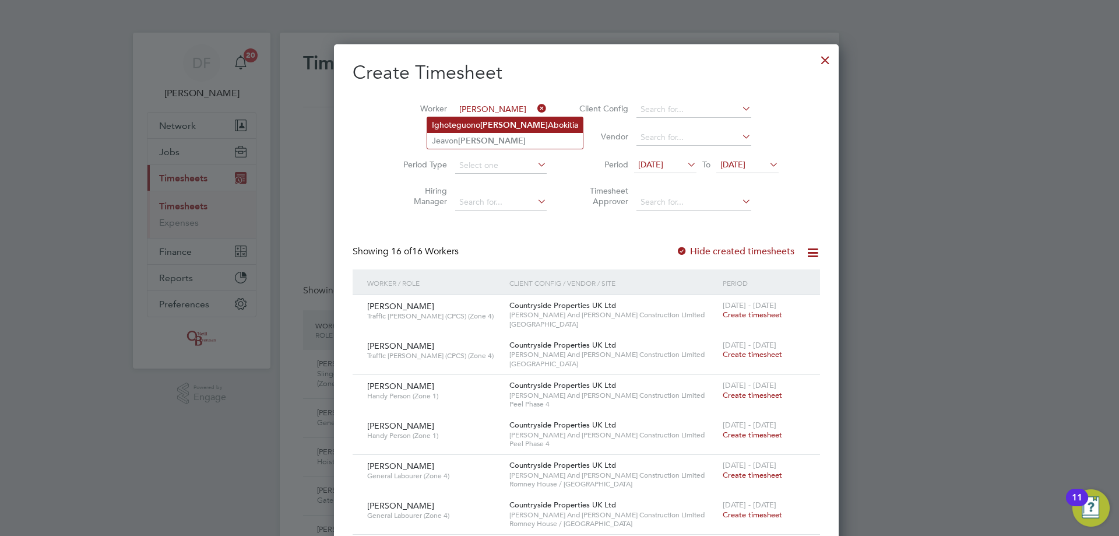
click at [474, 124] on li "Ighoteguono [PERSON_NAME]" at bounding box center [505, 125] width 156 height 16
type input "Ighoteguono [PERSON_NAME]"
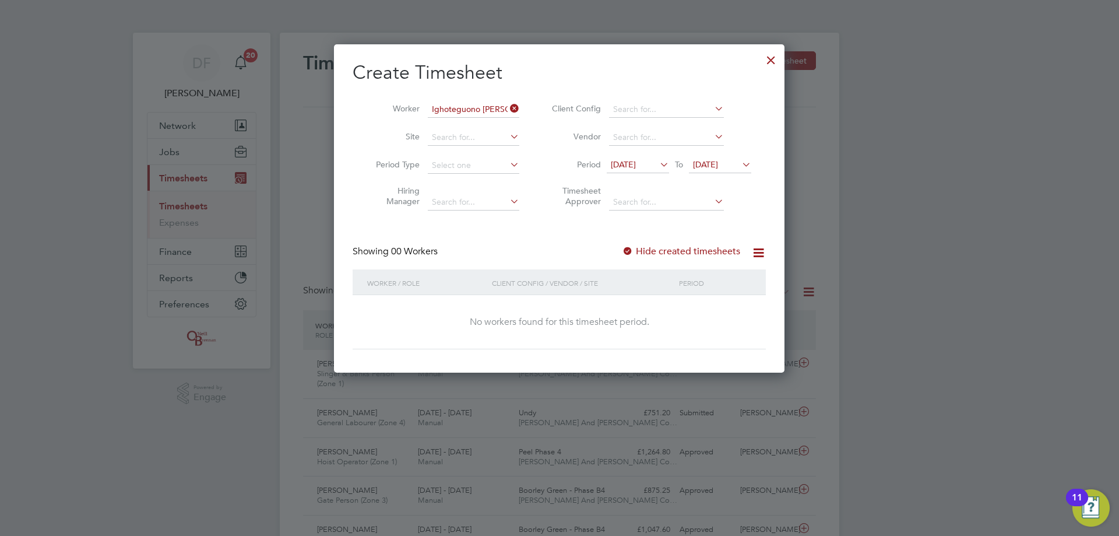
drag, startPoint x: 694, startPoint y: 258, endPoint x: 694, endPoint y: 251, distance: 7.0
click at [694, 258] on div "Showing 00 Workers Hide created timesheets" at bounding box center [559, 257] width 413 height 24
click at [694, 251] on label "Hide created timesheets" at bounding box center [681, 251] width 118 height 12
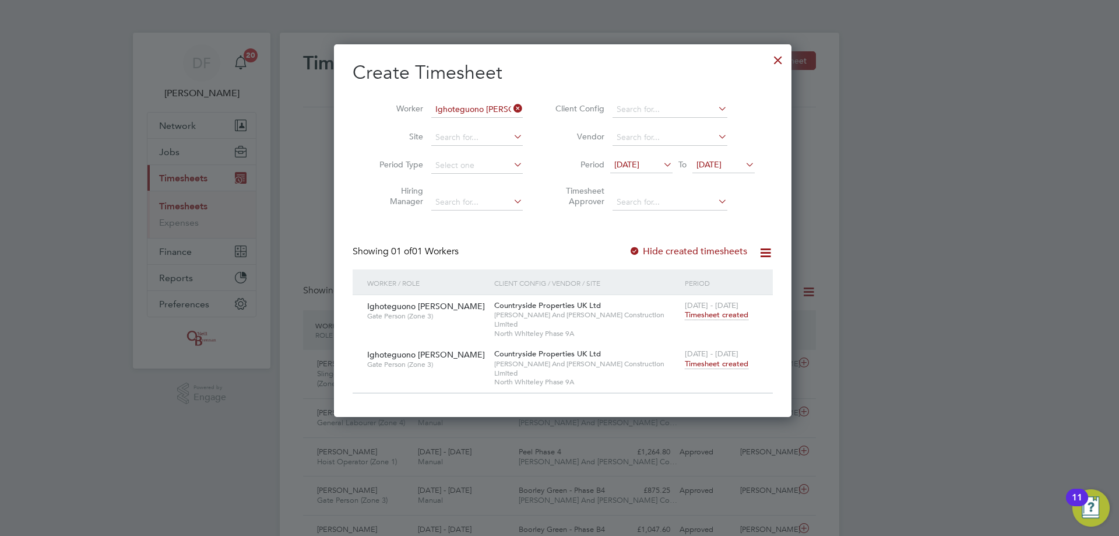
click at [702, 358] on span "Timesheet created" at bounding box center [717, 363] width 64 height 10
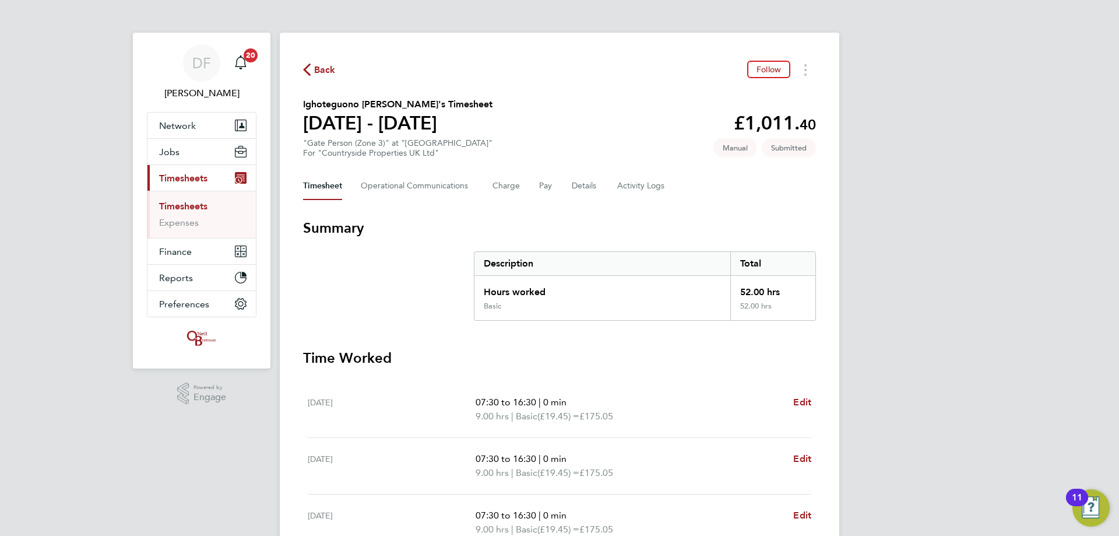
click at [315, 75] on span "Back" at bounding box center [325, 70] width 22 height 14
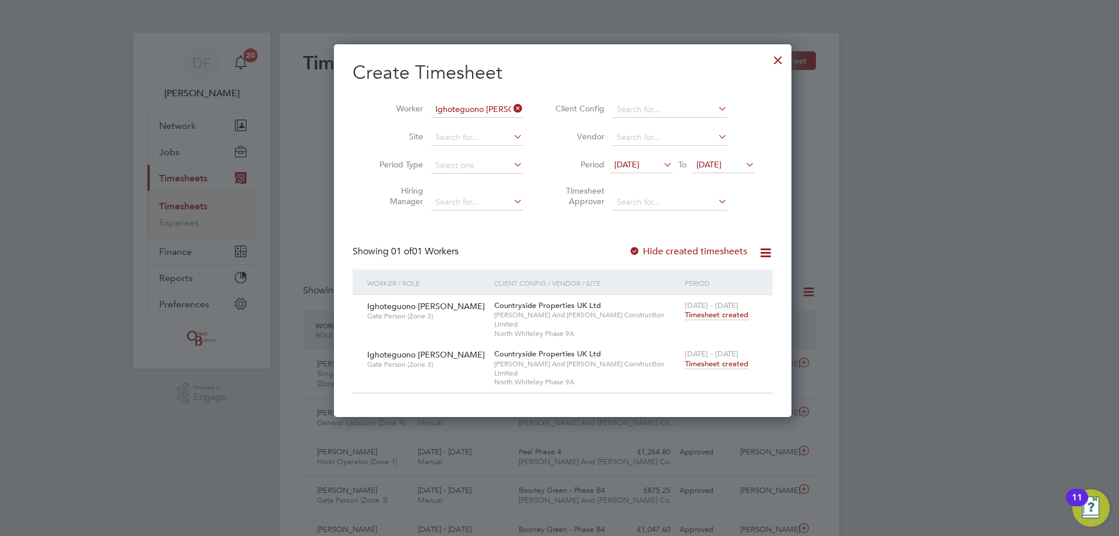
click at [778, 59] on div at bounding box center [777, 57] width 21 height 21
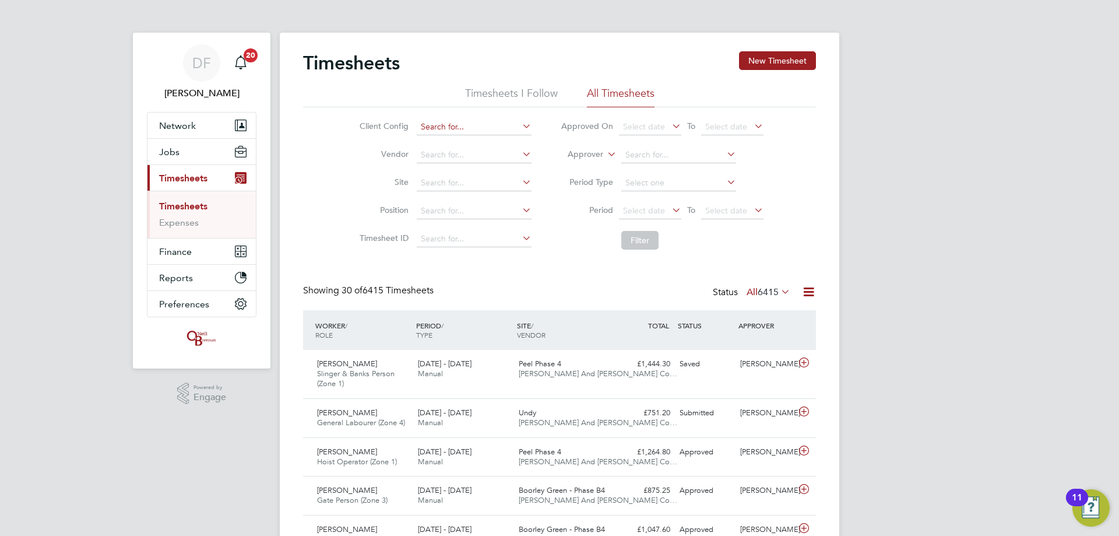
click at [443, 124] on input at bounding box center [474, 127] width 115 height 16
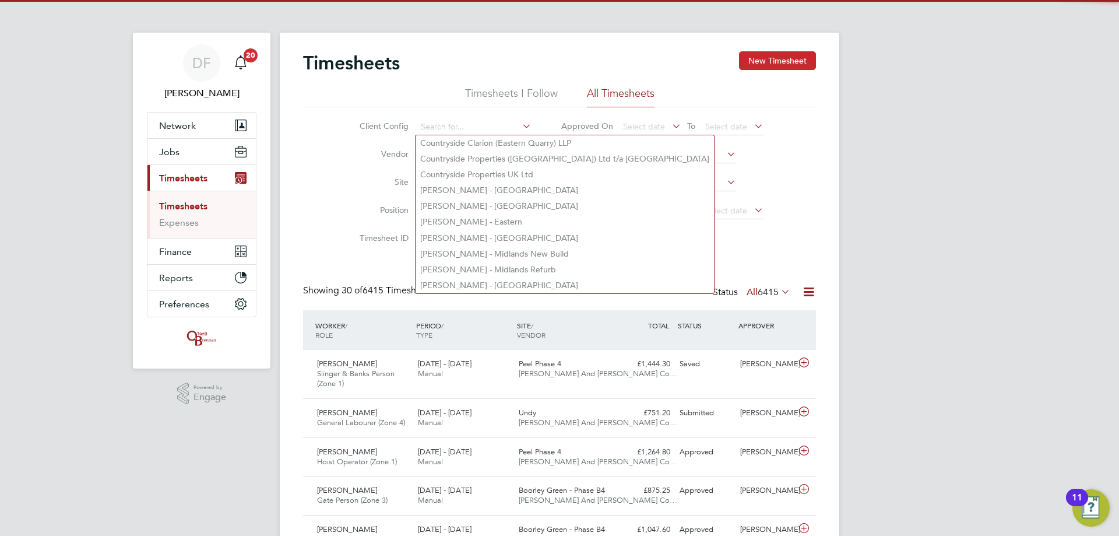
click at [770, 67] on button "New Timesheet" at bounding box center [777, 60] width 77 height 19
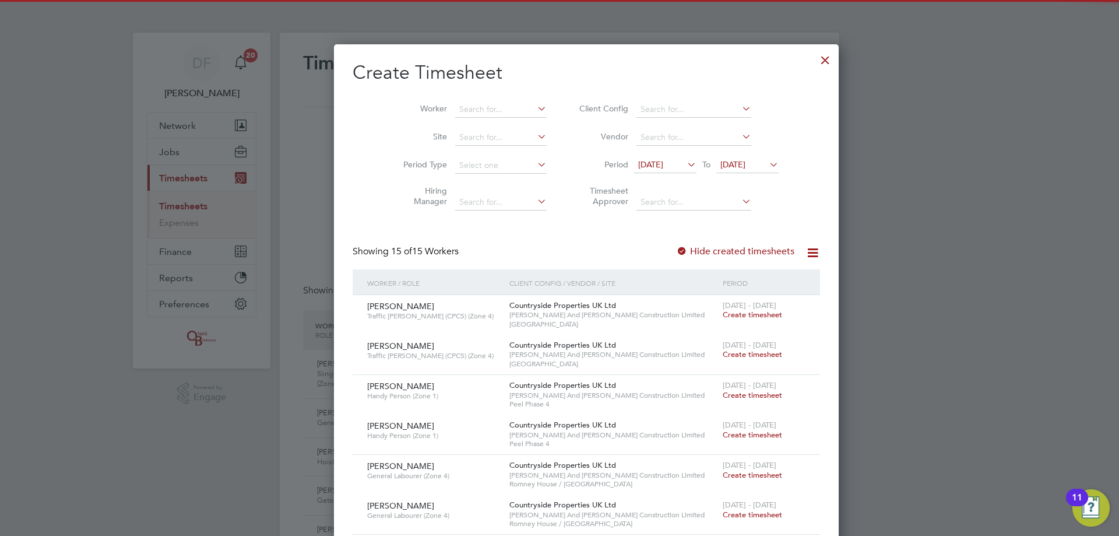
click at [443, 100] on li "Worker" at bounding box center [470, 110] width 181 height 28
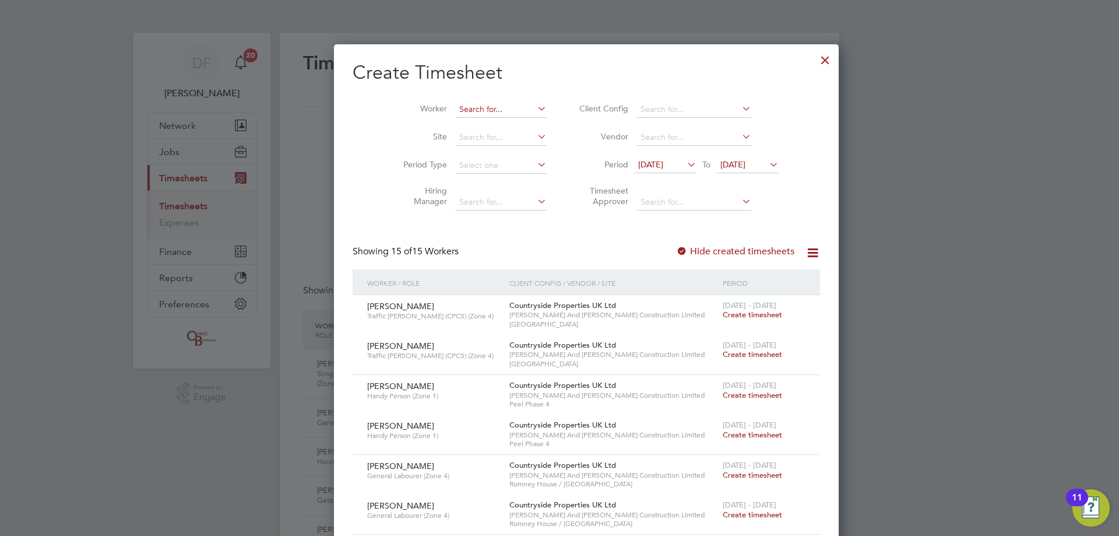
click at [455, 111] on input at bounding box center [500, 109] width 91 height 16
click at [455, 109] on input at bounding box center [500, 109] width 91 height 16
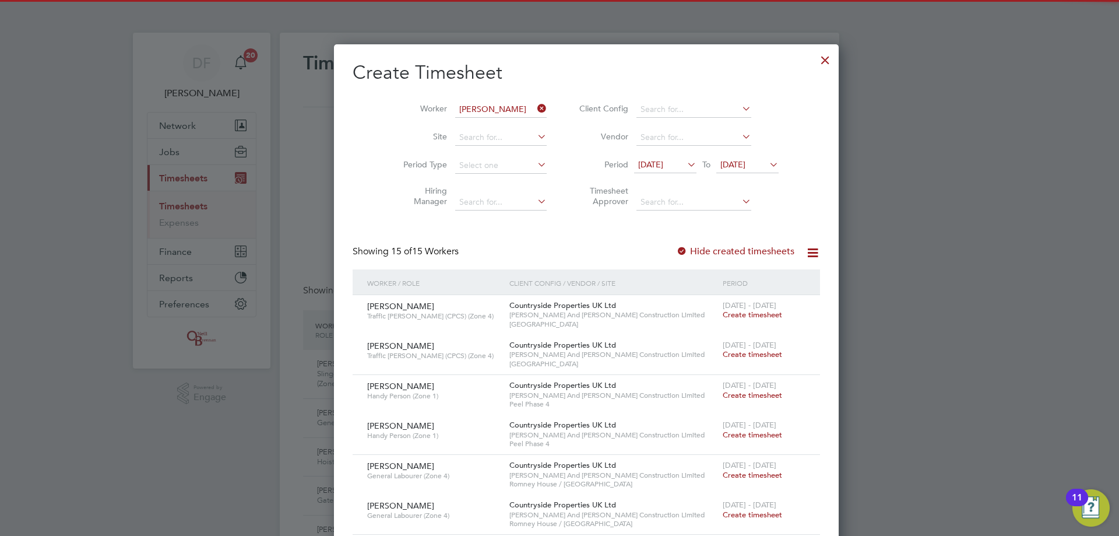
click at [459, 118] on li "[PERSON_NAME]" at bounding box center [499, 125] width 144 height 16
type input "[PERSON_NAME]"
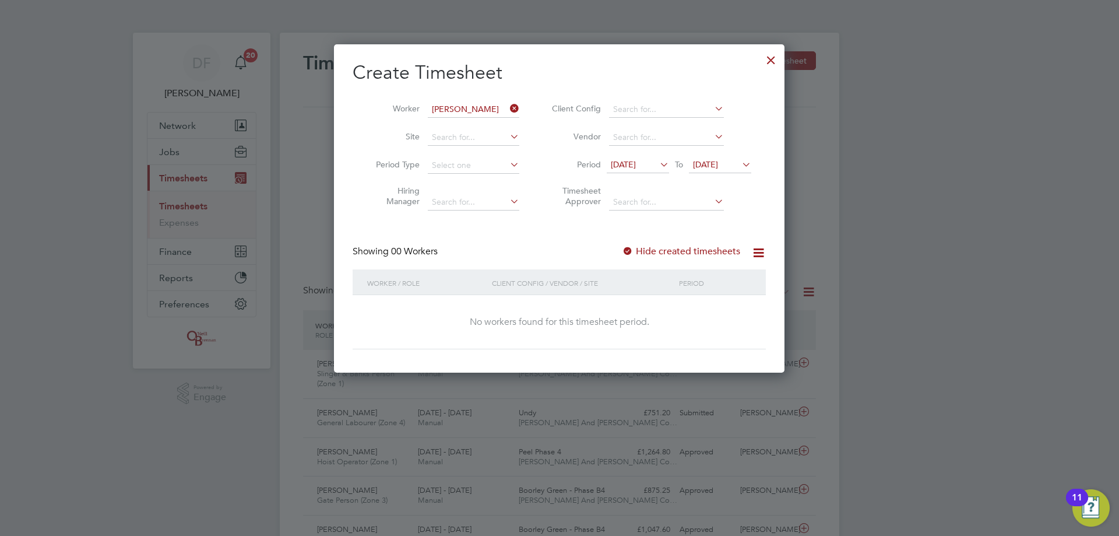
drag, startPoint x: 733, startPoint y: 164, endPoint x: 730, endPoint y: 170, distance: 6.5
click at [718, 163] on span "[DATE]" at bounding box center [705, 164] width 25 height 10
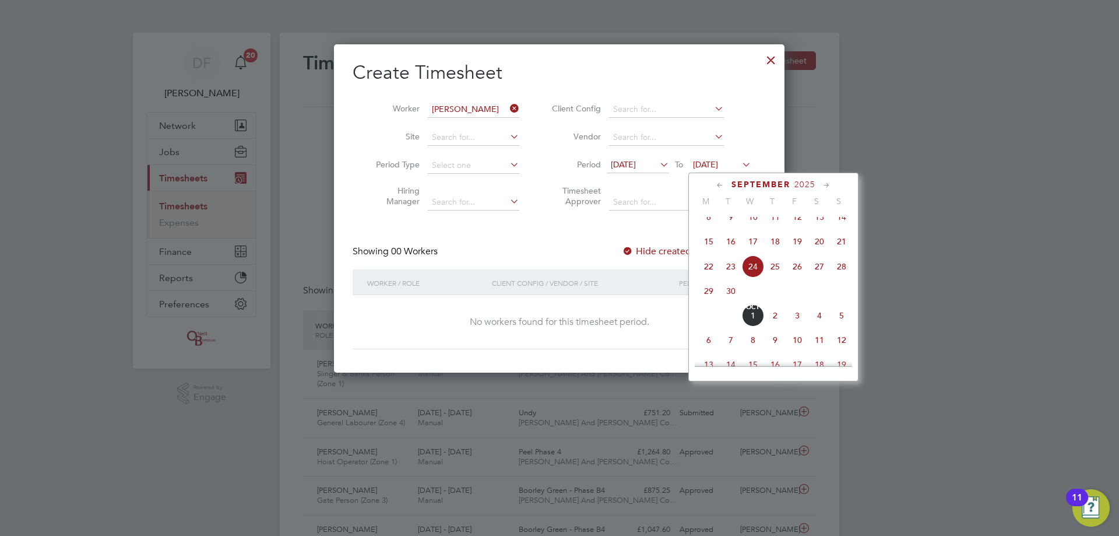
click at [841, 277] on span "28" at bounding box center [841, 266] width 22 height 22
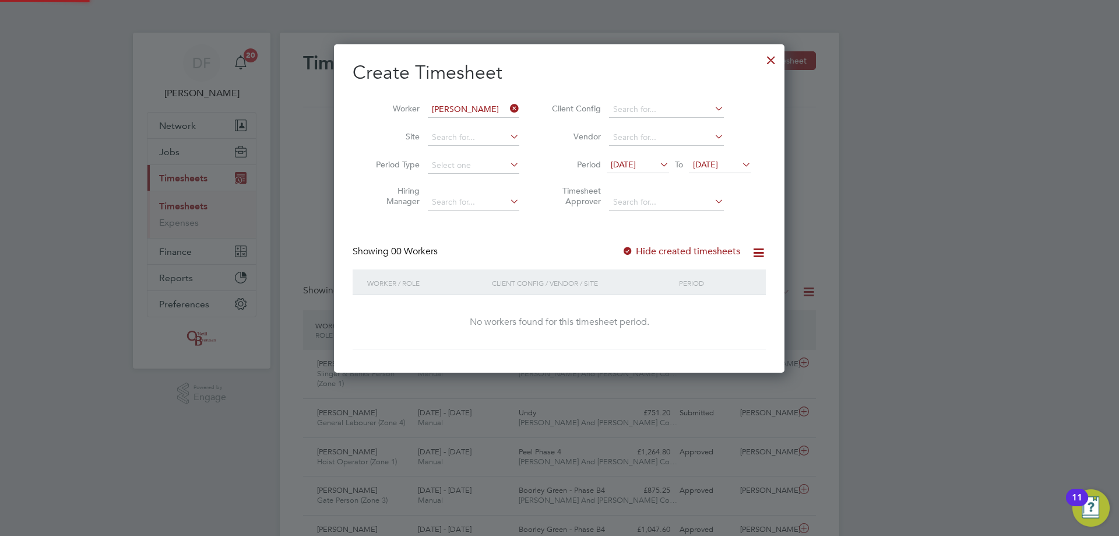
click at [667, 251] on label "Hide created timesheets" at bounding box center [681, 251] width 118 height 12
click at [666, 251] on label "Hide created timesheets" at bounding box center [681, 251] width 118 height 12
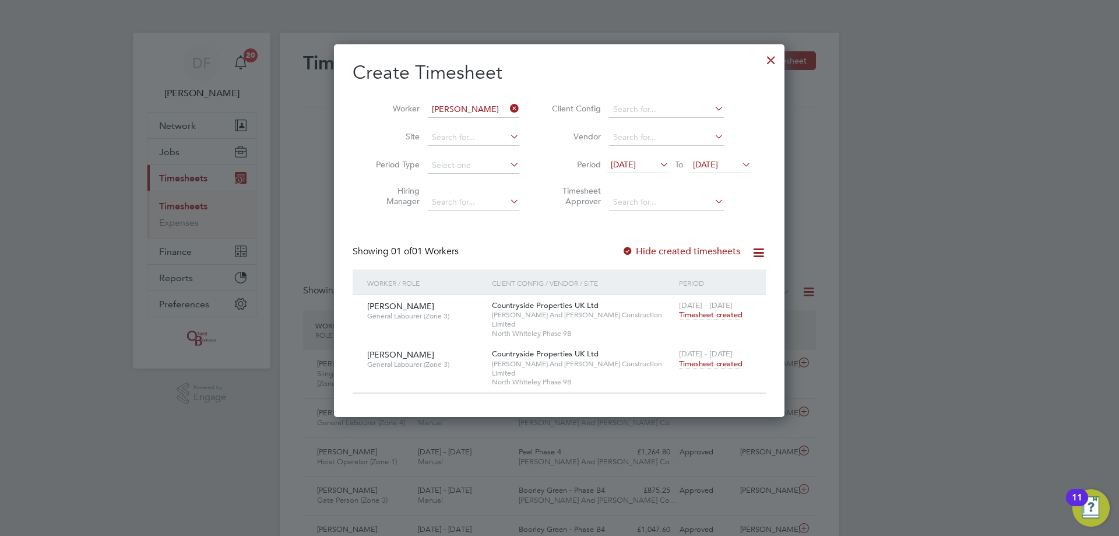
click at [713, 358] on span "Timesheet created" at bounding box center [711, 363] width 64 height 10
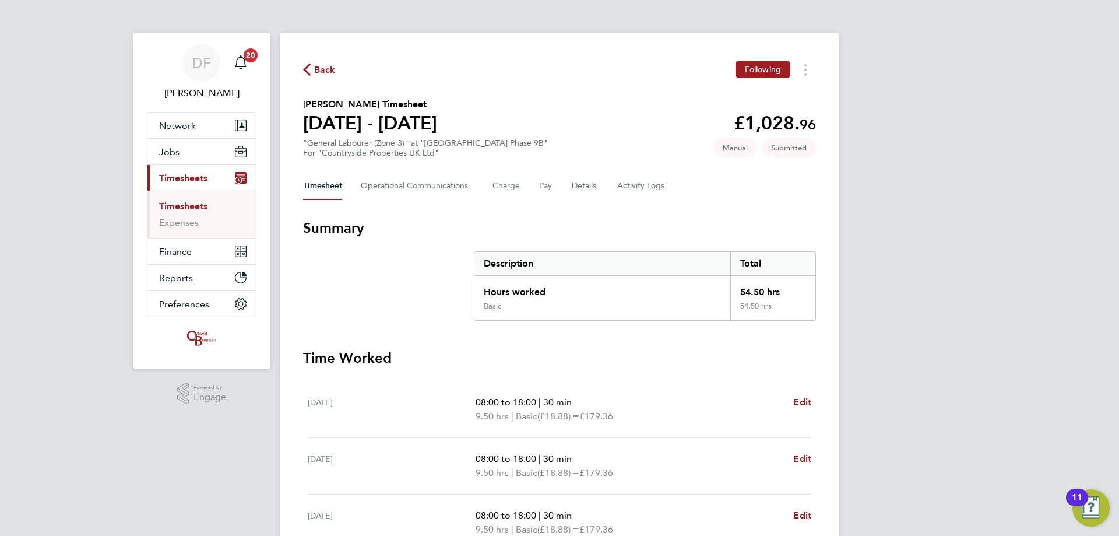
click at [317, 70] on span "Back" at bounding box center [325, 70] width 22 height 14
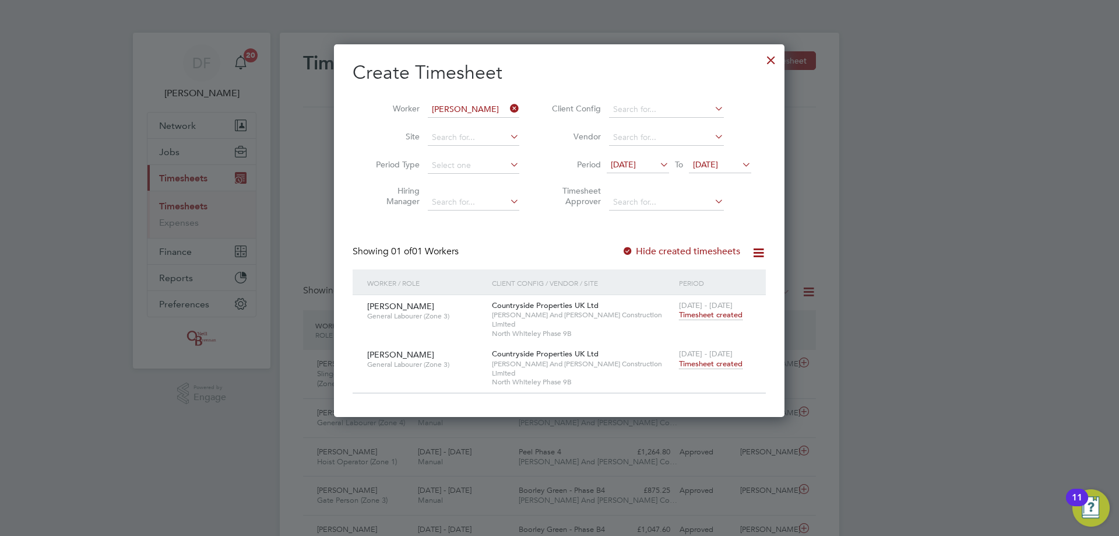
drag, startPoint x: 772, startPoint y: 60, endPoint x: 766, endPoint y: 72, distance: 13.0
click at [772, 60] on div at bounding box center [771, 57] width 21 height 21
